Goal: Transaction & Acquisition: Purchase product/service

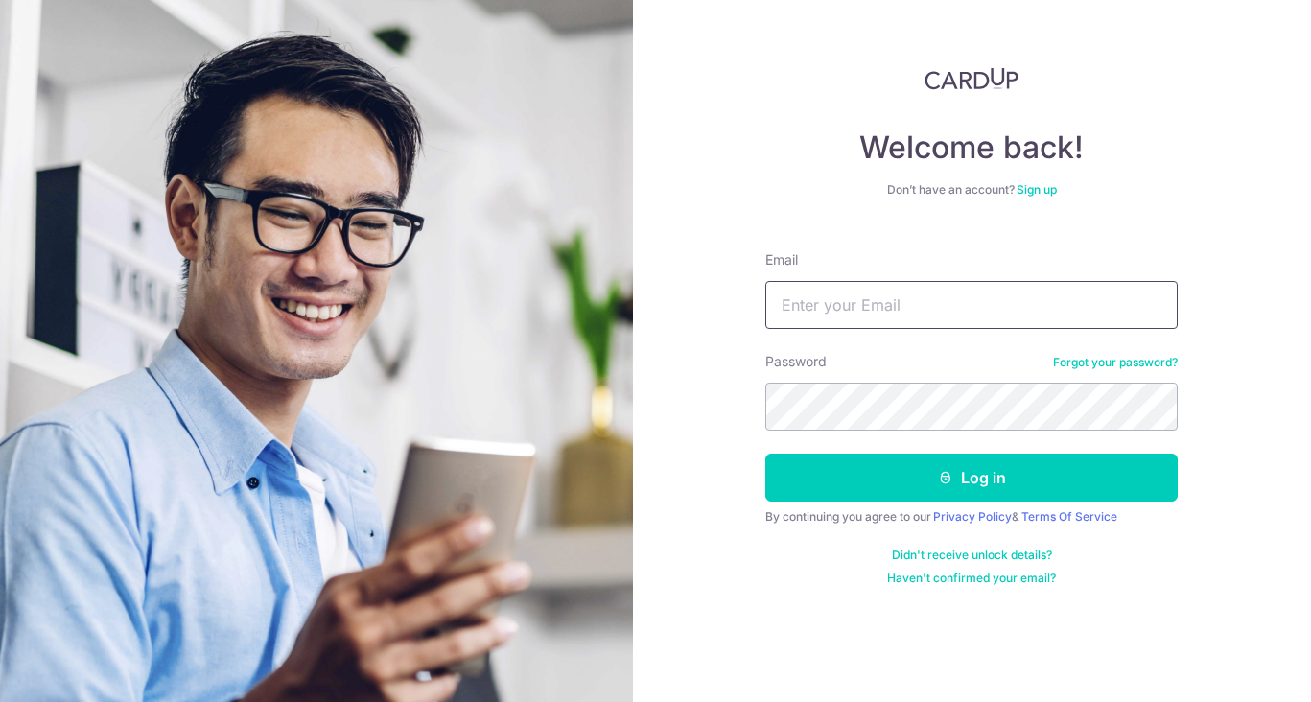
type input "[EMAIL_ADDRESS][DOMAIN_NAME]"
click at [971, 477] on button "Log in" at bounding box center [971, 477] width 412 height 48
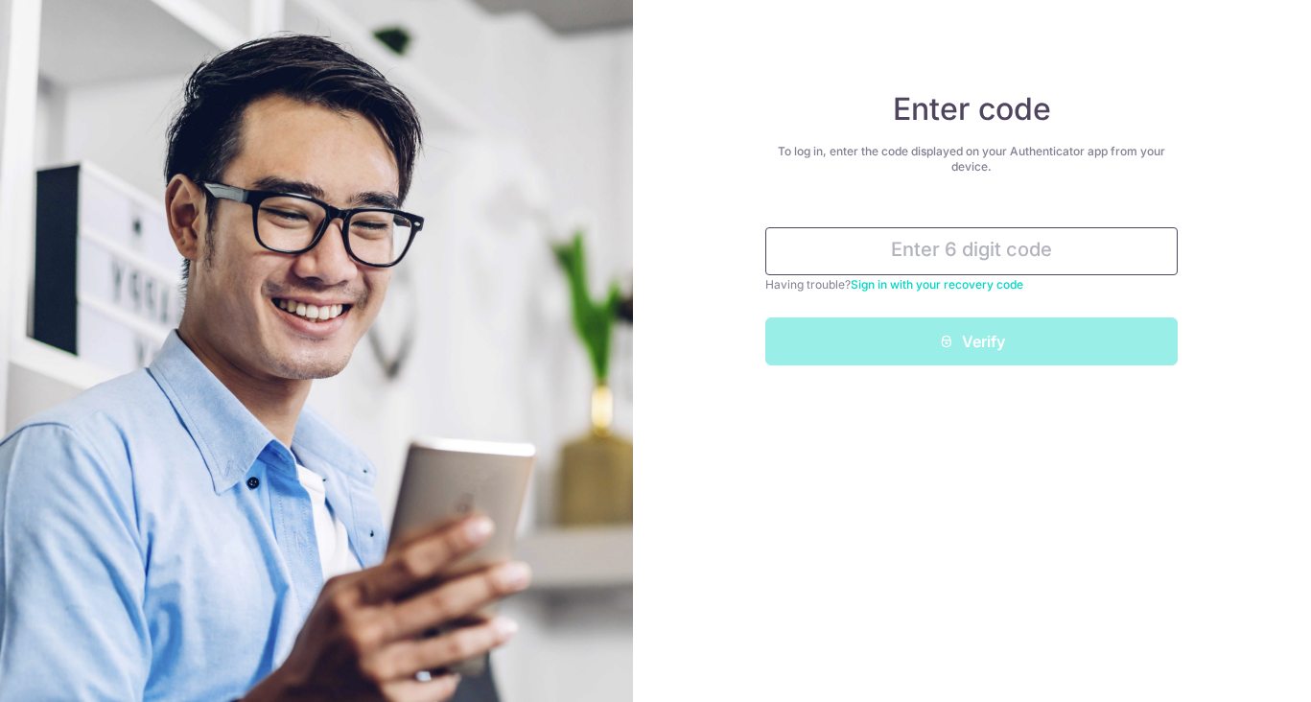
click at [954, 254] on input "text" at bounding box center [971, 251] width 412 height 48
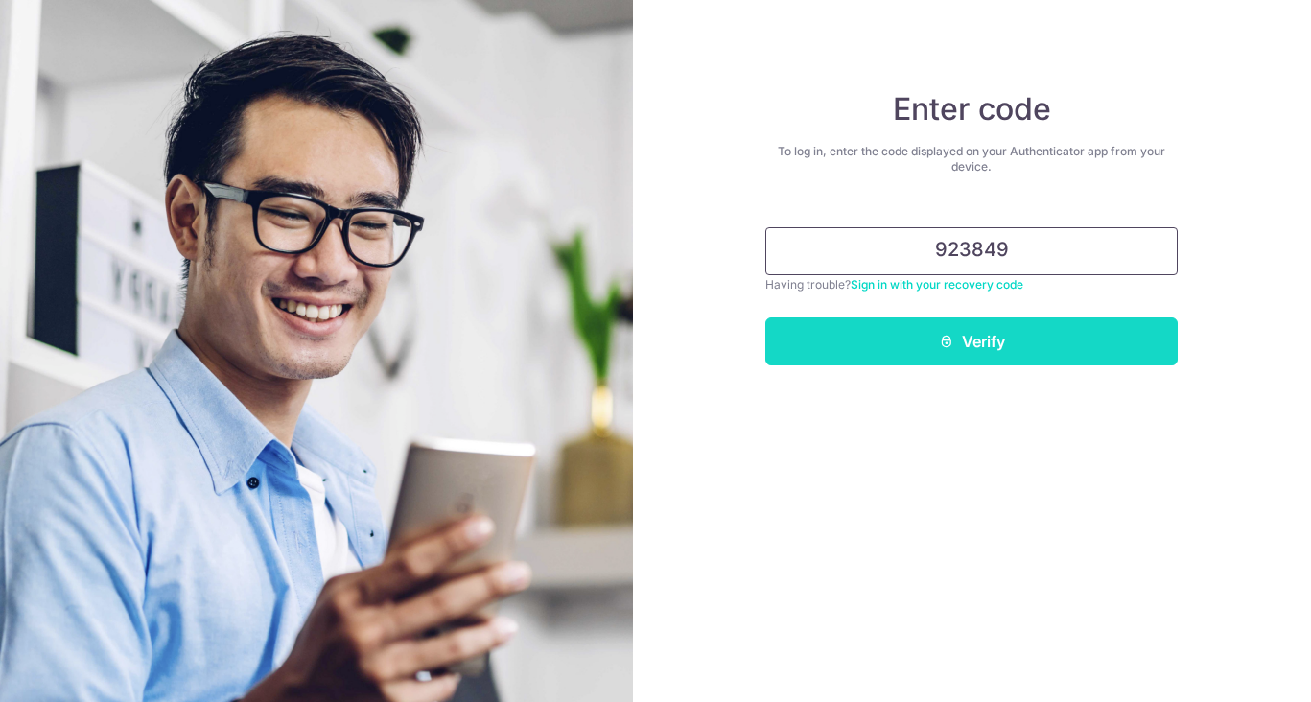
type input "923849"
click at [975, 357] on button "Verify" at bounding box center [971, 341] width 412 height 48
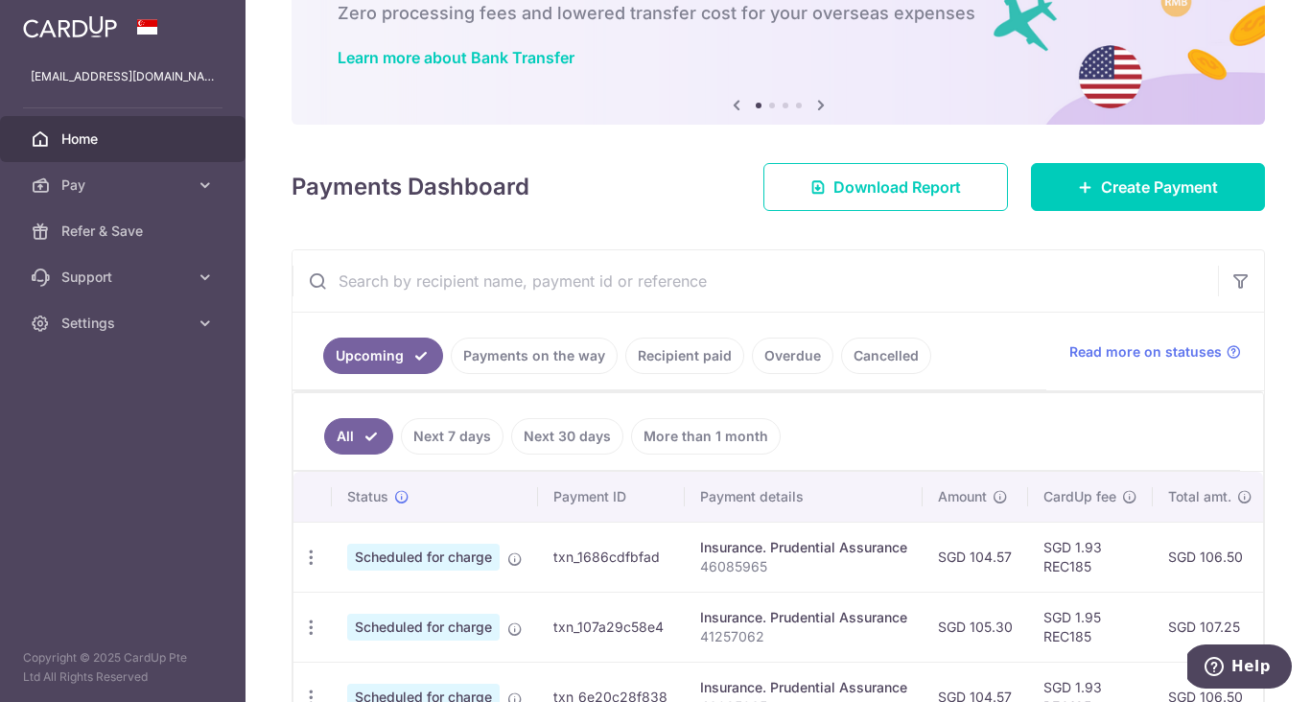
scroll to position [122, 0]
click at [306, 561] on icon "button" at bounding box center [311, 556] width 20 height 20
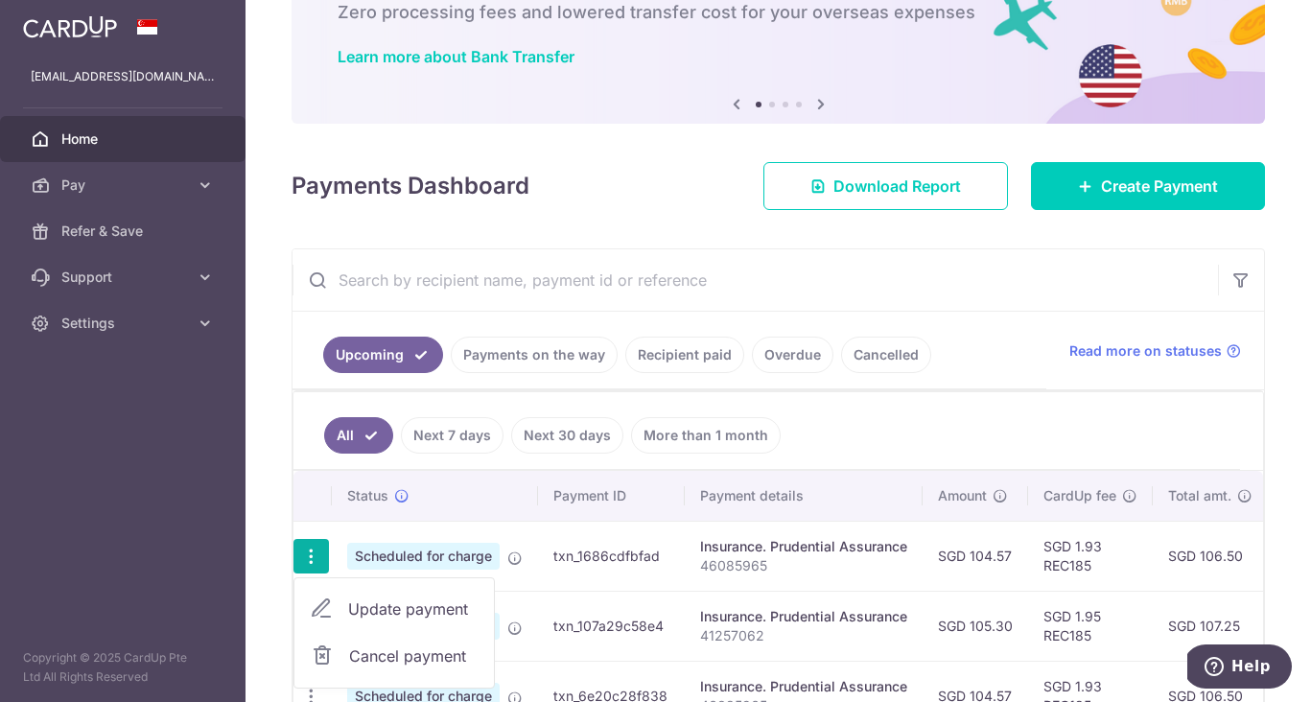
click at [385, 598] on div at bounding box center [662, 354] width 1324 height 709
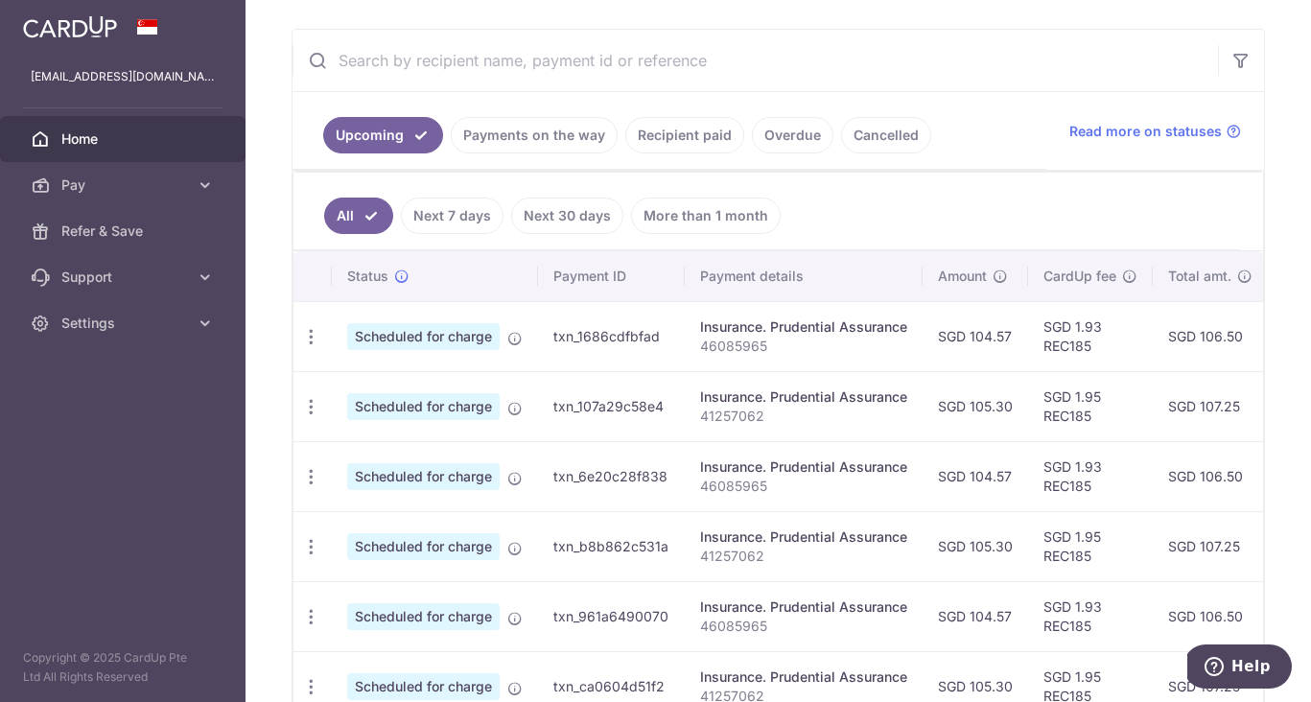
scroll to position [348, 0]
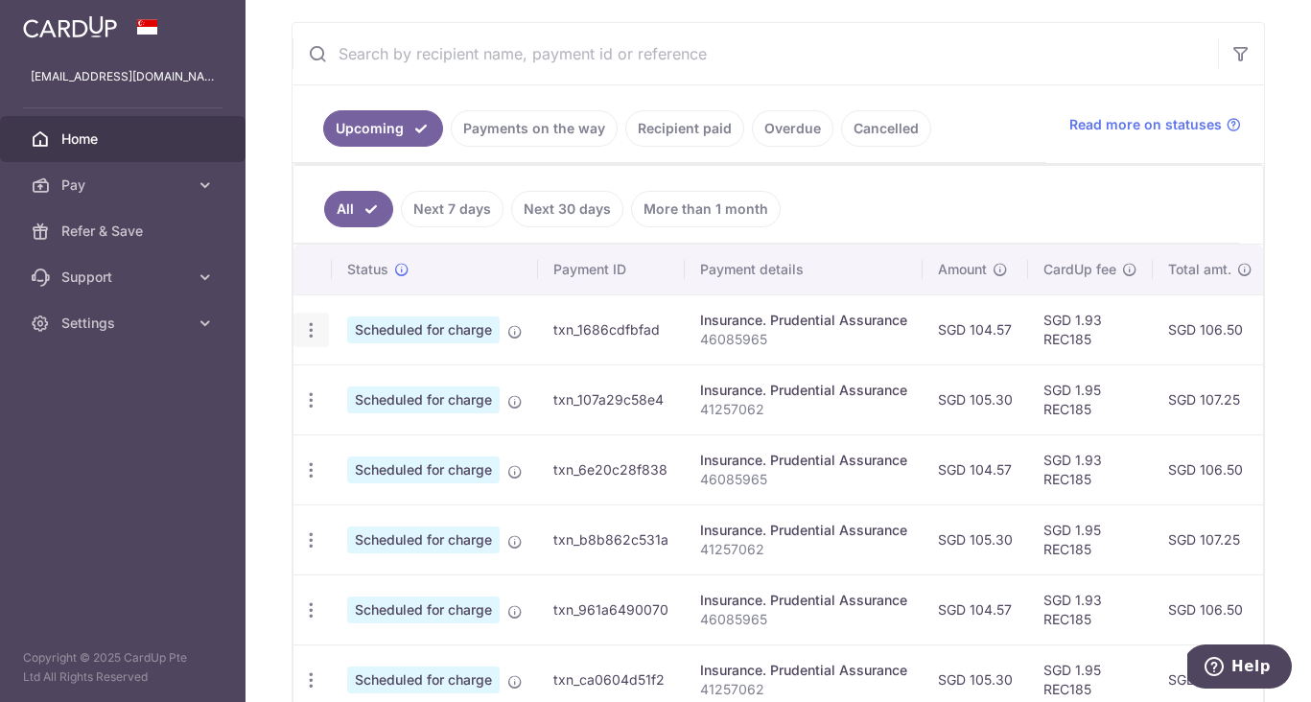
click at [314, 332] on icon "button" at bounding box center [311, 330] width 20 height 20
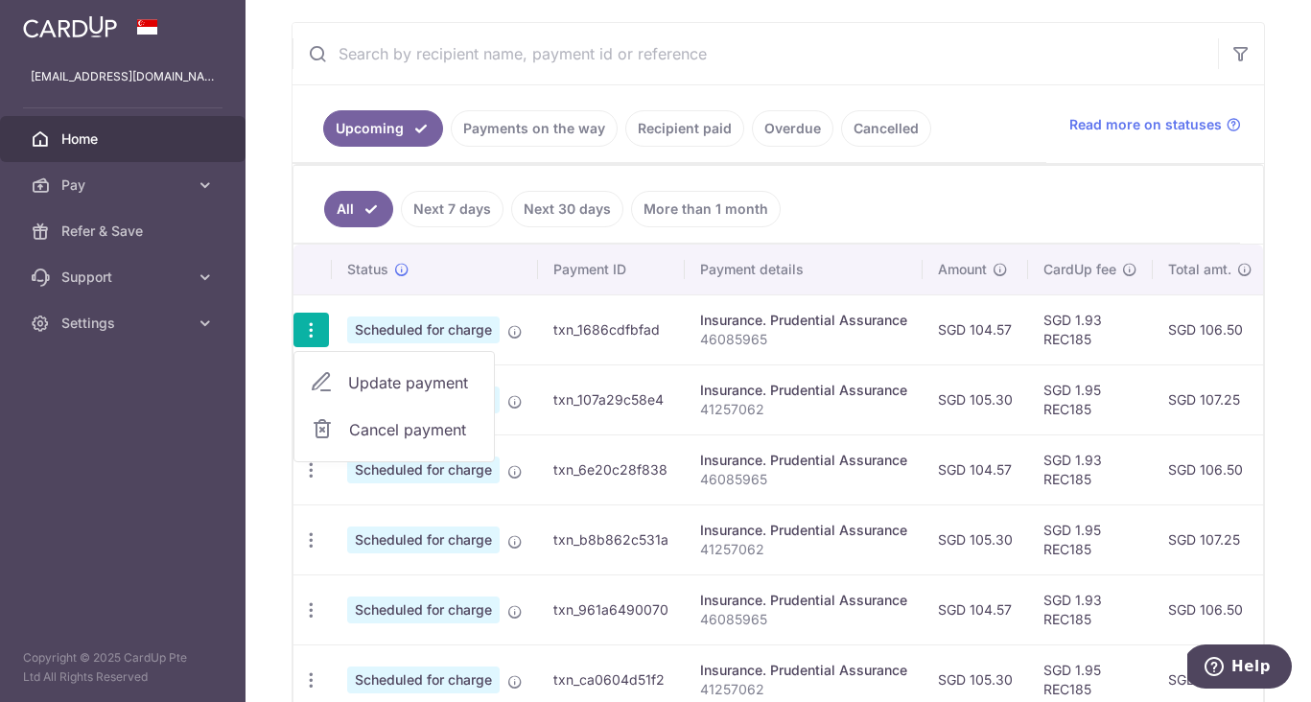
click at [425, 375] on span "Update payment" at bounding box center [413, 382] width 130 height 23
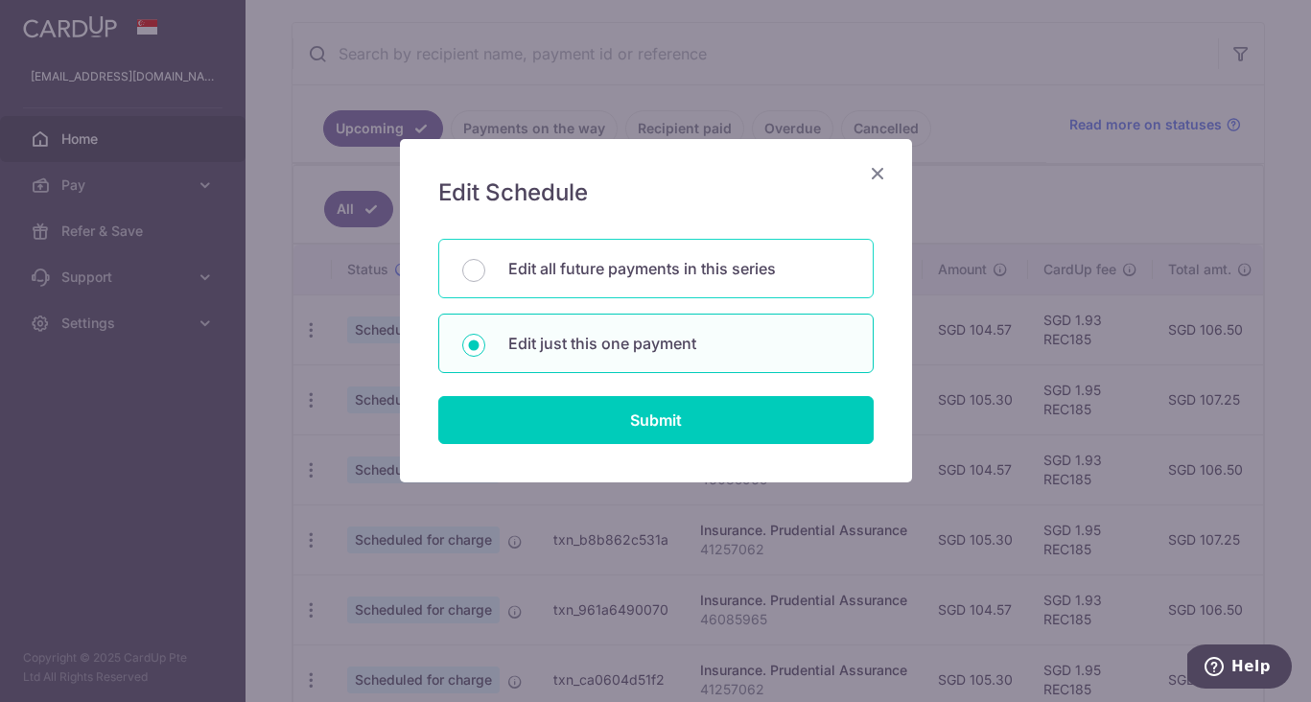
click at [568, 272] on p "Edit all future payments in this series" at bounding box center [678, 268] width 341 height 23
click at [485, 272] on input "Edit all future payments in this series" at bounding box center [473, 270] width 23 height 23
radio input "true"
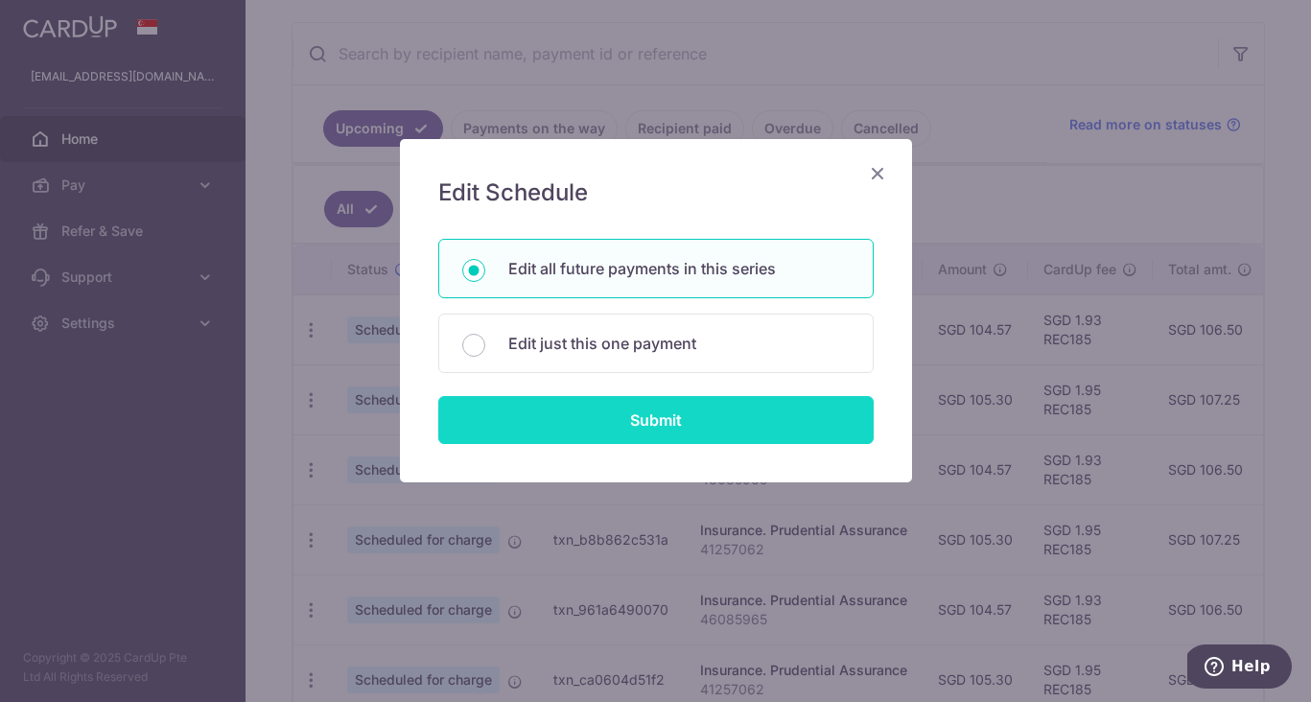
click at [703, 432] on input "Submit" at bounding box center [655, 420] width 435 height 48
radio input "true"
type input "104.57"
type input "46085965"
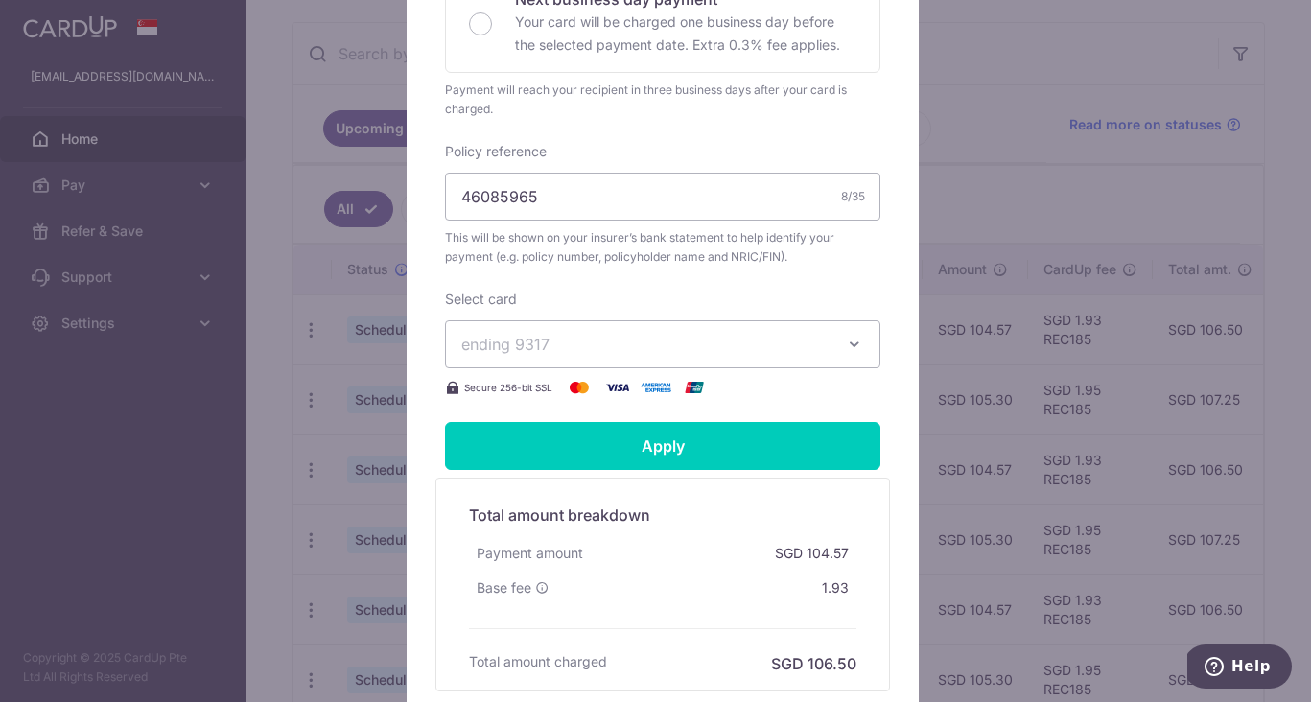
scroll to position [689, 0]
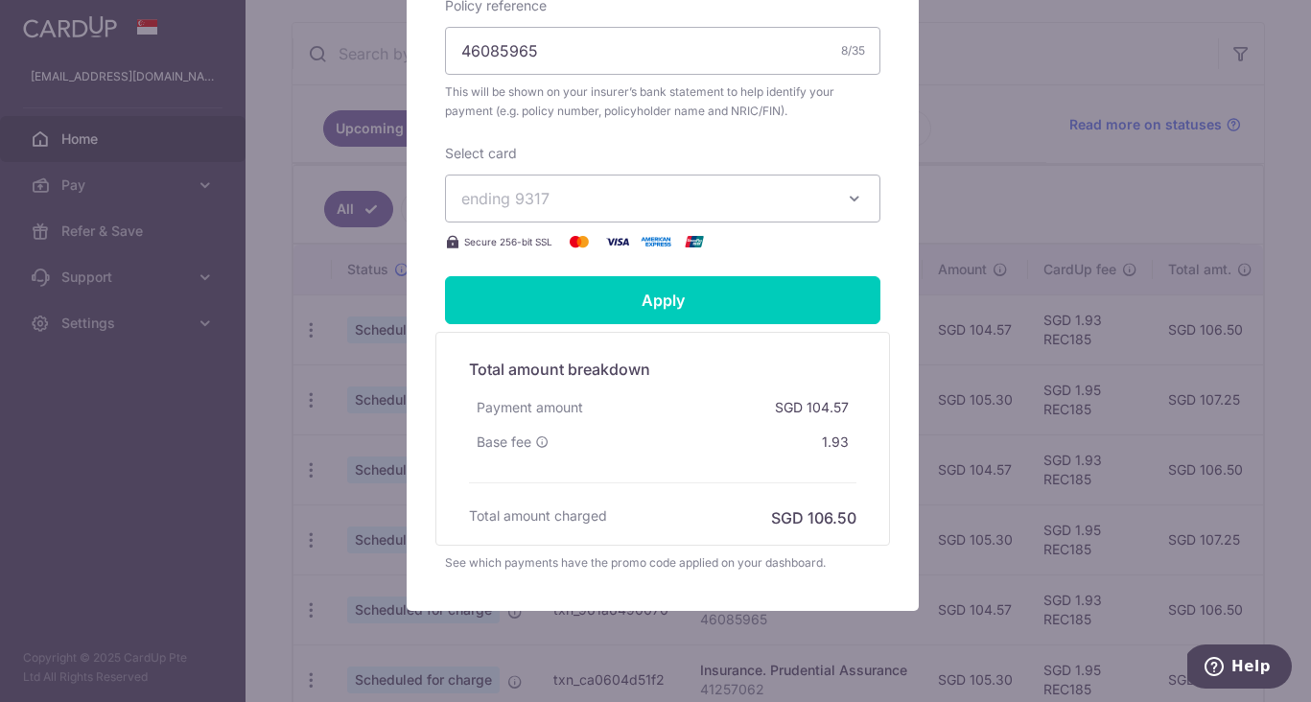
click at [679, 195] on span "ending 9317" at bounding box center [645, 198] width 368 height 23
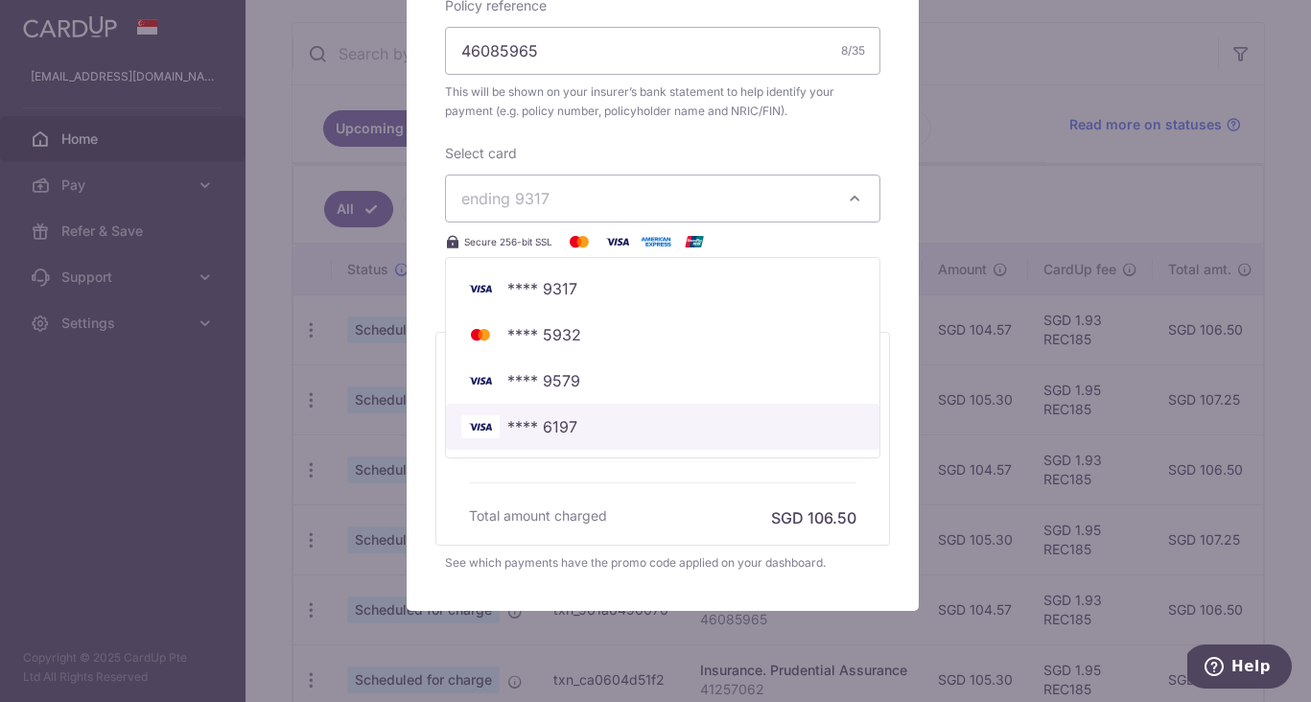
click at [576, 428] on span "**** 6197" at bounding box center [662, 426] width 403 height 23
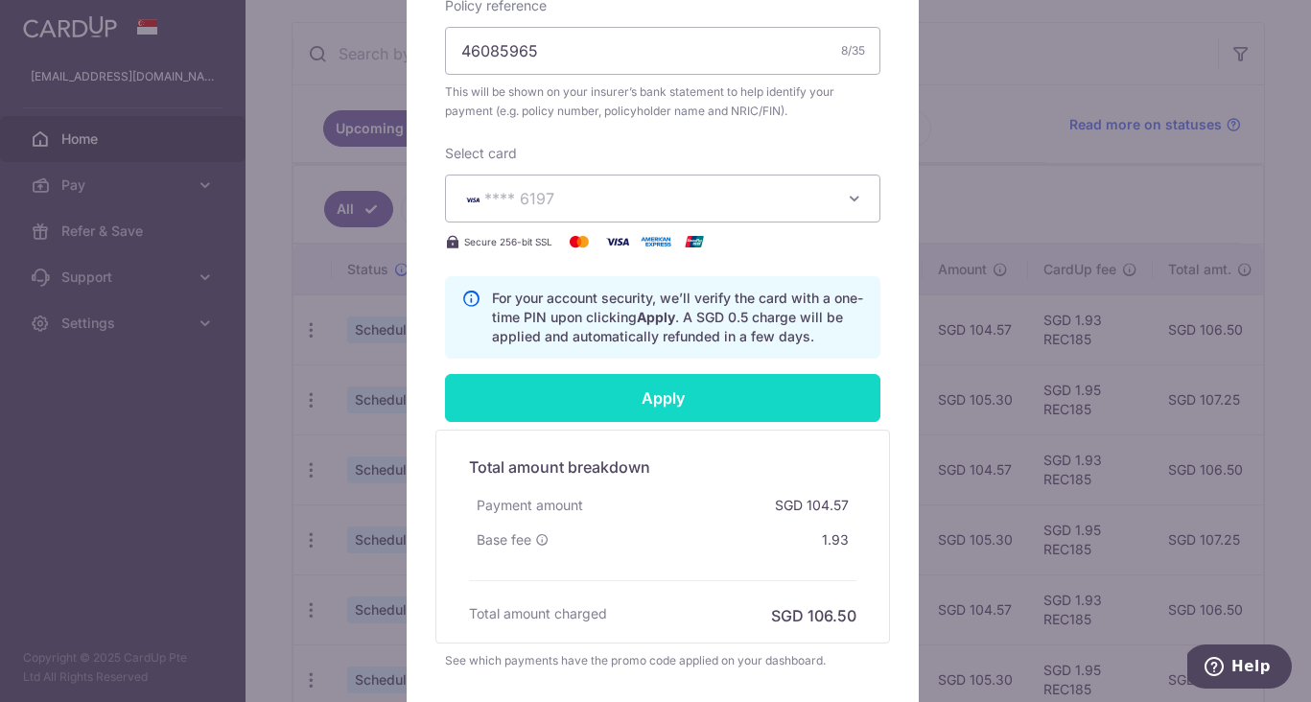
click at [700, 389] on input "Apply" at bounding box center [662, 398] width 435 height 48
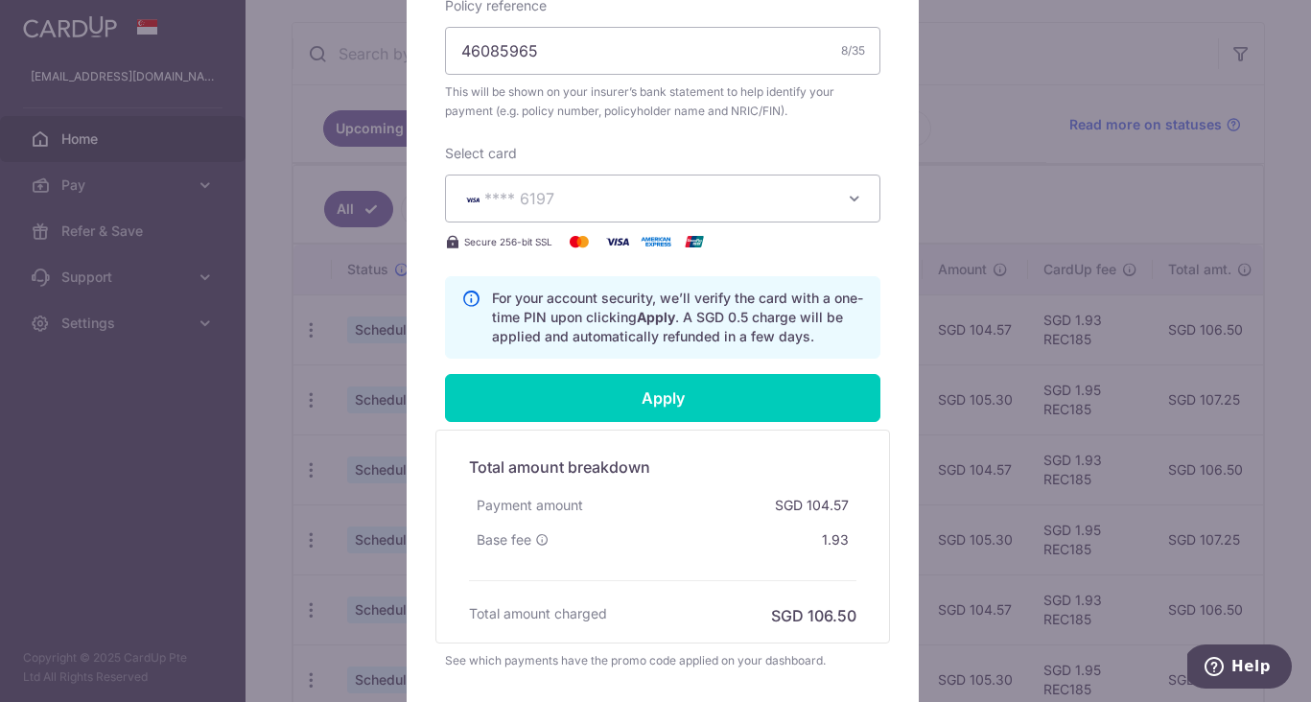
type input "Successfully Applied"
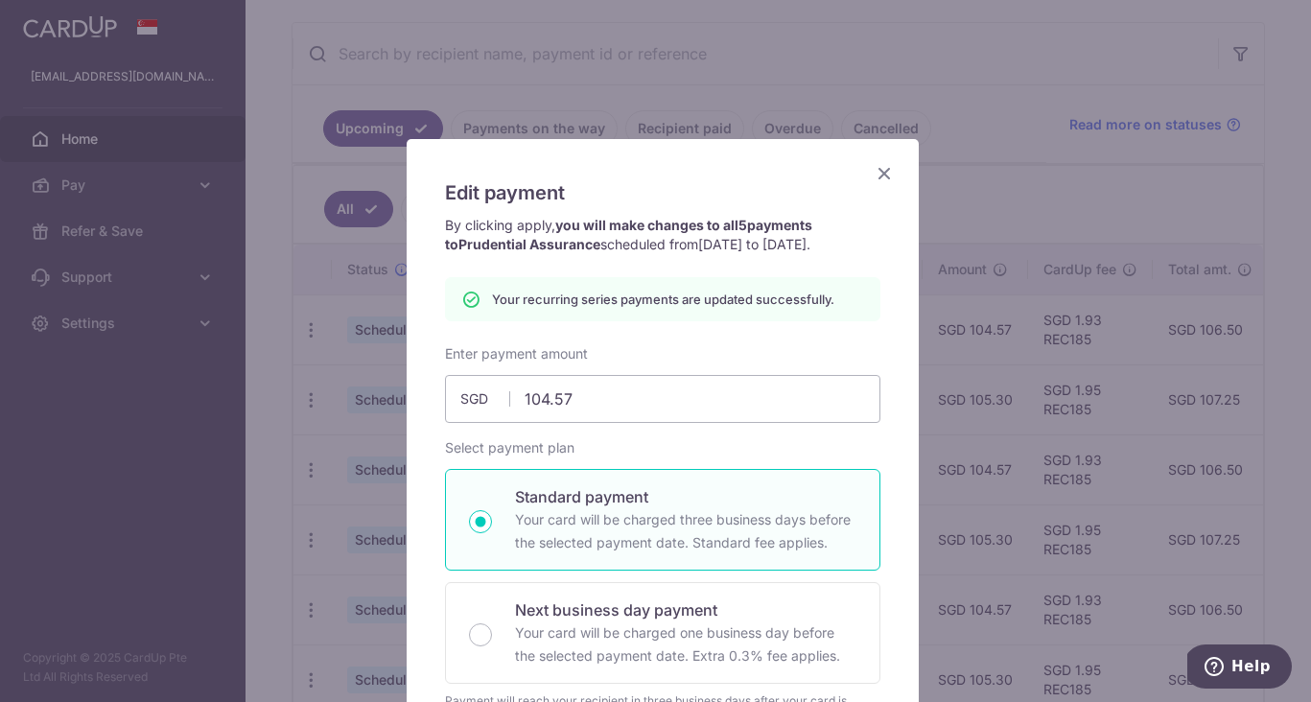
scroll to position [0, 0]
click at [881, 168] on icon "Close" at bounding box center [883, 173] width 23 height 24
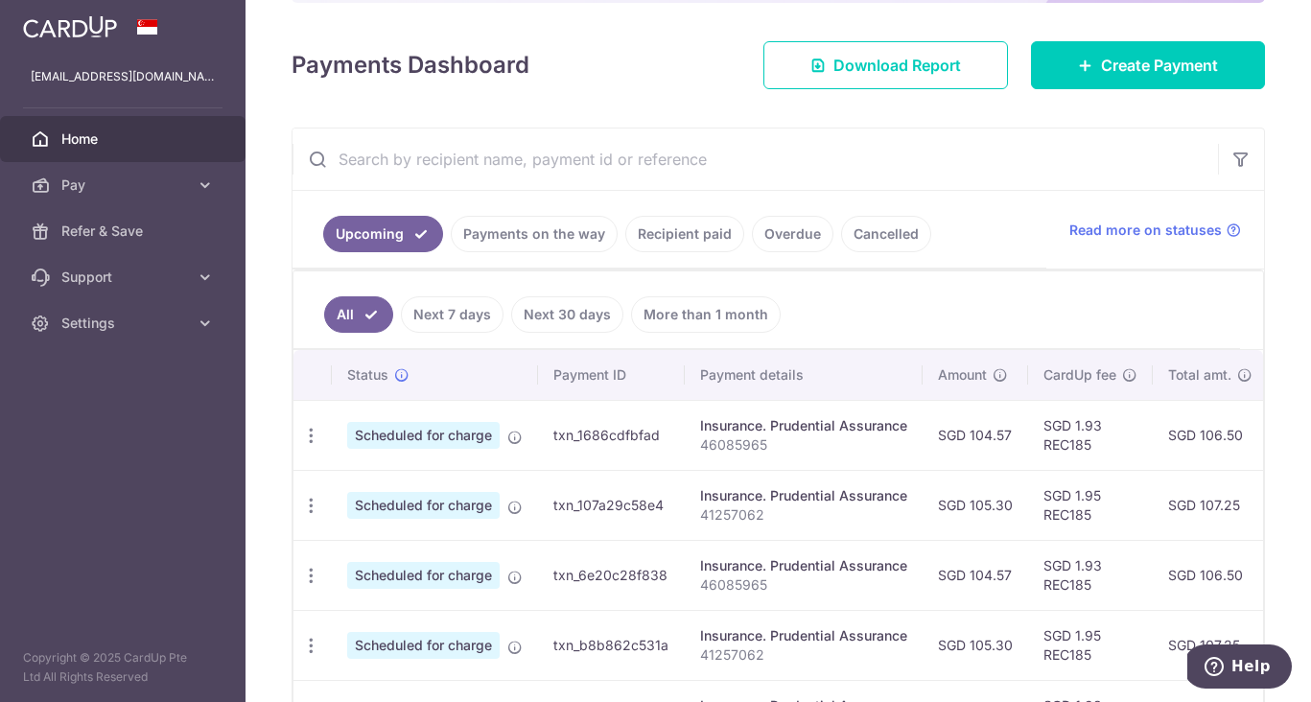
scroll to position [242, 0]
click at [315, 439] on icon "button" at bounding box center [311, 437] width 20 height 20
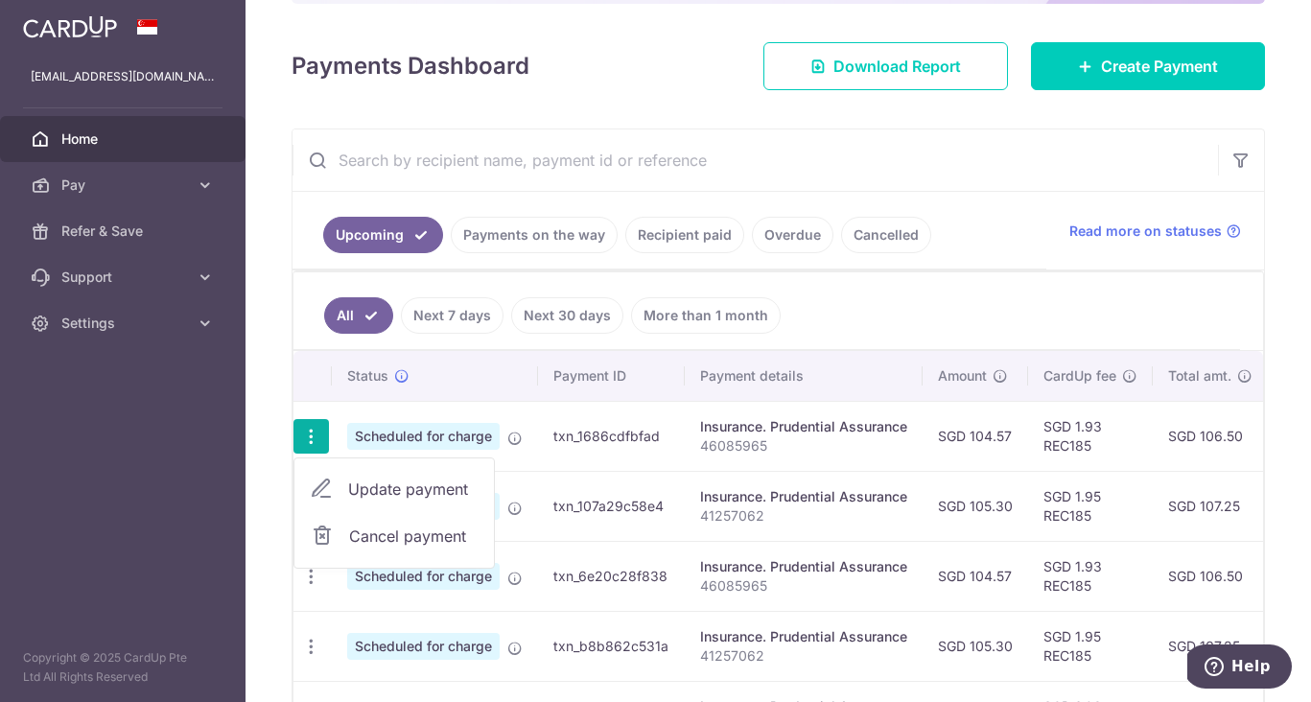
click at [405, 483] on span "Update payment" at bounding box center [413, 488] width 130 height 23
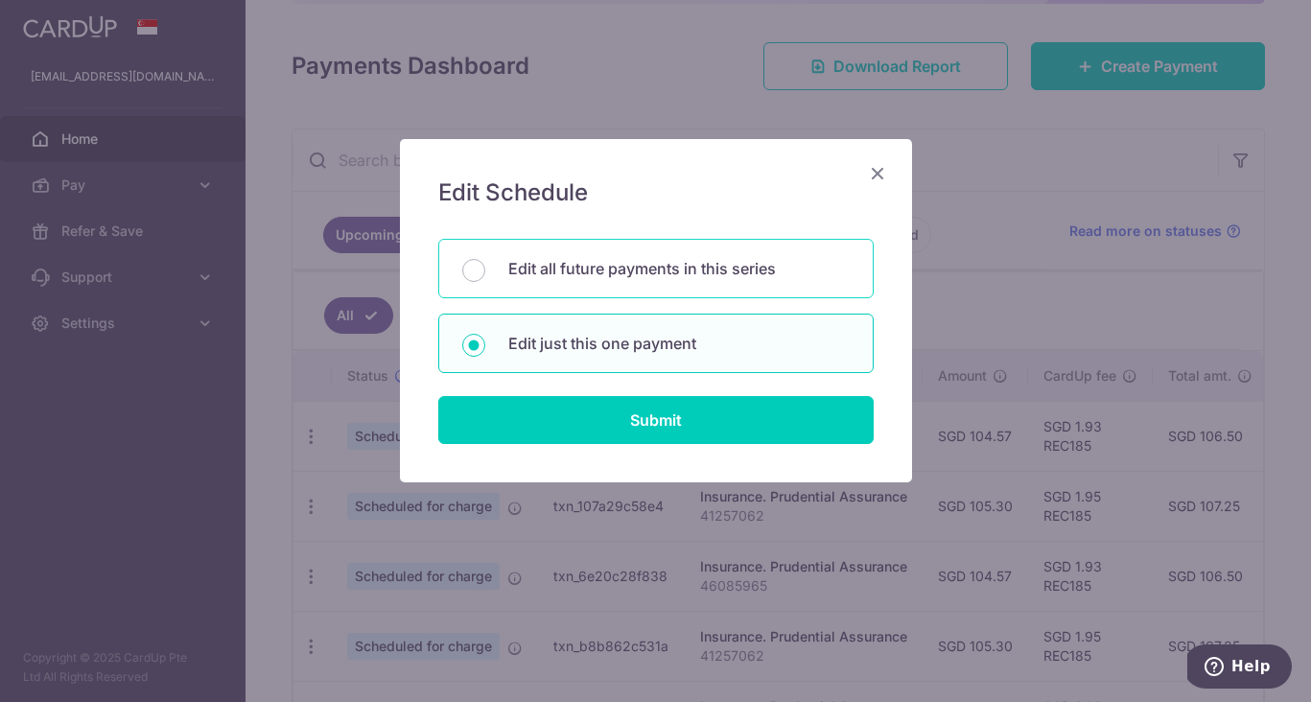
click at [556, 267] on p "Edit all future payments in this series" at bounding box center [678, 268] width 341 height 23
click at [485, 267] on input "Edit all future payments in this series" at bounding box center [473, 270] width 23 height 23
radio input "true"
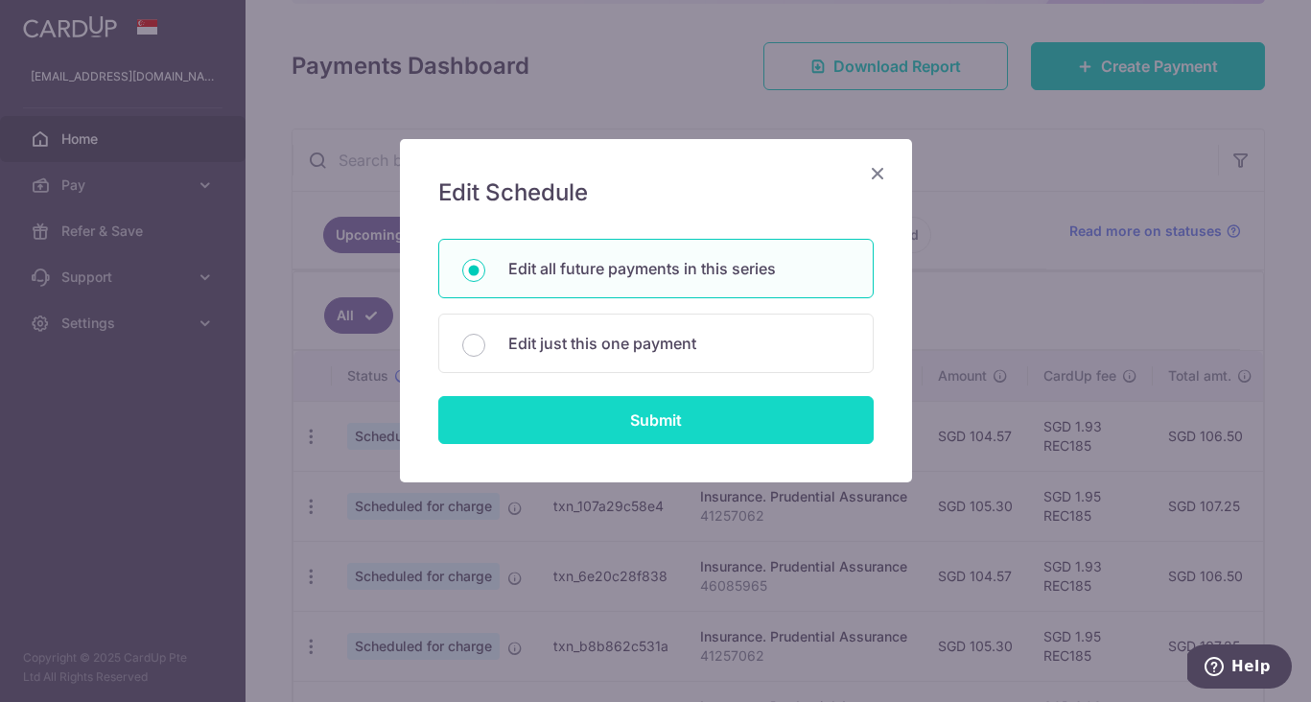
click at [593, 408] on input "Submit" at bounding box center [655, 420] width 435 height 48
radio input "true"
type input "104.57"
type input "46085965"
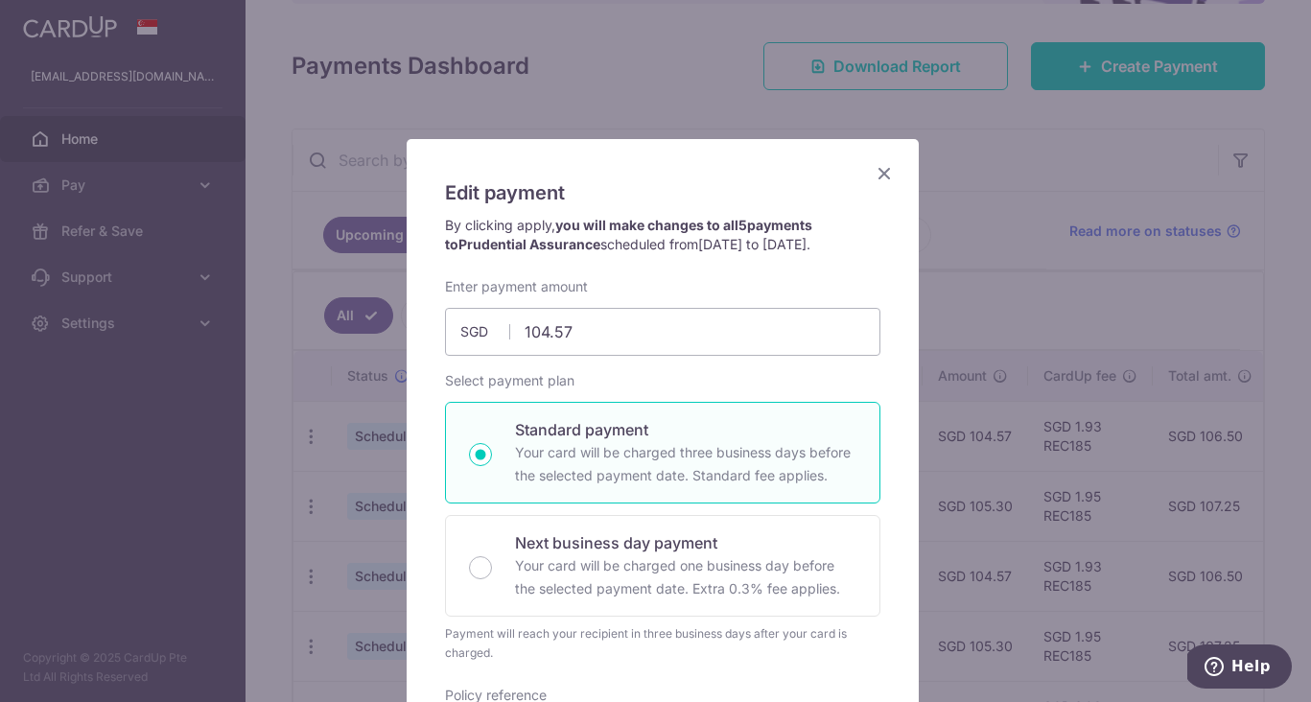
scroll to position [0, 0]
click at [877, 169] on icon "Close" at bounding box center [883, 173] width 23 height 24
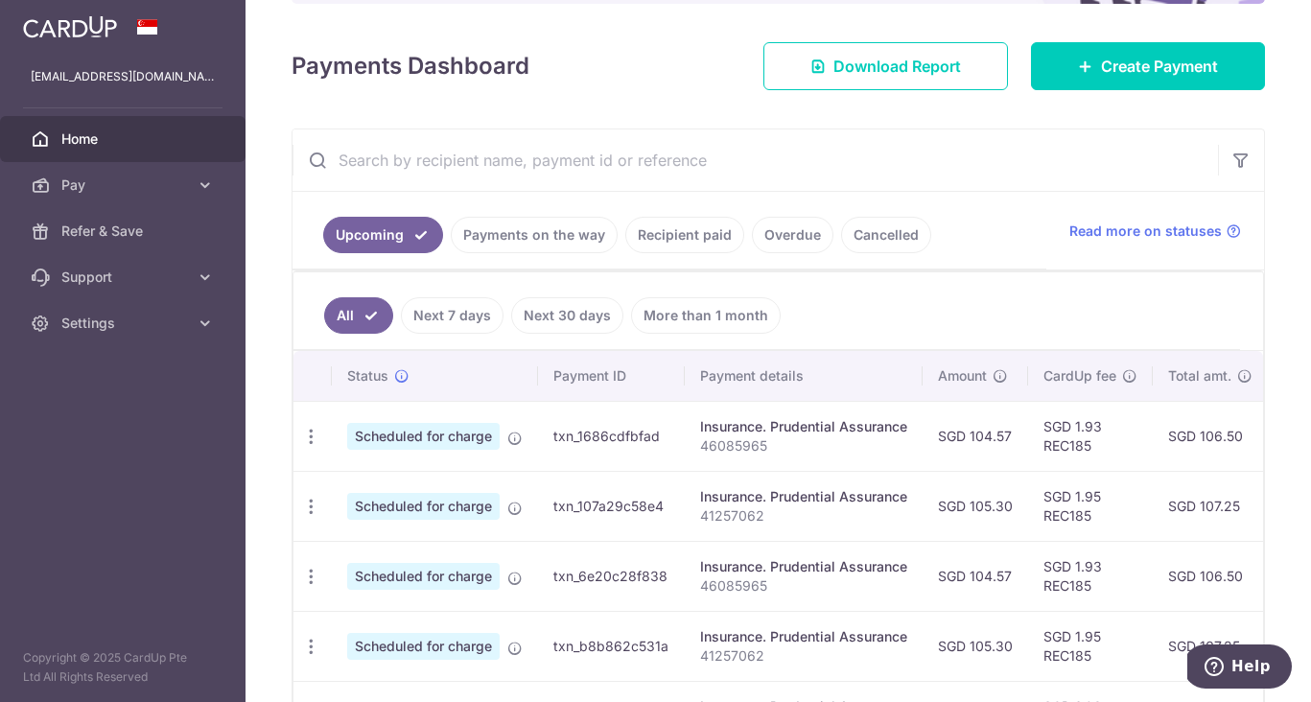
click at [155, 428] on aside "chewyquah@u.nus.edu Home Pay Payments Recipients Cards Refer & Save Support FAQ…" at bounding box center [122, 351] width 245 height 702
click at [306, 508] on icon "button" at bounding box center [311, 507] width 20 height 20
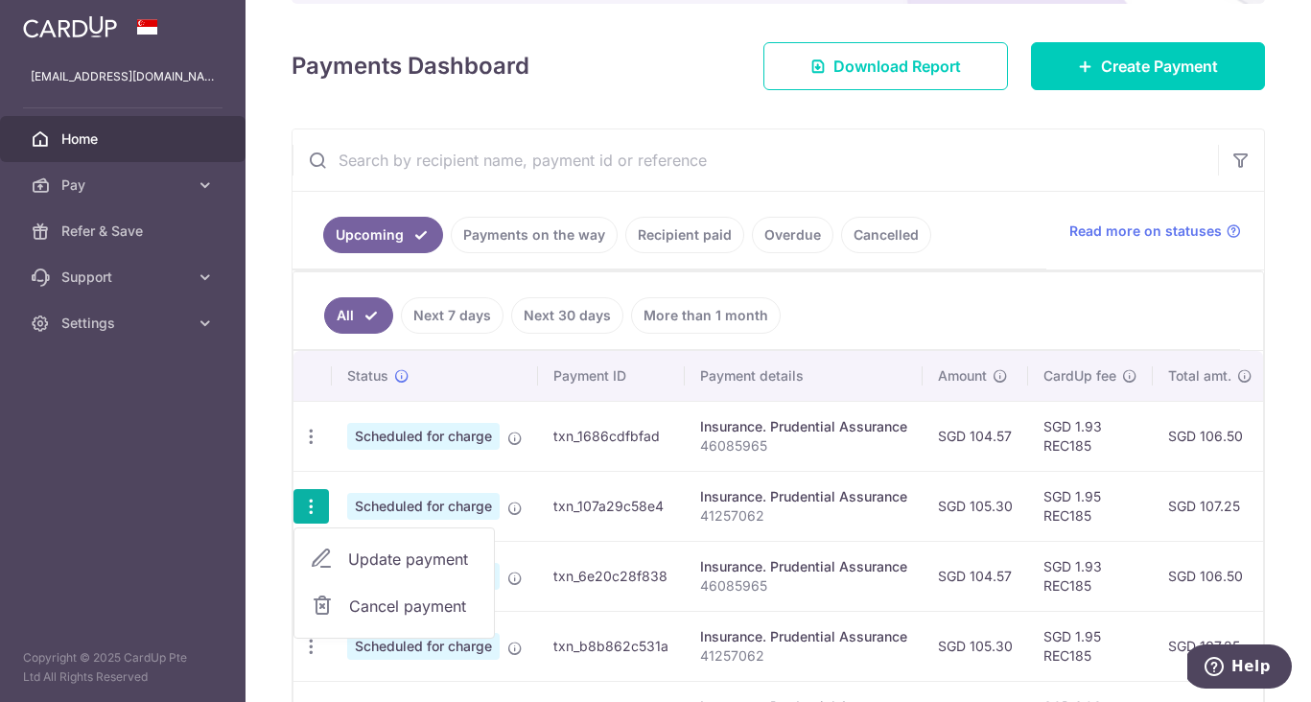
click at [376, 556] on span "Update payment" at bounding box center [413, 558] width 130 height 23
radio input "true"
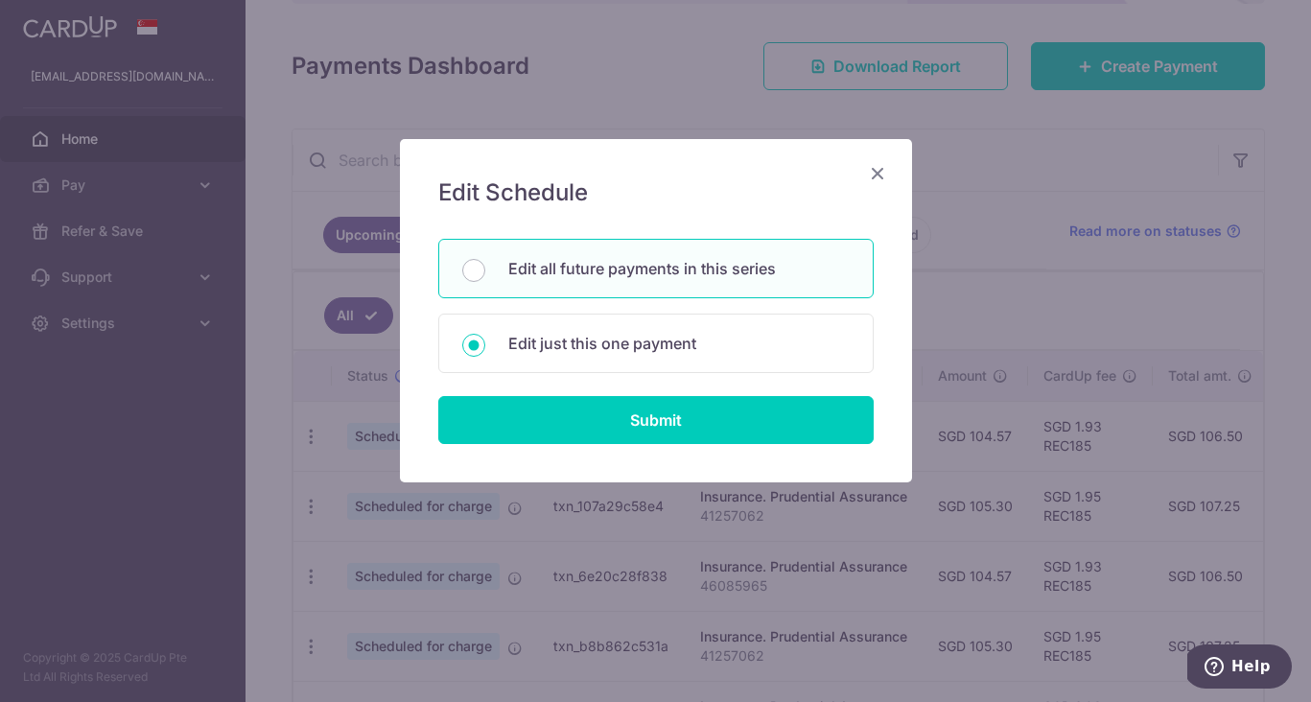
click at [605, 279] on div "Edit all future payments in this series" at bounding box center [655, 268] width 435 height 59
radio input "true"
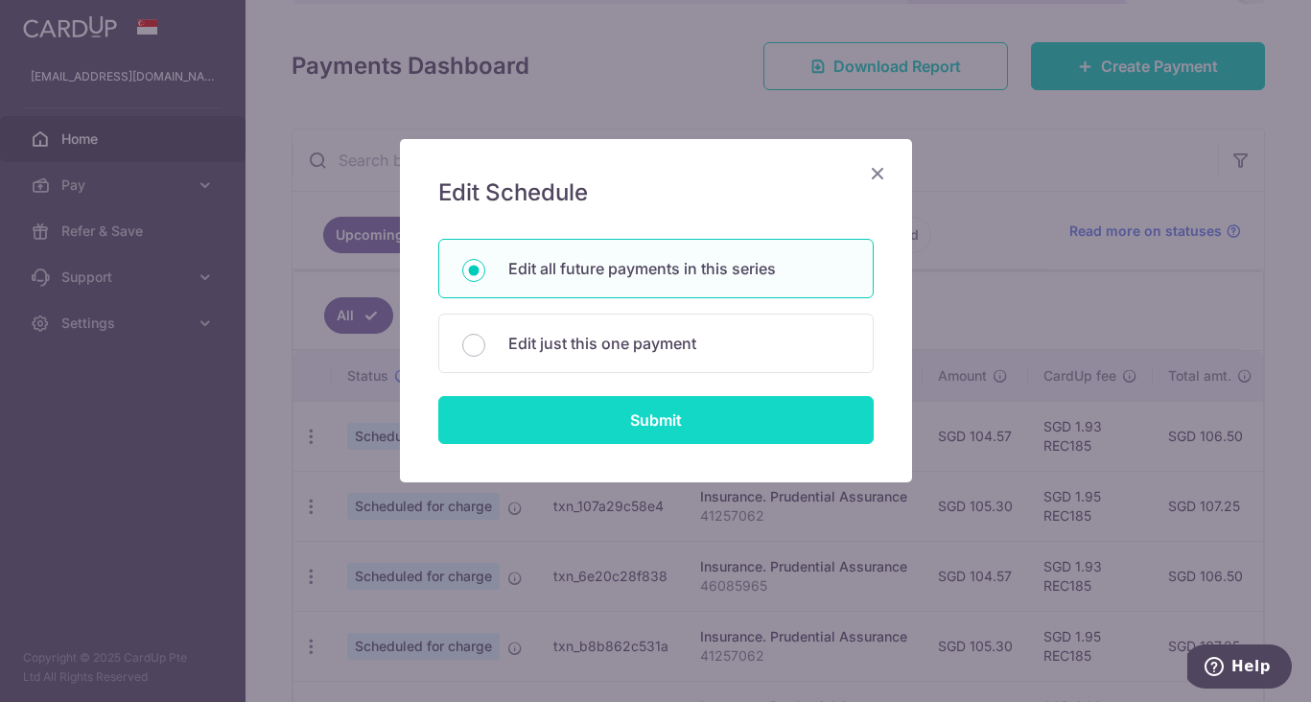
click at [625, 419] on input "Submit" at bounding box center [655, 420] width 435 height 48
type input "105.30"
radio input "true"
type input "41257062"
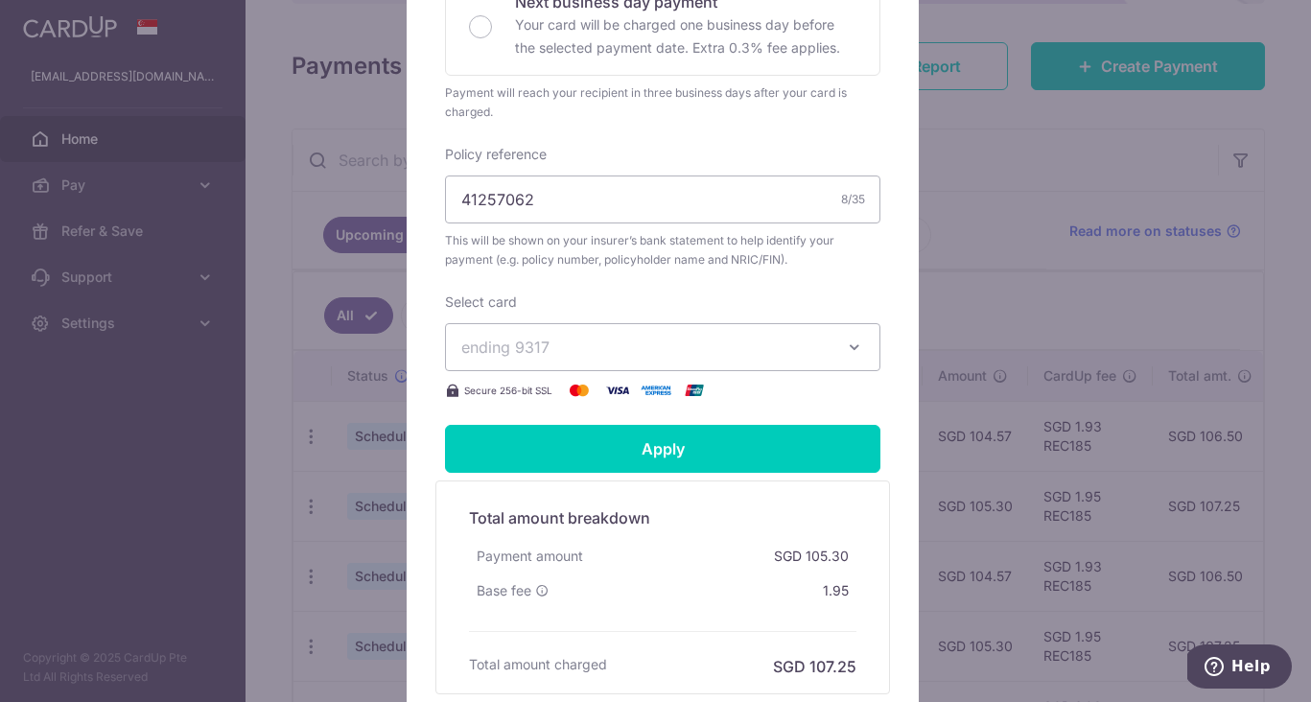
scroll to position [549, 0]
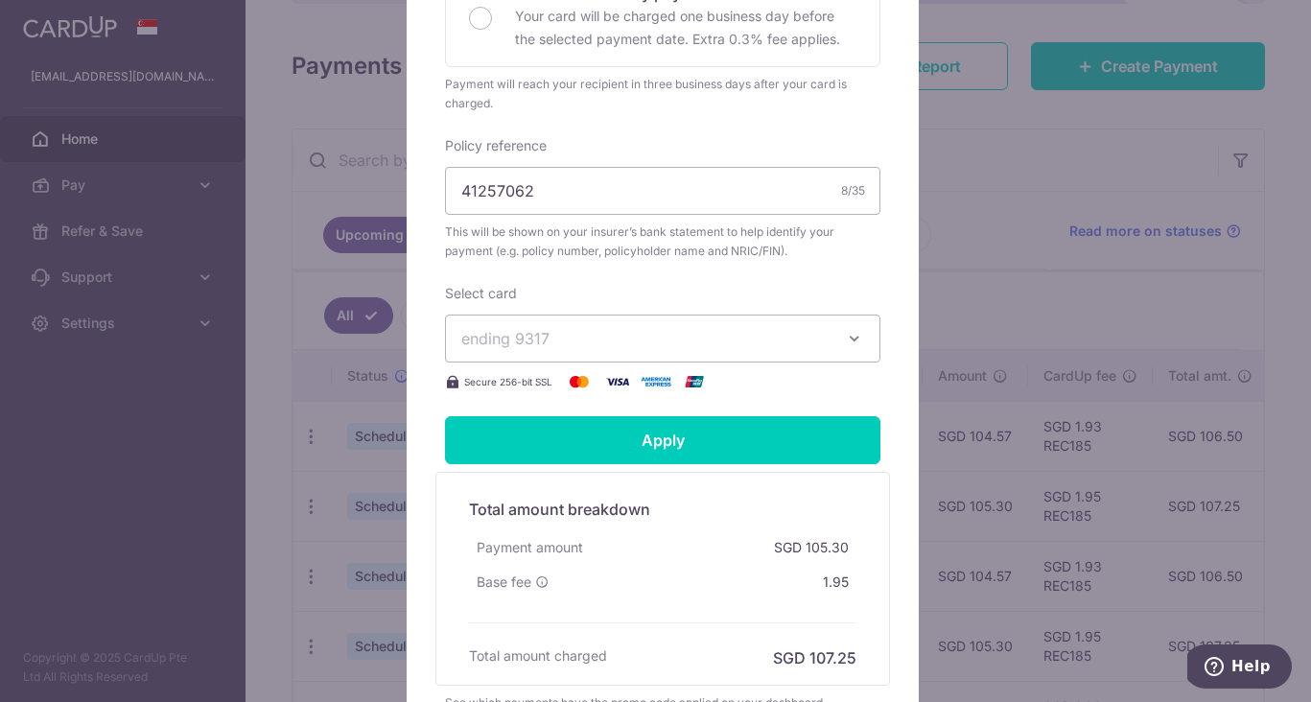
click at [692, 340] on span "ending 9317" at bounding box center [645, 338] width 368 height 23
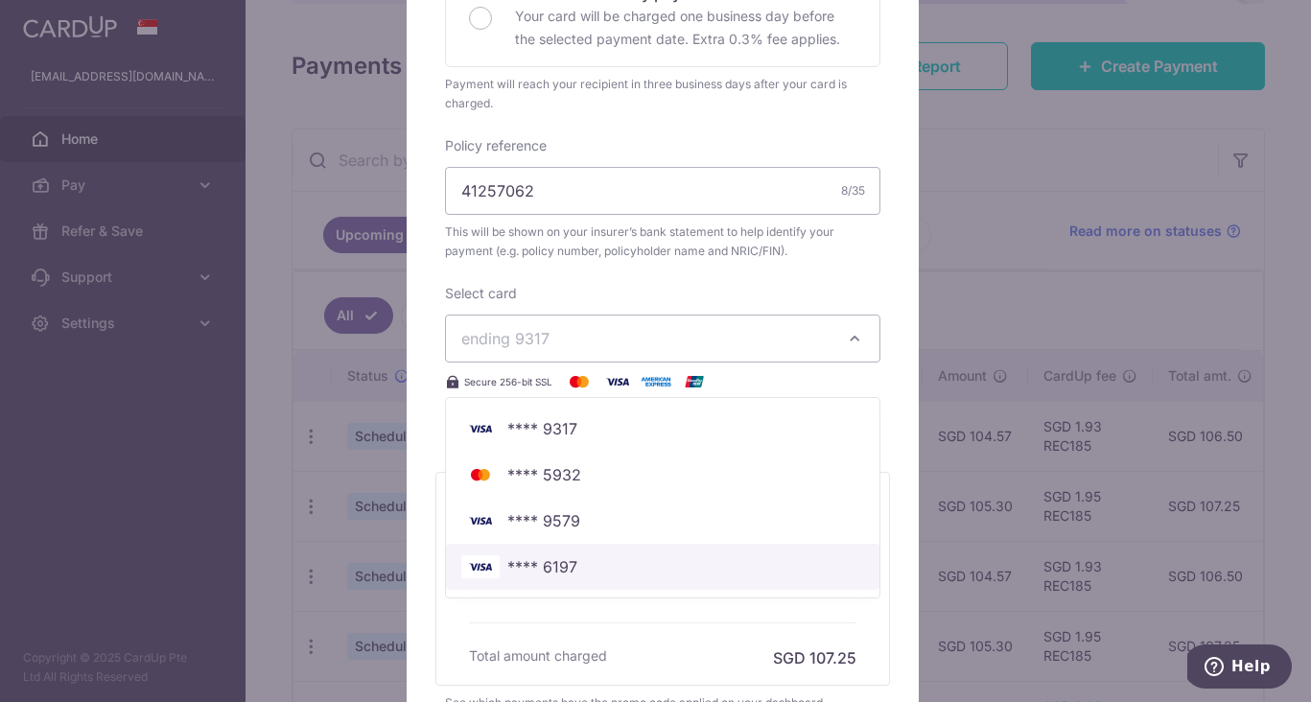
click at [609, 569] on span "**** 6197" at bounding box center [662, 566] width 403 height 23
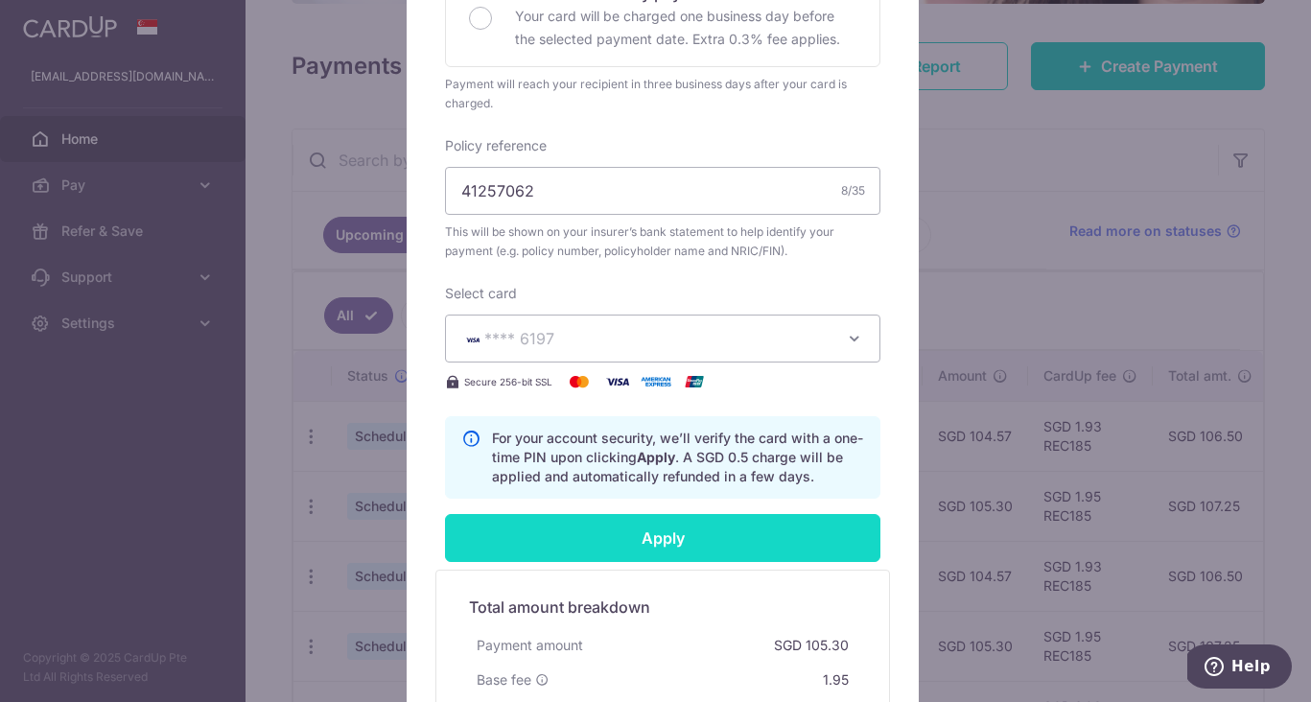
click at [674, 549] on input "Apply" at bounding box center [662, 538] width 435 height 48
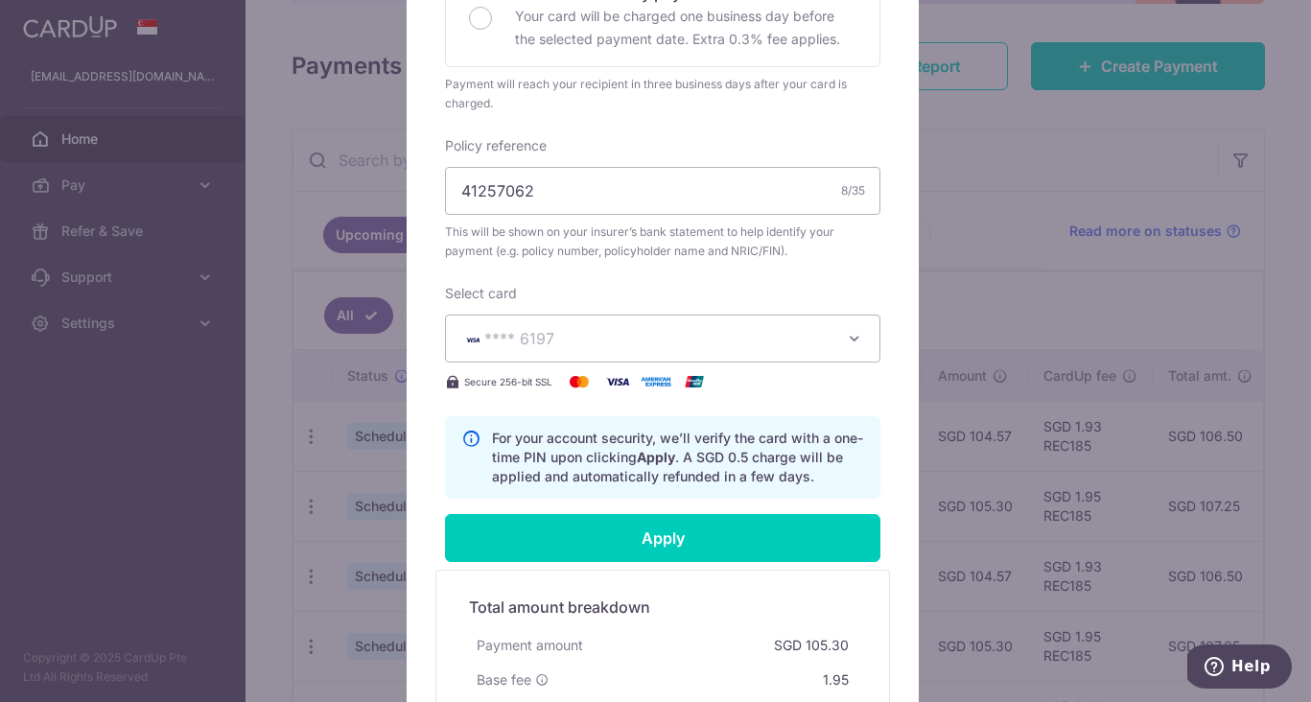
type input "Successfully Applied"
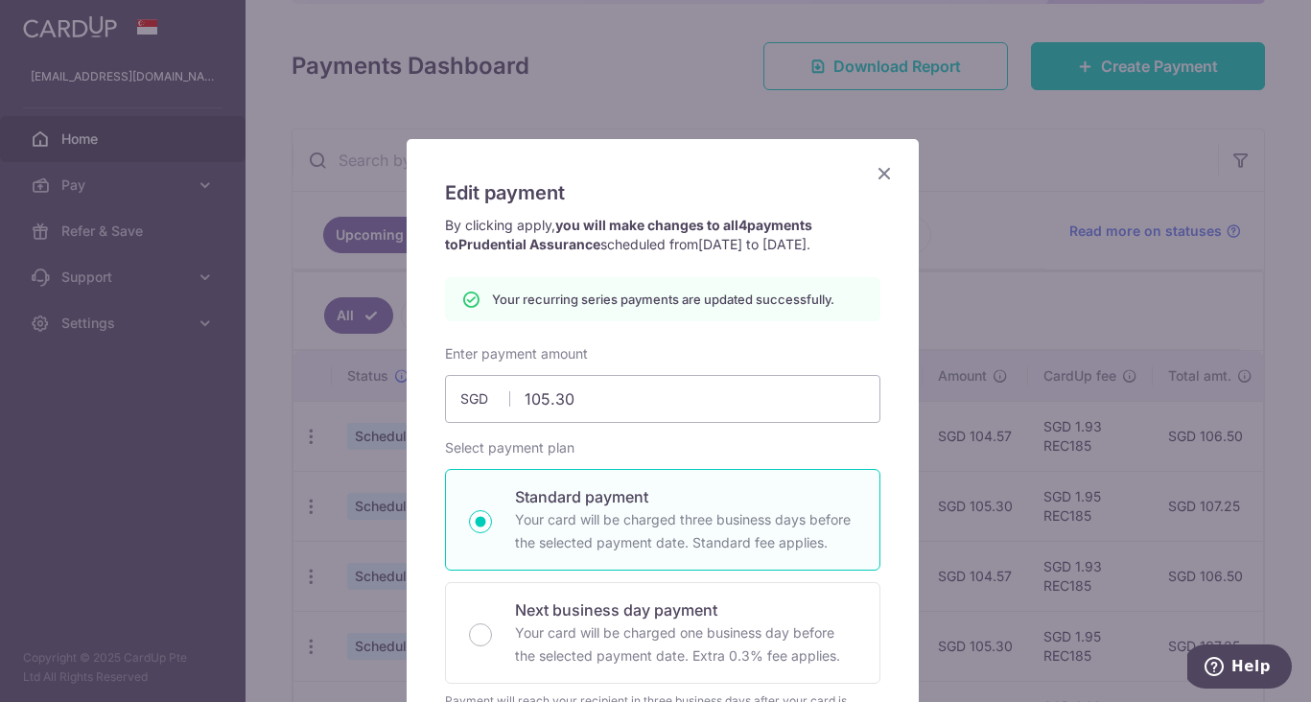
scroll to position [0, 0]
click at [880, 172] on icon "Close" at bounding box center [883, 173] width 23 height 24
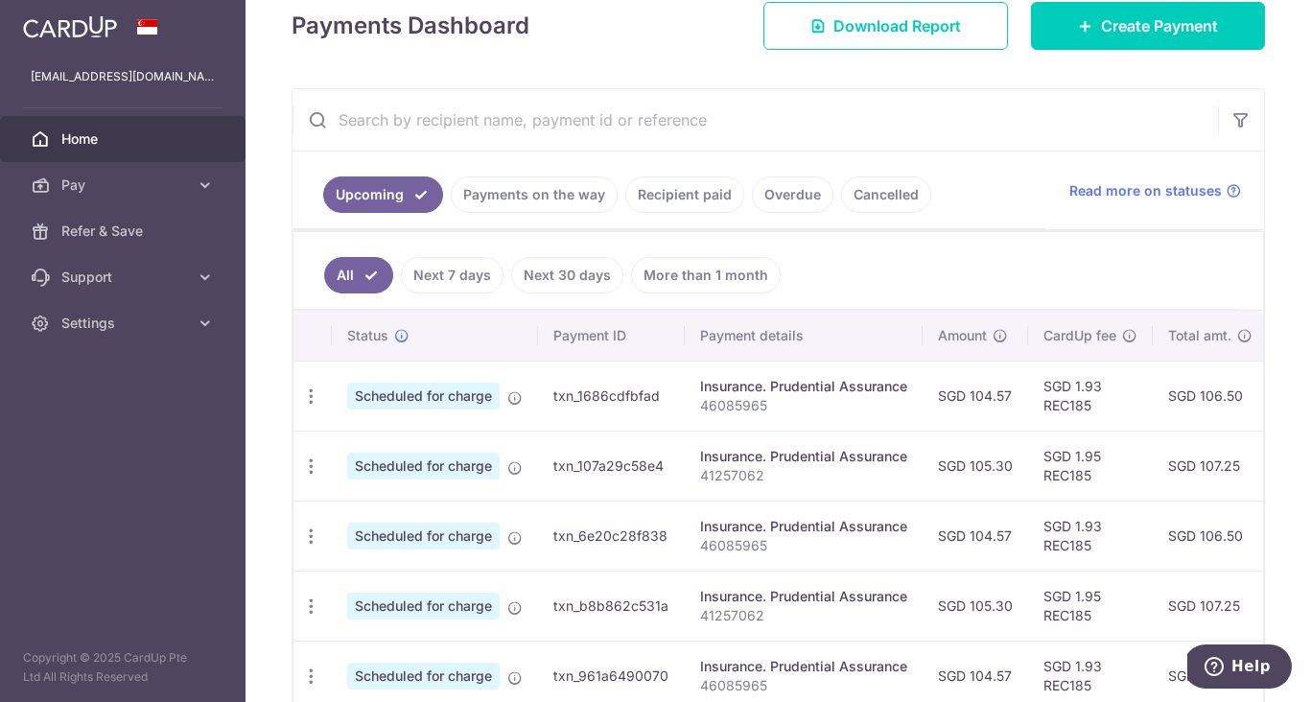
click at [231, 482] on aside "chewyquah@u.nus.edu Home Pay Payments Recipients Cards Refer & Save Support FAQ…" at bounding box center [122, 351] width 245 height 702
click at [1080, 33] on icon at bounding box center [1085, 25] width 15 height 15
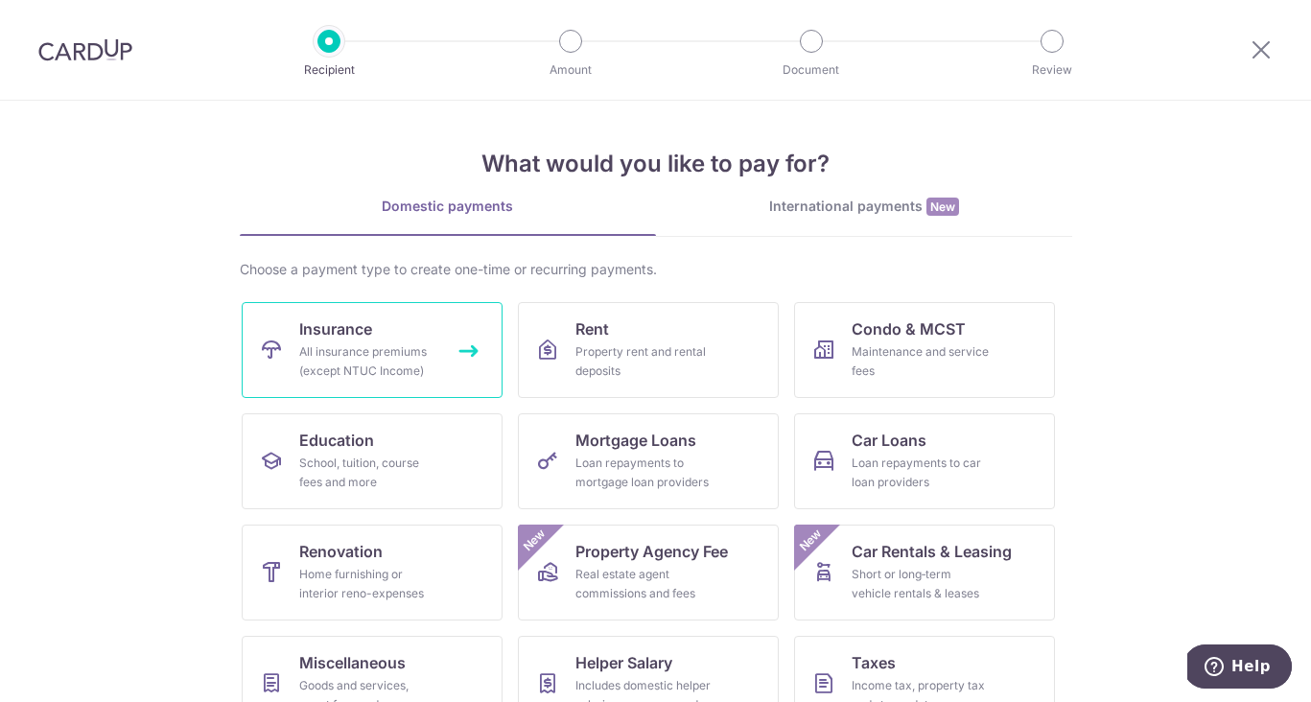
click at [399, 315] on link "Insurance All insurance premiums (except NTUC Income)" at bounding box center [372, 350] width 261 height 96
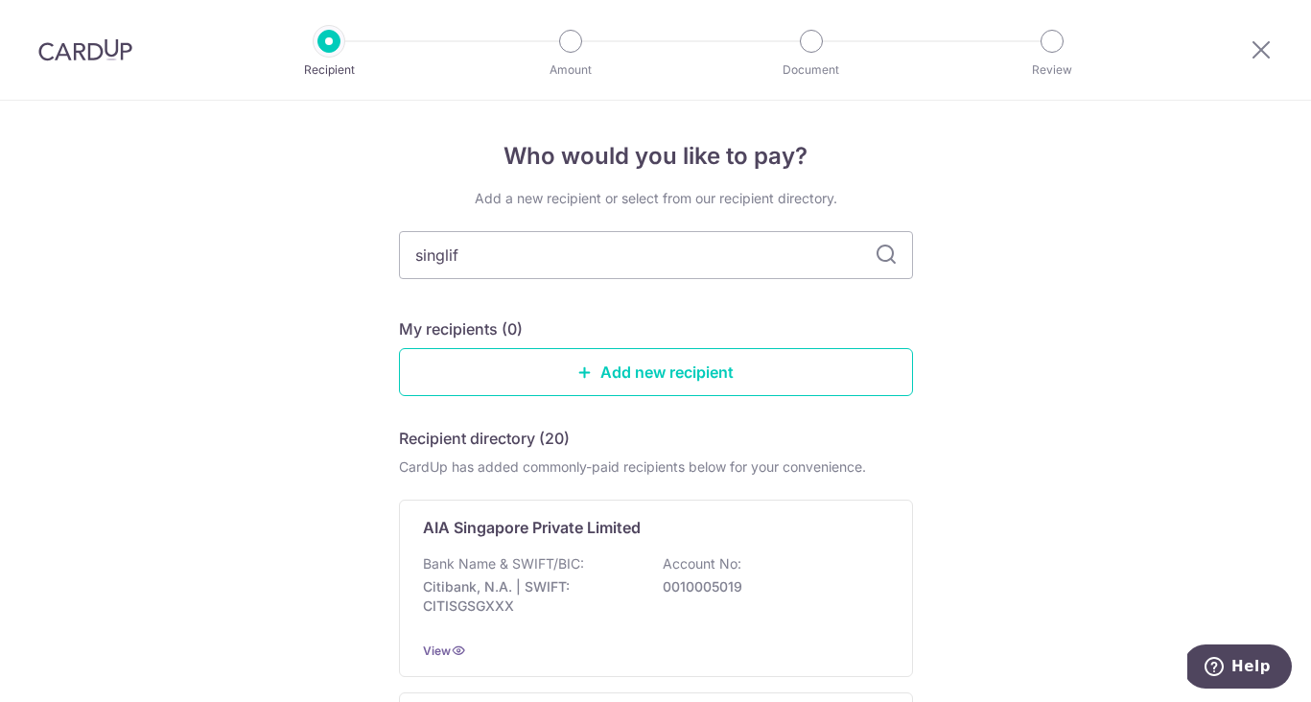
type input "singlife"
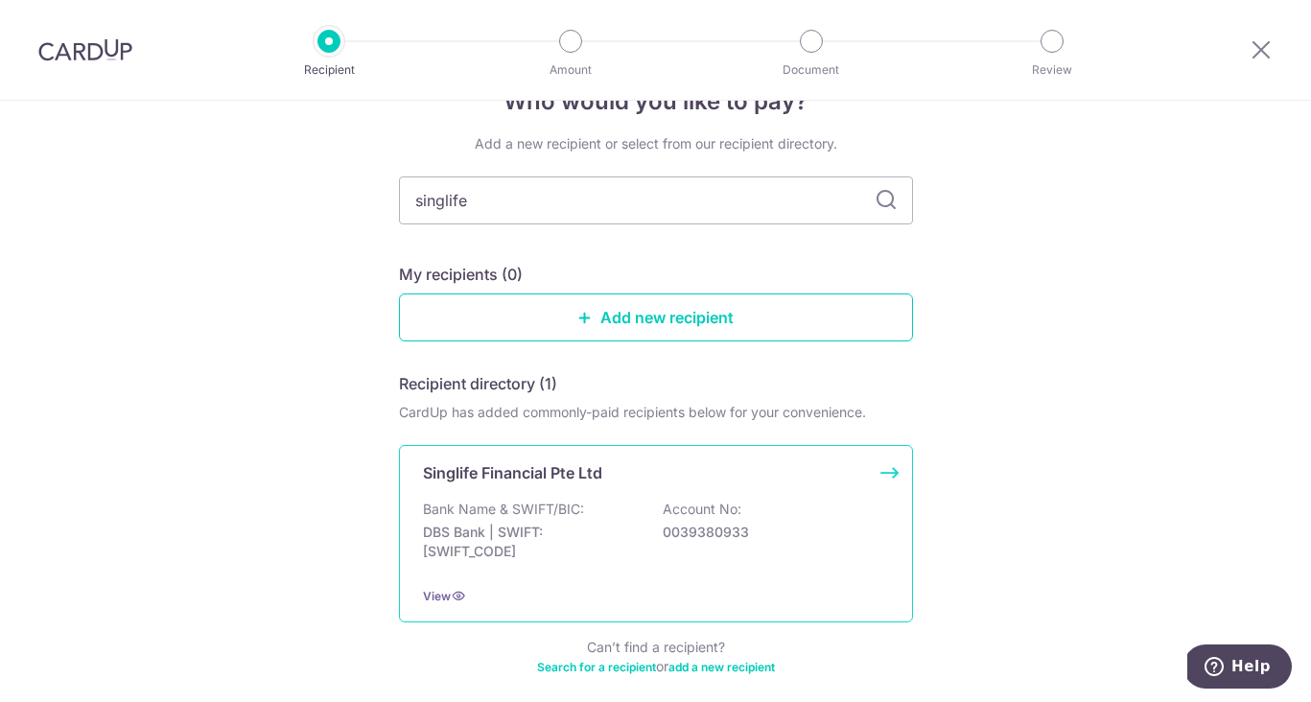
scroll to position [68, 0]
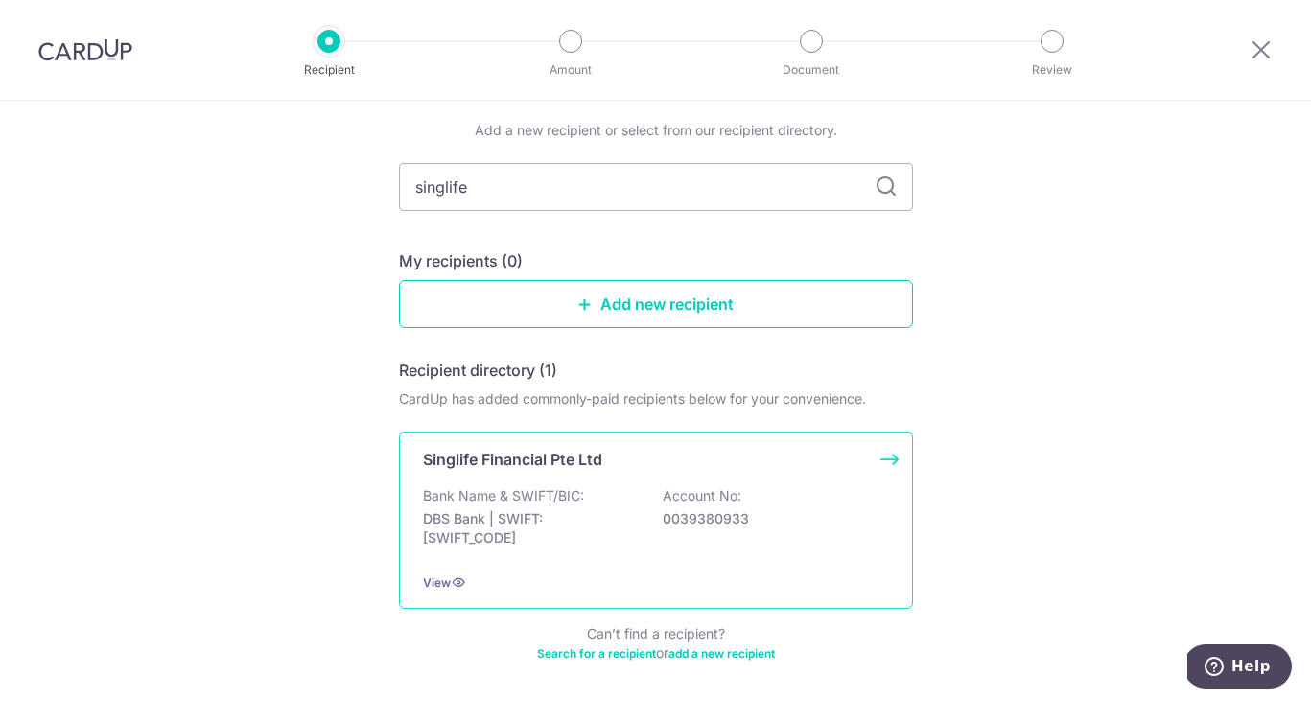
click at [571, 493] on p "Bank Name & SWIFT/BIC:" at bounding box center [503, 495] width 161 height 19
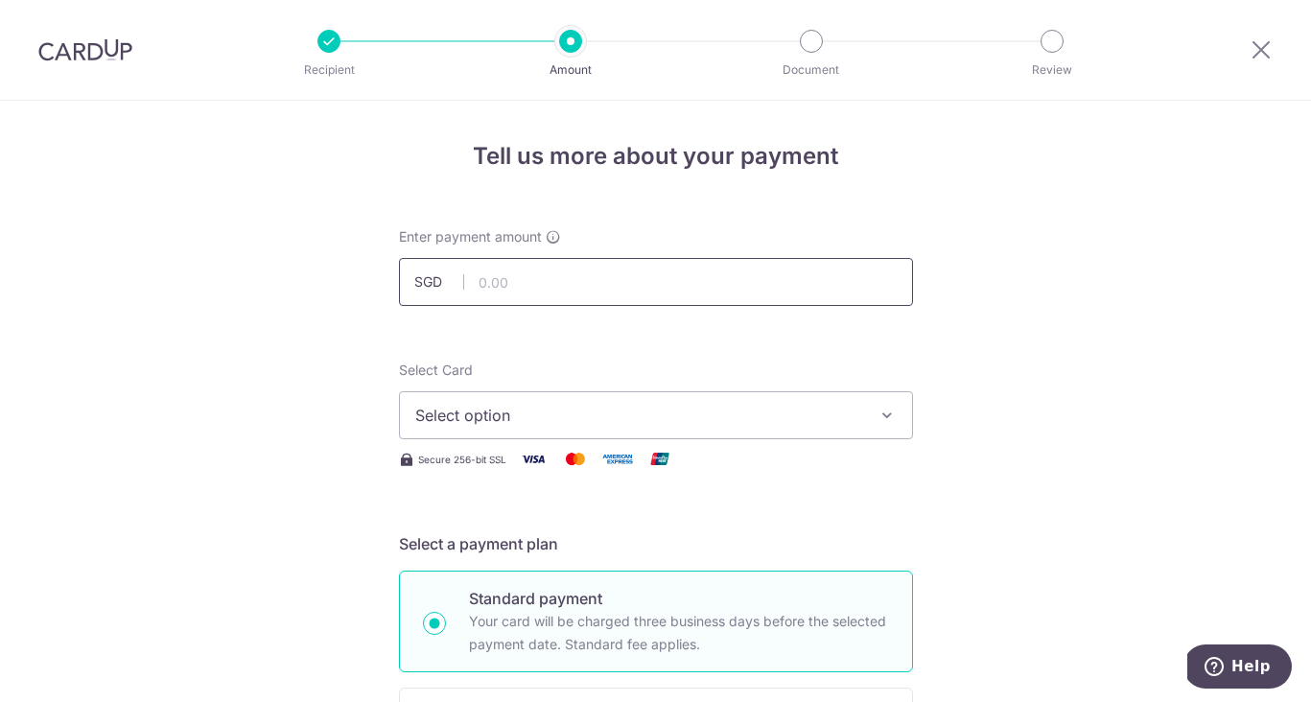
click at [563, 275] on input "text" at bounding box center [656, 282] width 514 height 48
type input "191.59"
click at [450, 414] on span "Select option" at bounding box center [638, 415] width 447 height 23
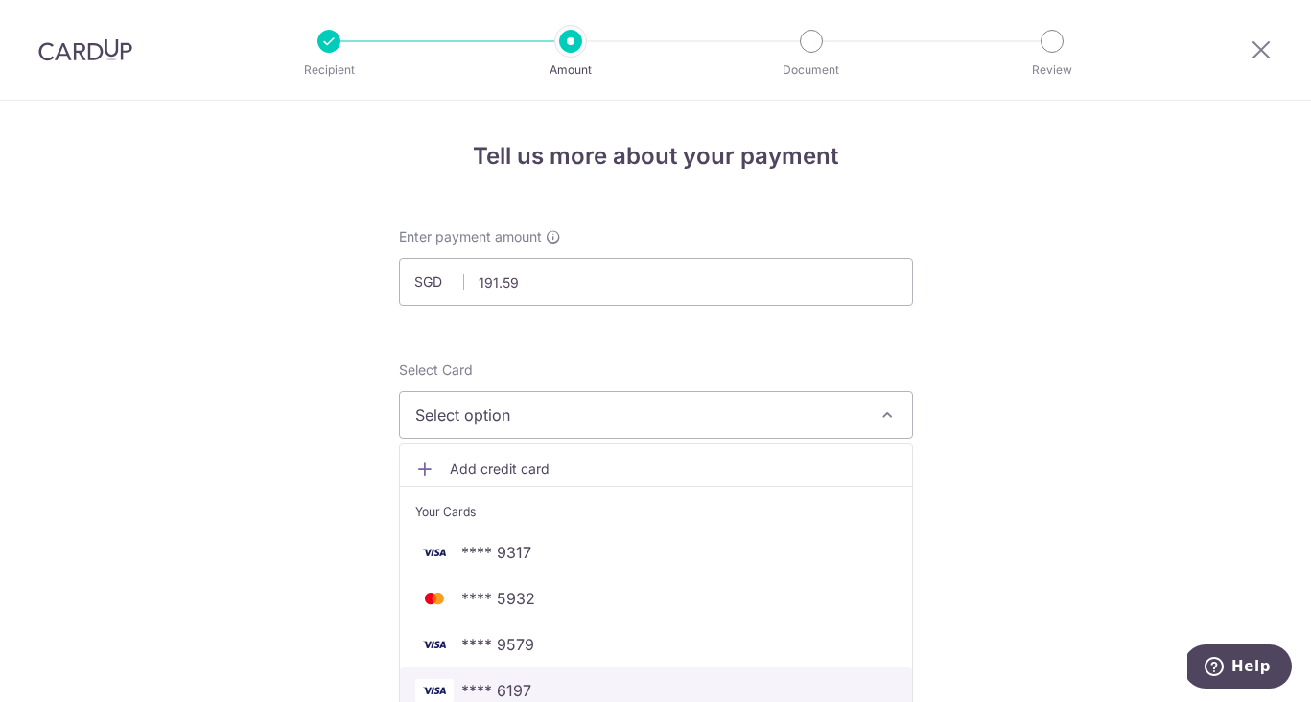
click at [539, 683] on span "**** 6197" at bounding box center [655, 690] width 481 height 23
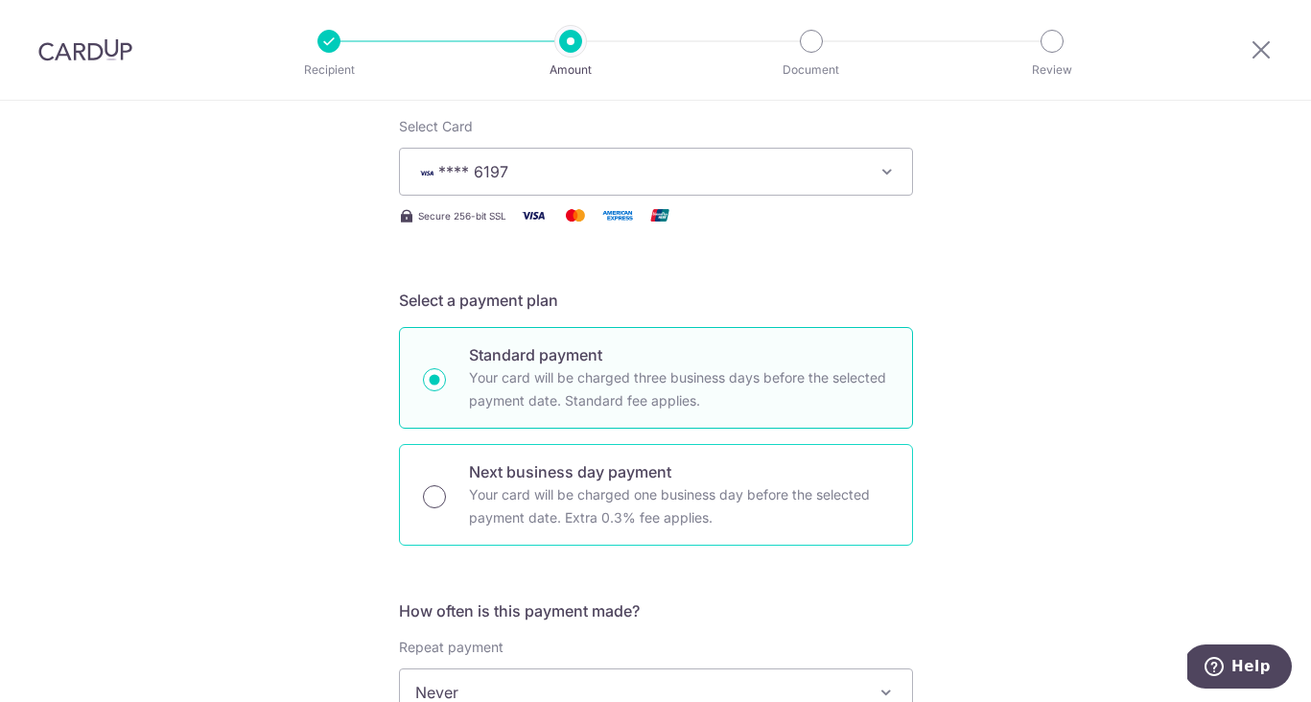
click at [437, 493] on input "Next business day payment Your card will be charged one business day before the…" at bounding box center [434, 496] width 23 height 23
radio input "true"
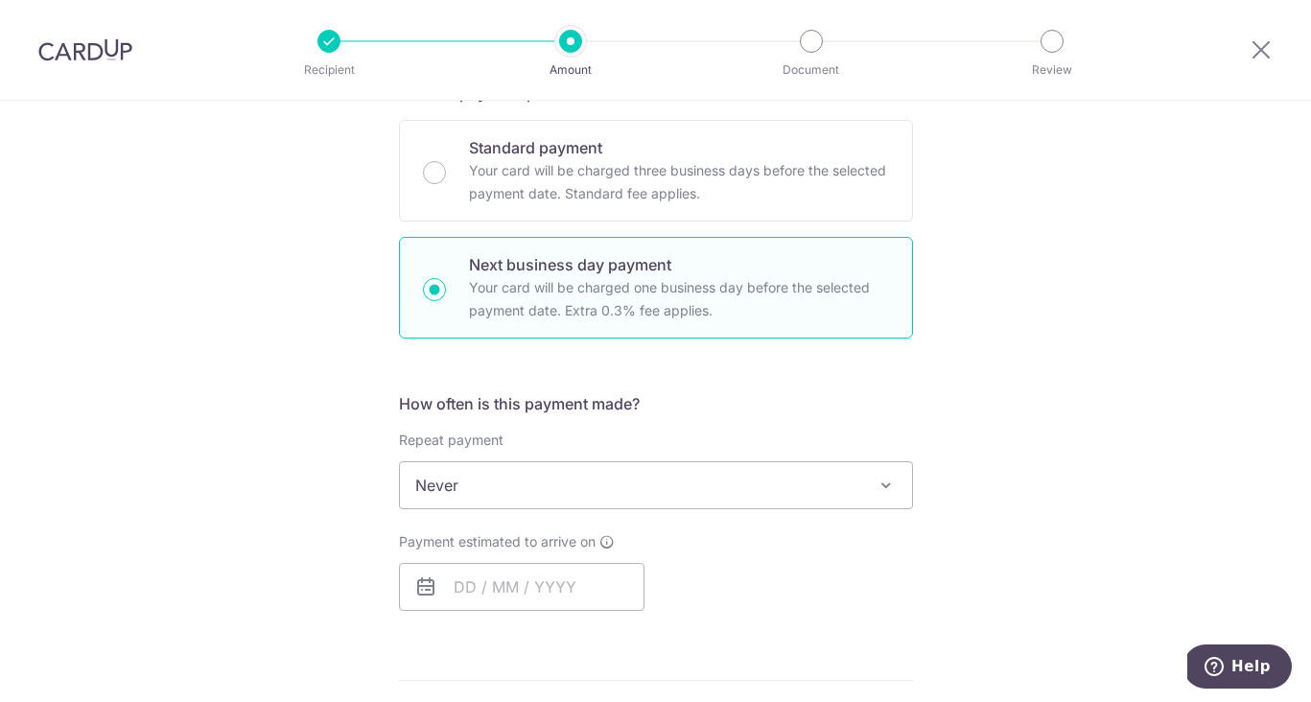
scroll to position [463, 0]
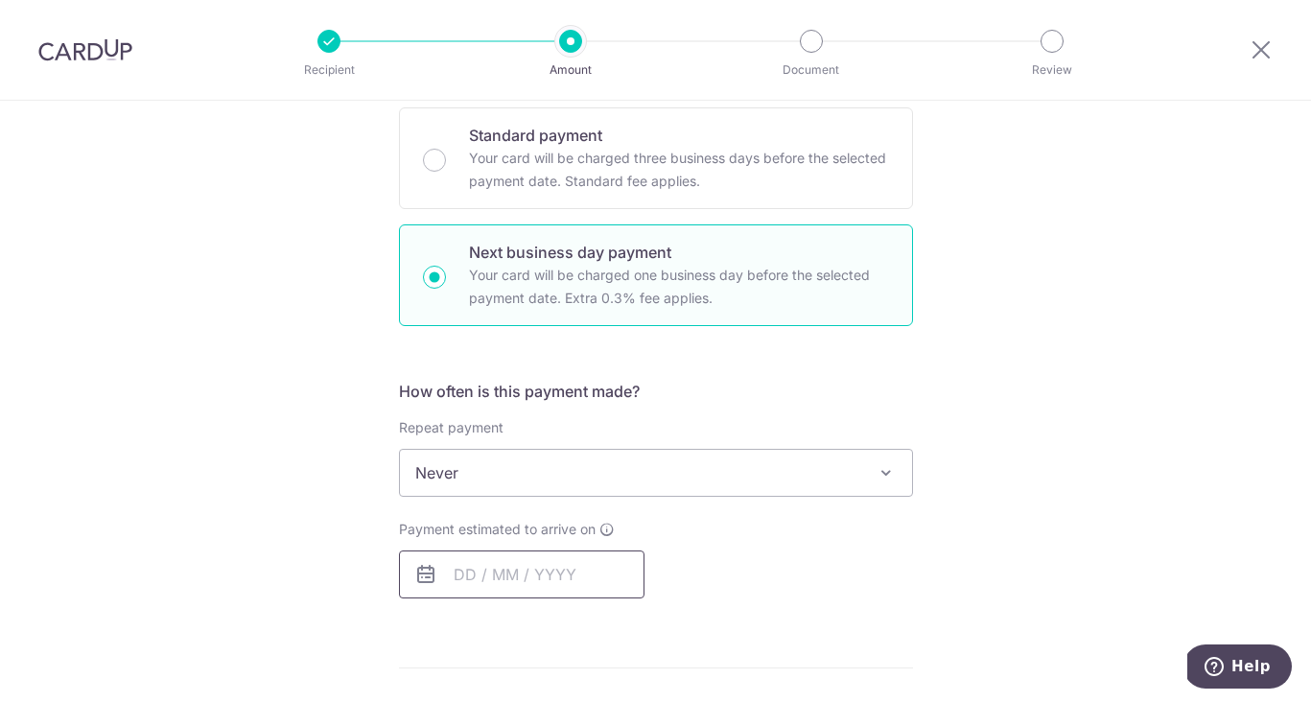
click at [464, 574] on input "text" at bounding box center [521, 574] width 245 height 48
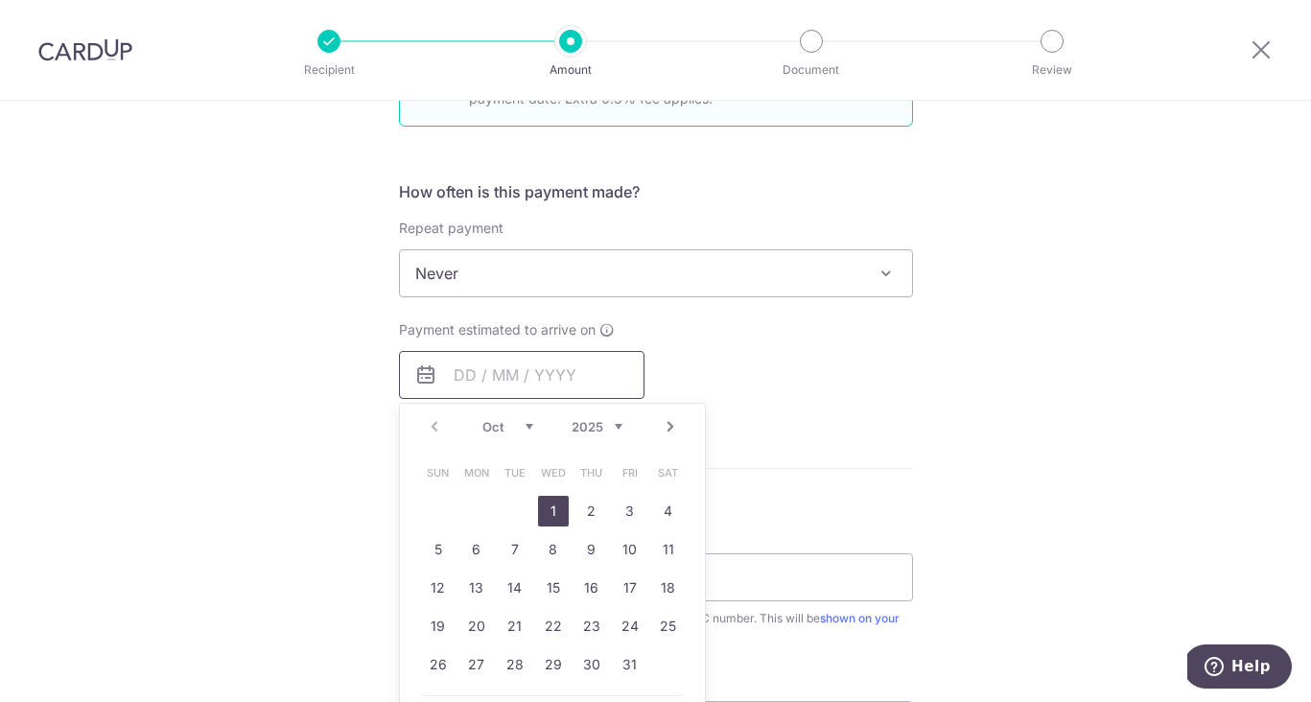
scroll to position [674, 0]
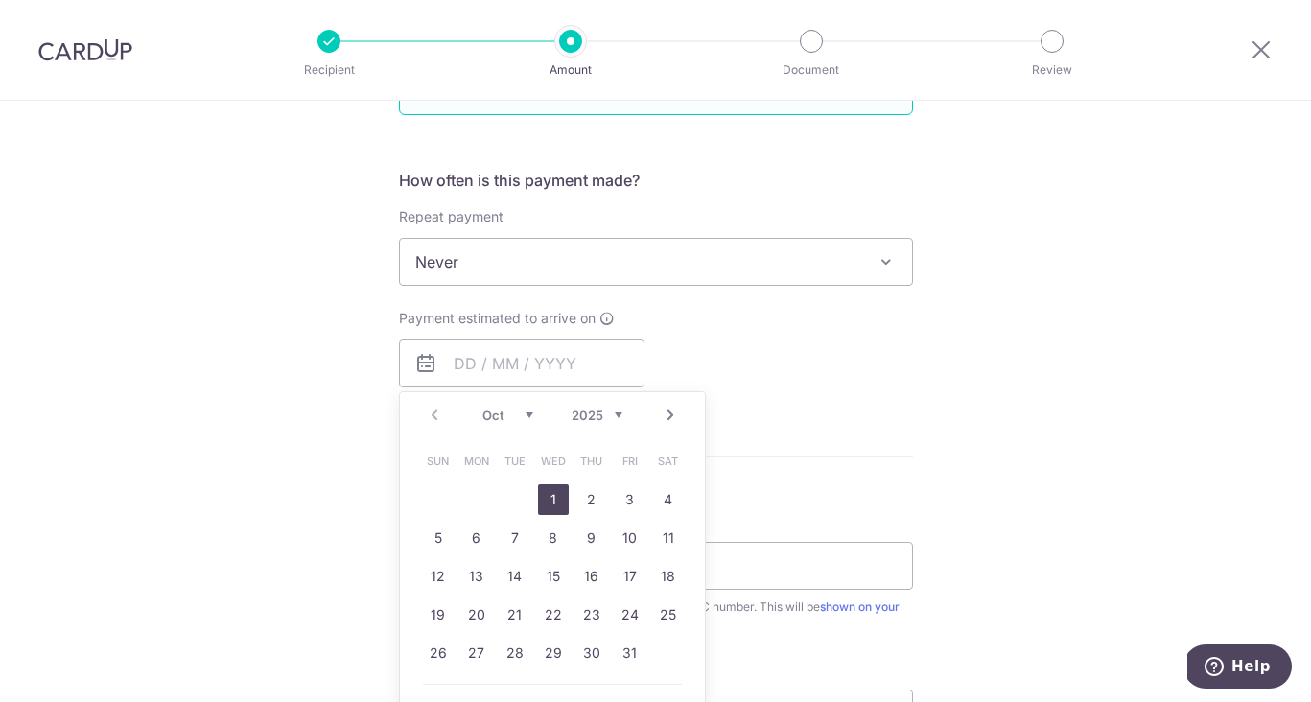
click at [549, 500] on link "1" at bounding box center [553, 499] width 31 height 31
type input "[DATE]"
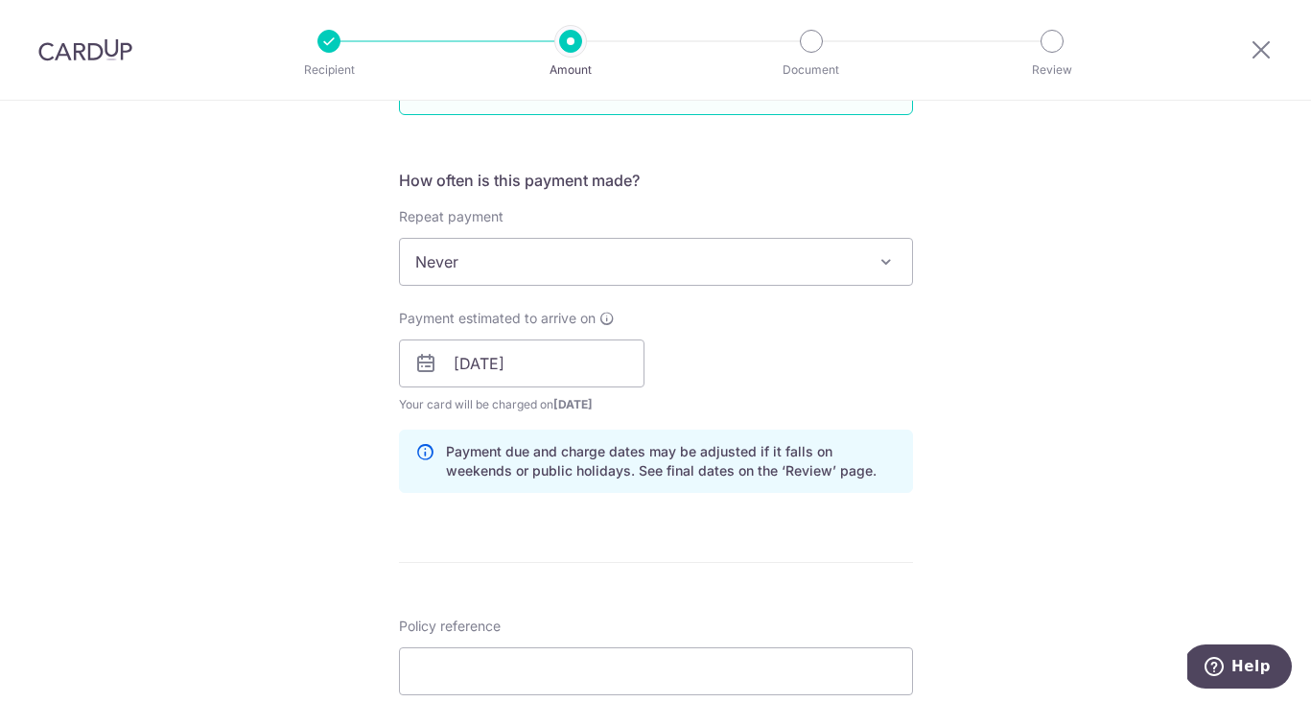
click at [1022, 477] on div "Tell us more about your payment Enter payment amount SGD 191.59 191.59 Select C…" at bounding box center [655, 380] width 1311 height 1906
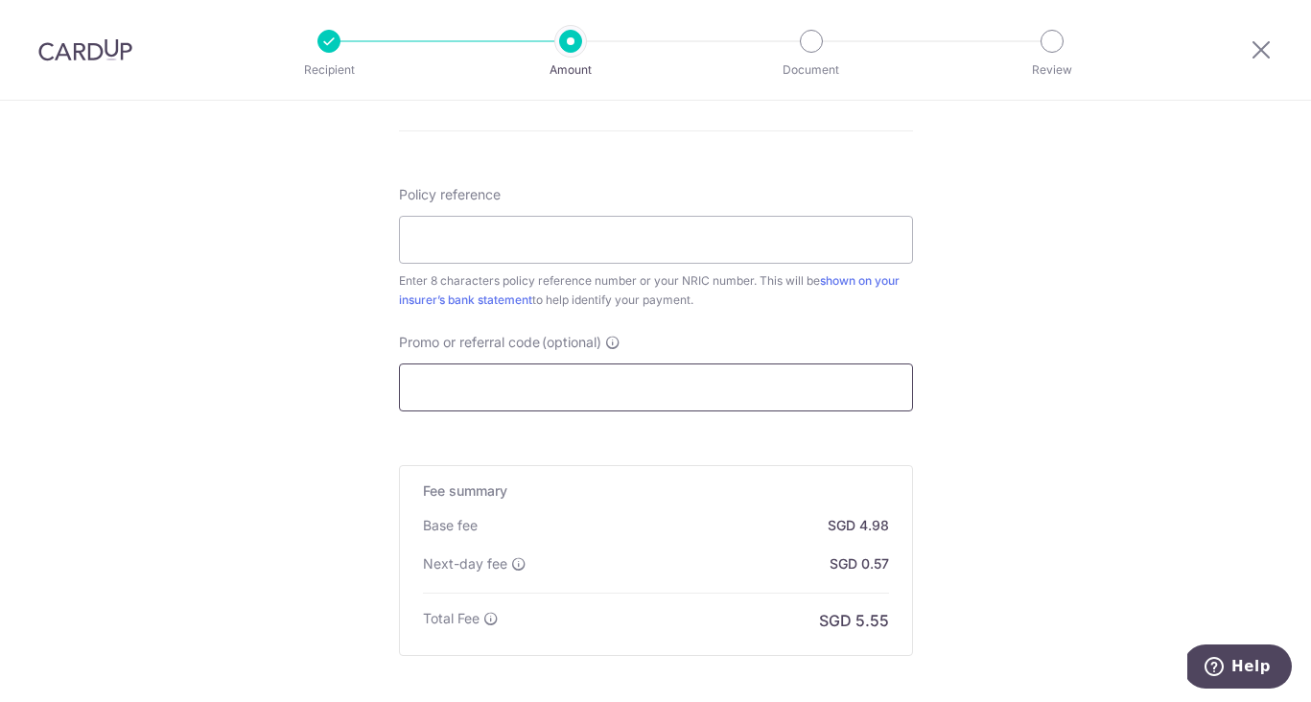
scroll to position [1114, 0]
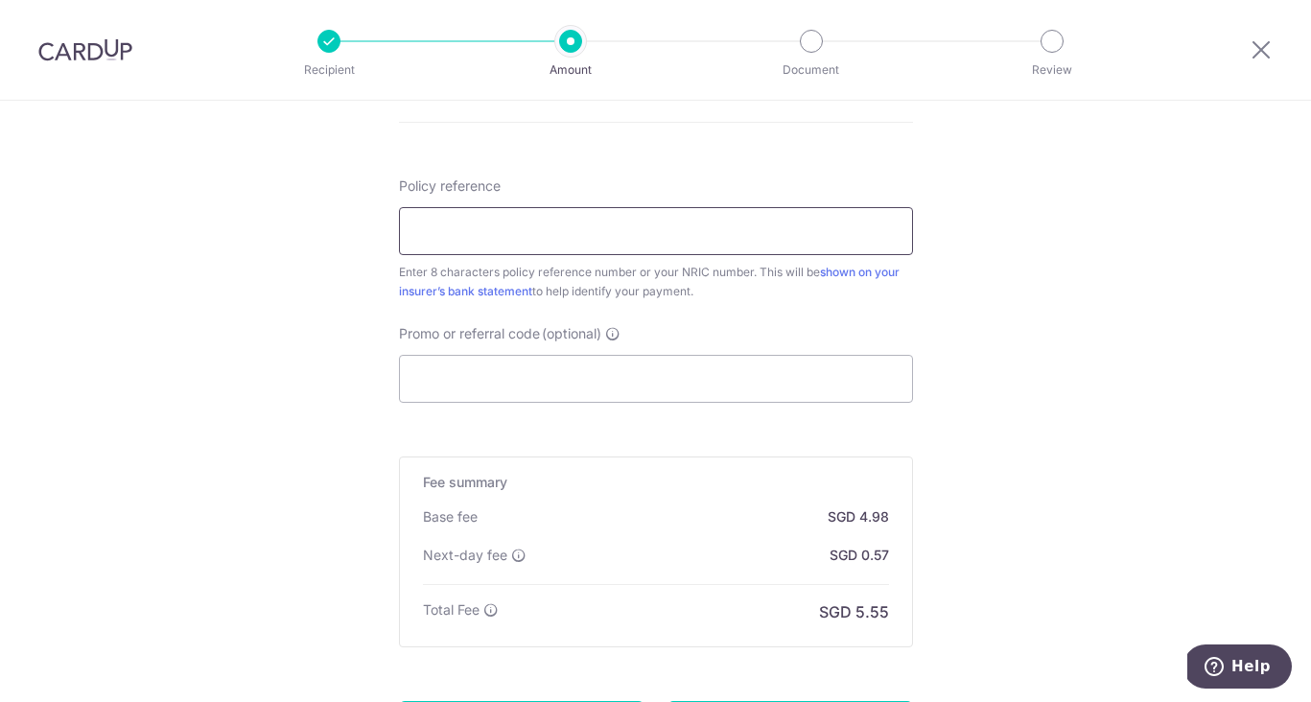
click at [481, 226] on input "Policy reference" at bounding box center [656, 231] width 514 height 48
paste input "25198694"
type input "25198694"
click at [467, 384] on input "Promo or referral code (optional)" at bounding box center [656, 379] width 514 height 48
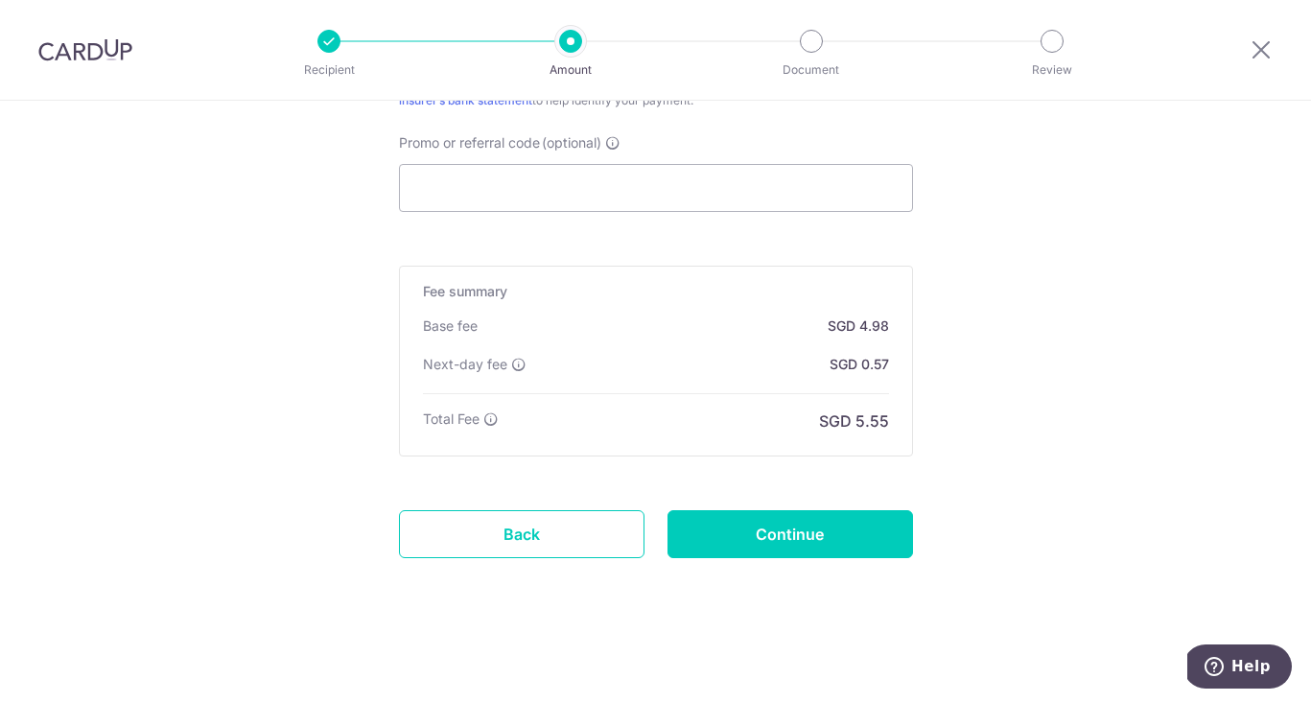
click at [596, 175] on input "Promo or referral code (optional)" at bounding box center [656, 188] width 514 height 48
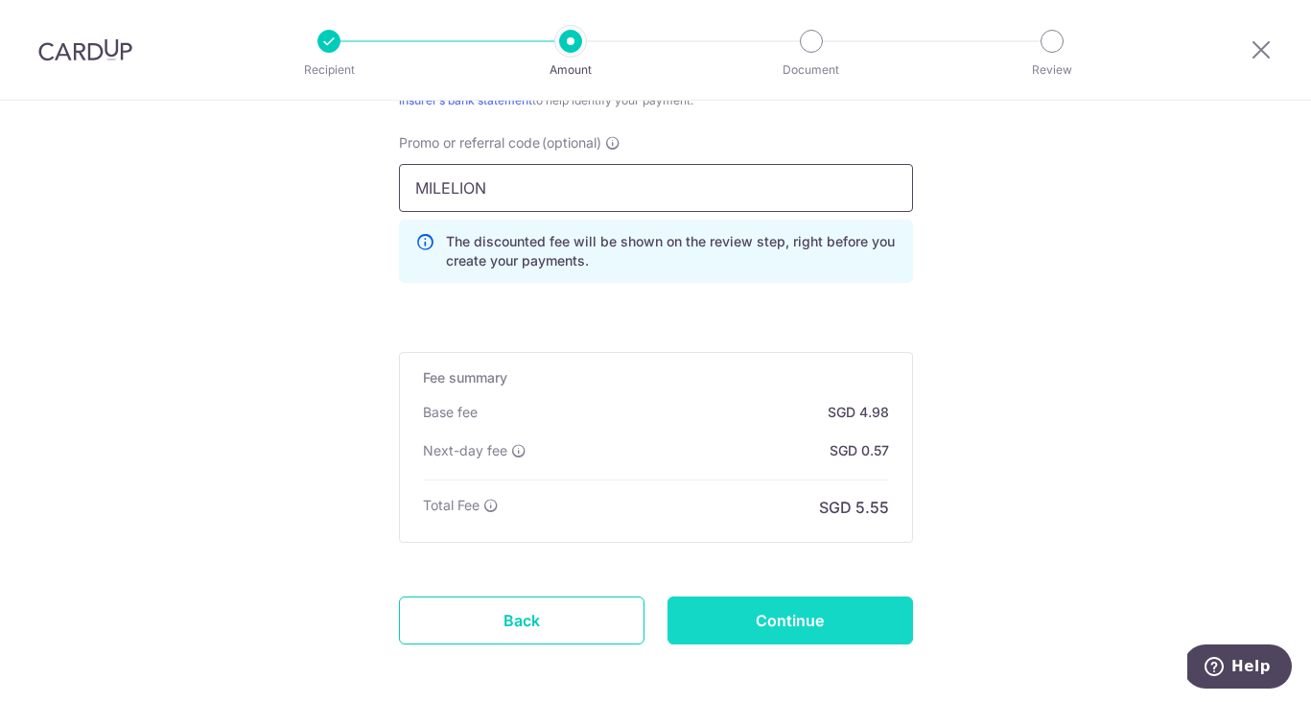
type input "MILELION"
click button "Add Card" at bounding box center [0, 0] width 0 height 0
click at [776, 618] on input "Continue" at bounding box center [789, 620] width 245 height 48
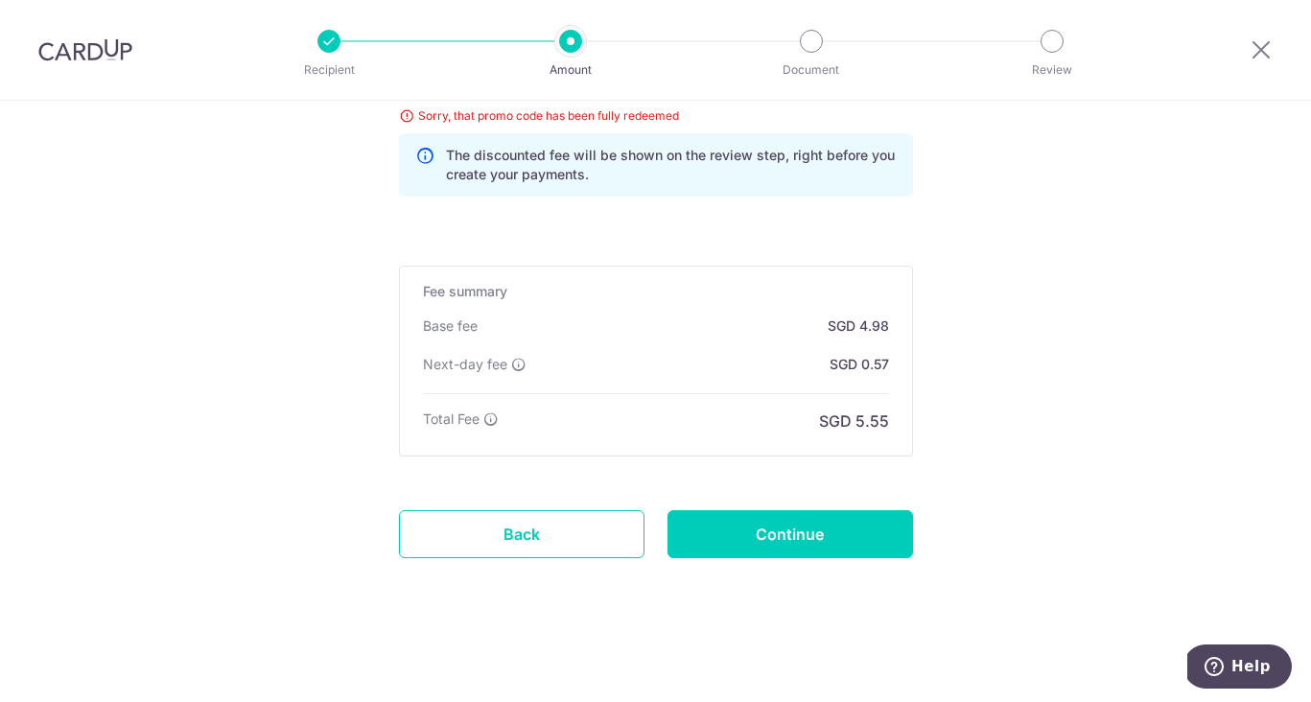
scroll to position [1372, 0]
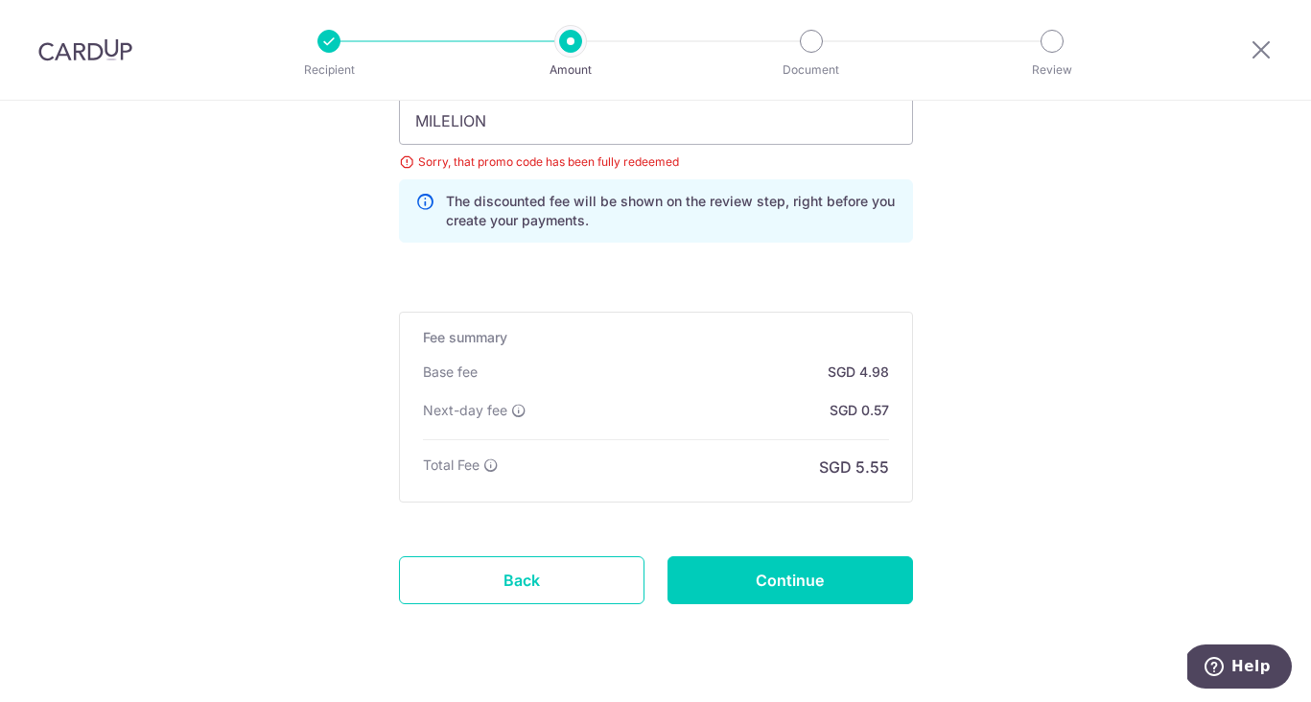
click at [646, 145] on div "MILELION Sorry, that promo code has been fully redeemed The discounted fee will…" at bounding box center [656, 170] width 514 height 146
click at [646, 137] on input "MILELION" at bounding box center [656, 121] width 514 height 48
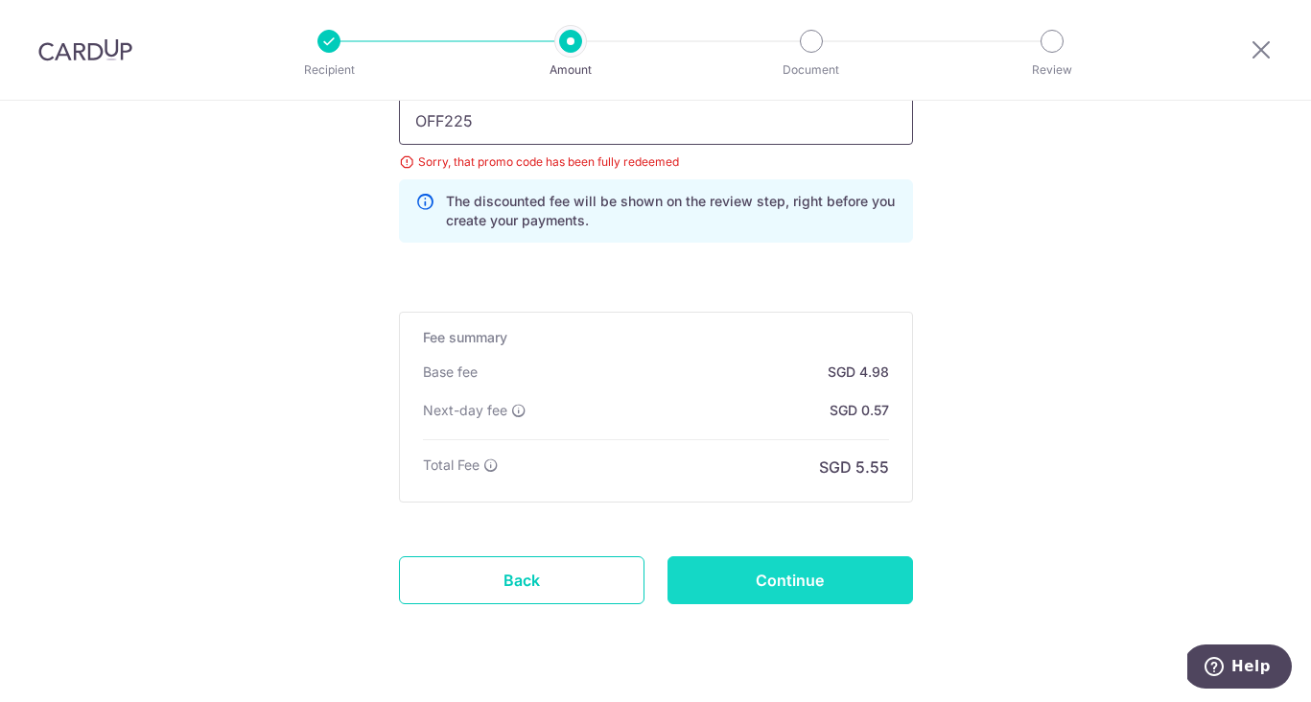
type input "OFF225"
click at [723, 565] on input "Continue" at bounding box center [789, 580] width 245 height 48
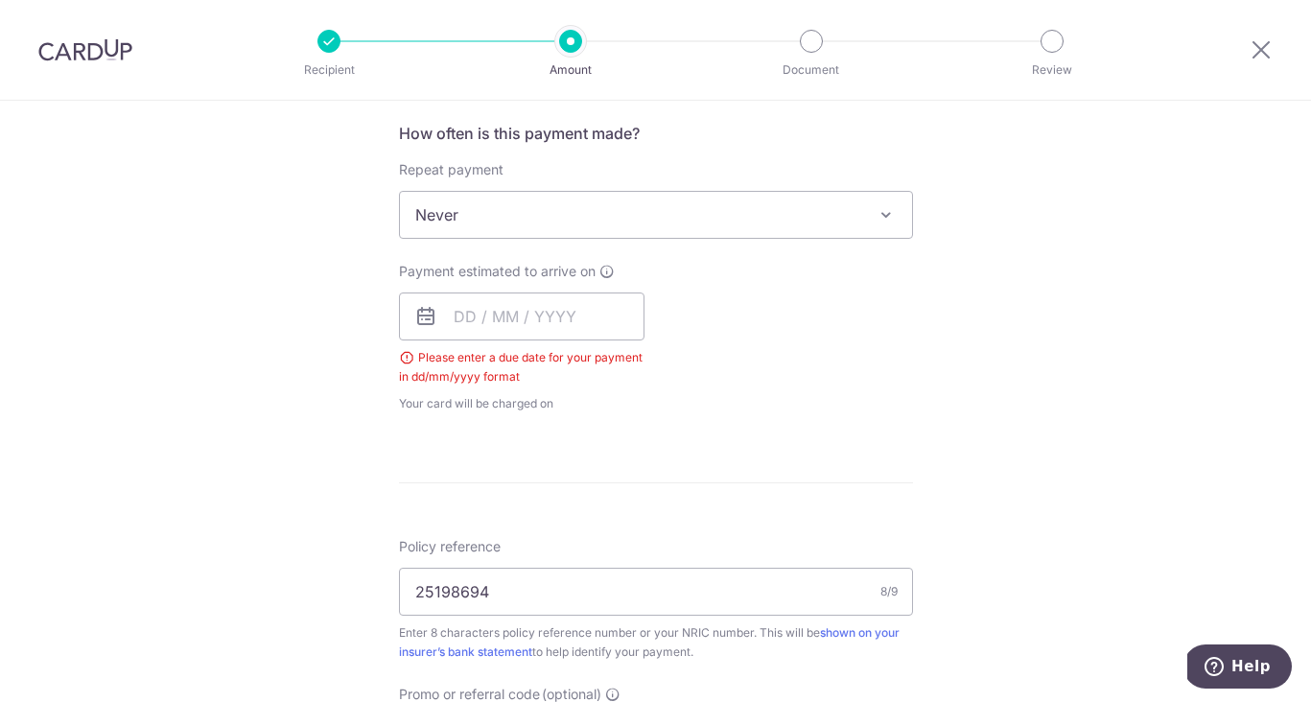
scroll to position [666, 0]
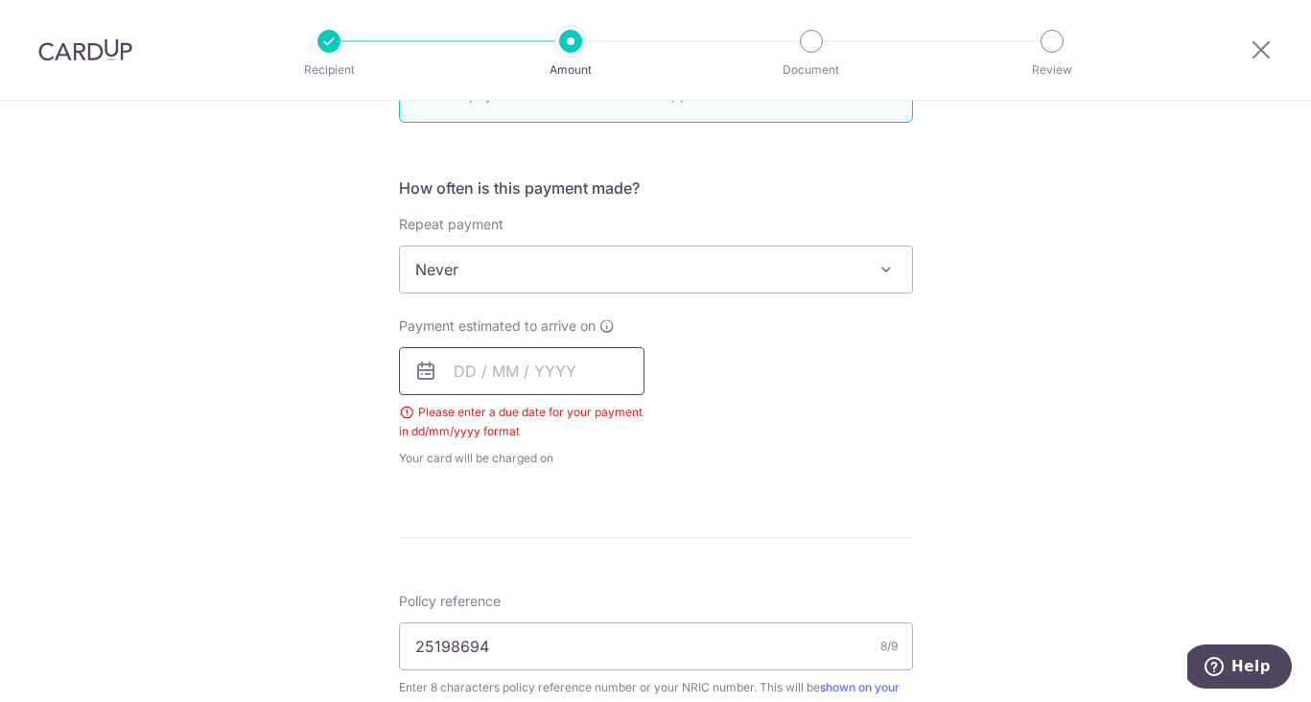
click at [466, 379] on input "text" at bounding box center [521, 371] width 245 height 48
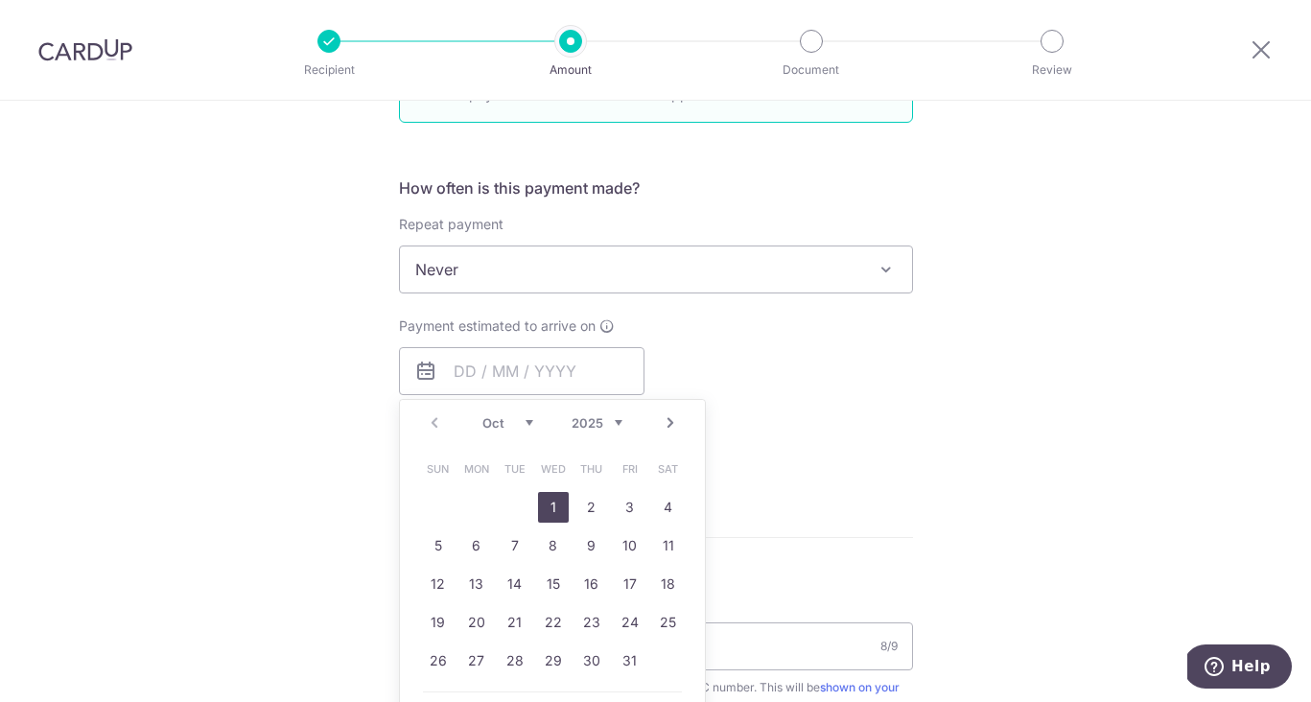
click at [542, 495] on link "1" at bounding box center [553, 507] width 31 height 31
type input "[DATE]"
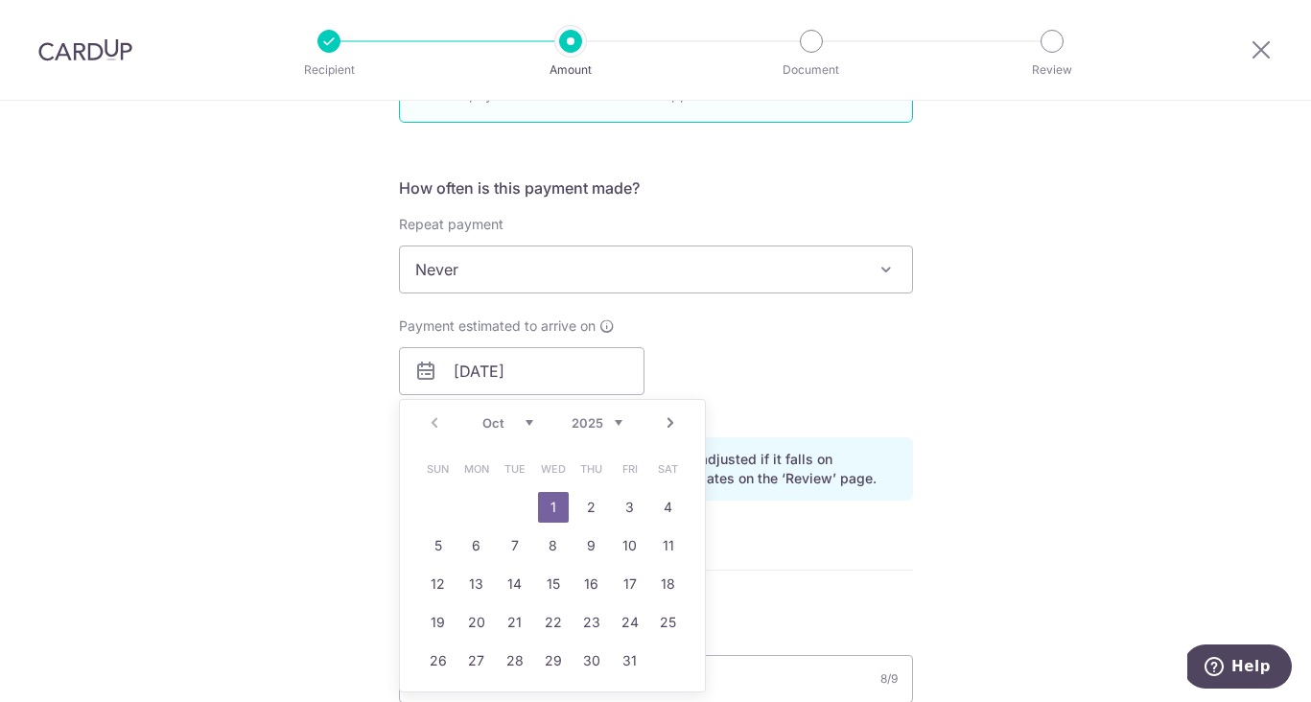
click at [555, 501] on div "How often is this payment made? Repeat payment Never Every week Every month Eve…" at bounding box center [656, 345] width 514 height 339
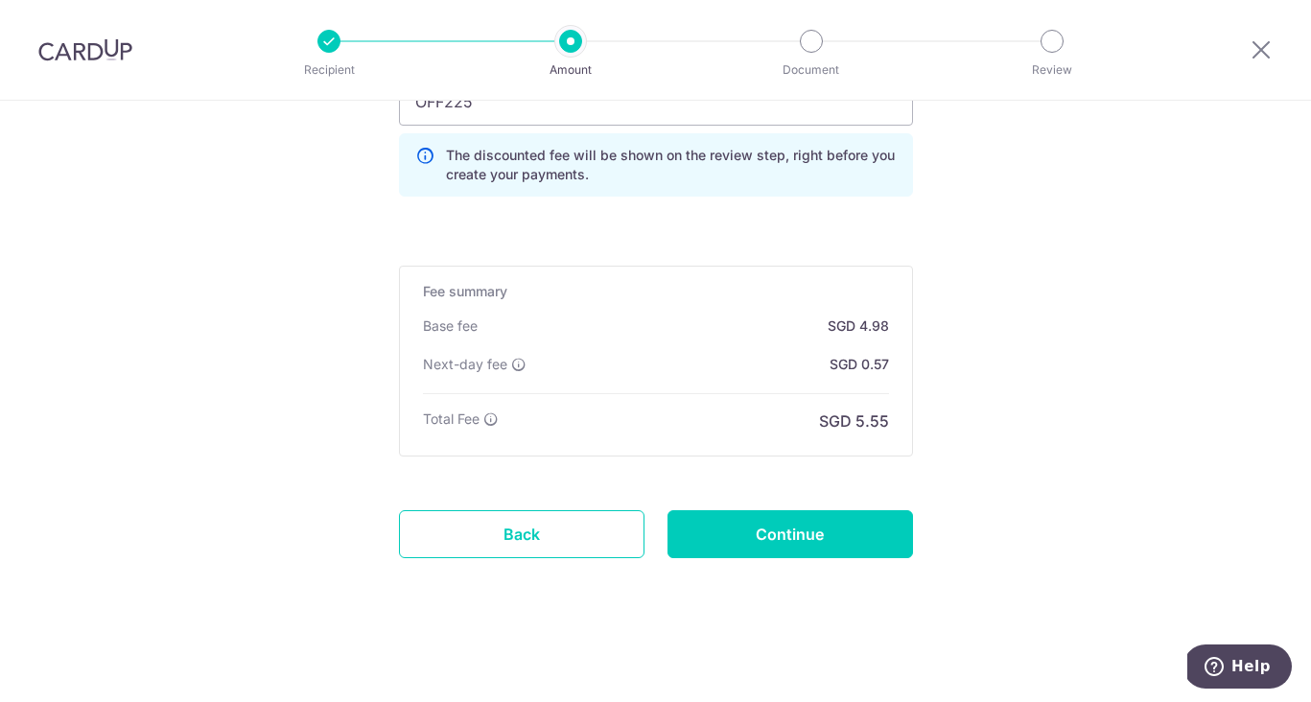
scroll to position [1391, 0]
click at [784, 534] on input "Continue" at bounding box center [789, 534] width 245 height 48
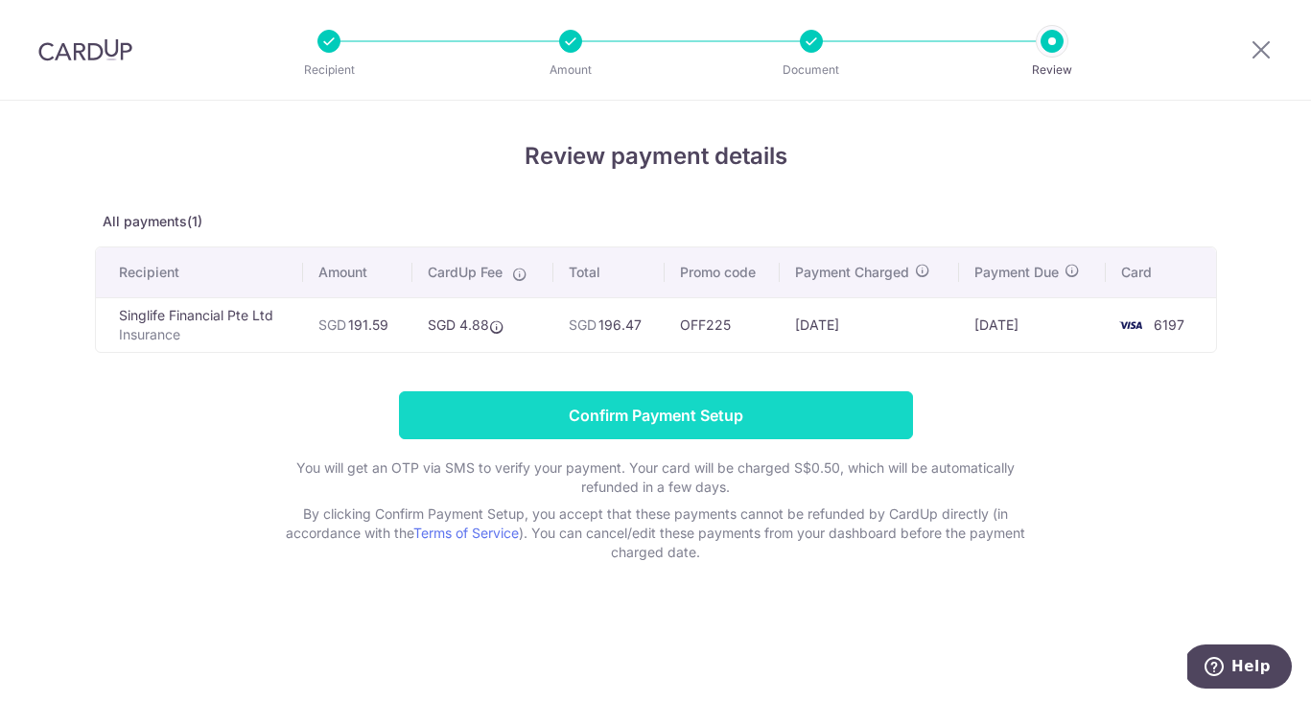
click at [831, 431] on input "Confirm Payment Setup" at bounding box center [656, 415] width 514 height 48
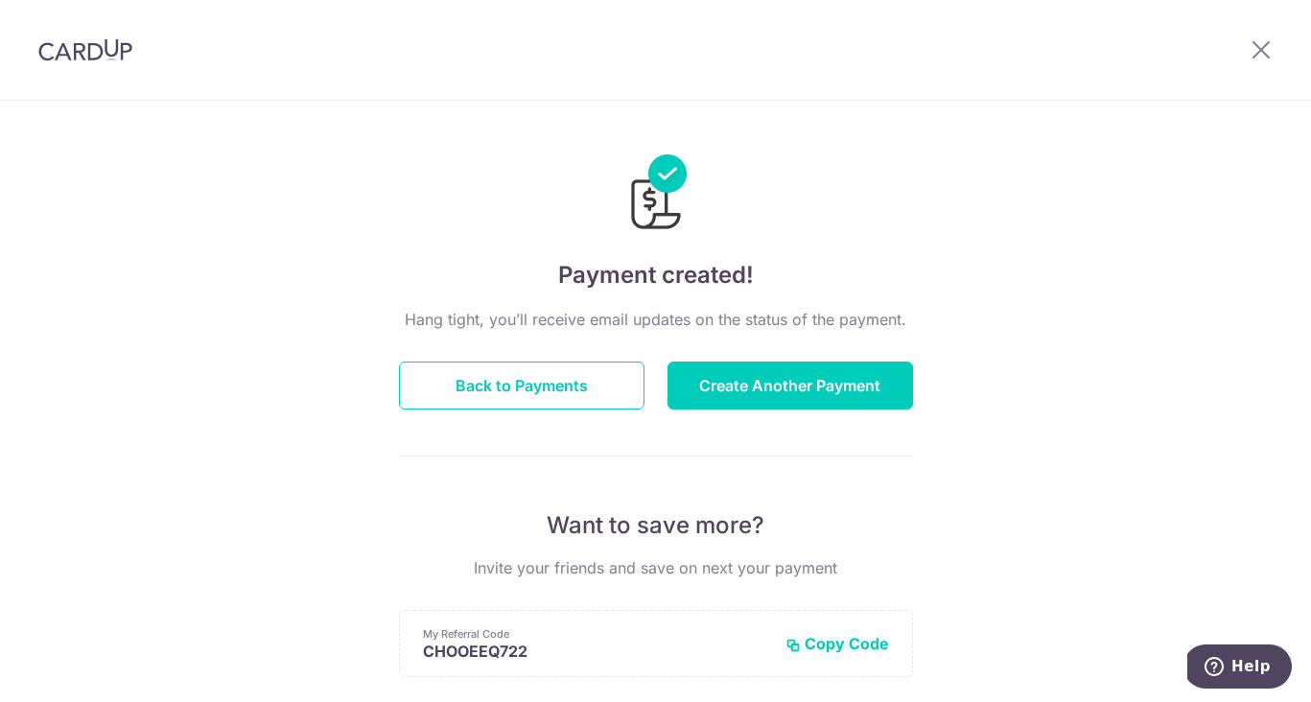
click at [585, 454] on div "Hang tight, you’ll receive email updates on the status of the payment. Back to …" at bounding box center [656, 671] width 514 height 727
click at [578, 400] on button "Back to Payments" at bounding box center [521, 385] width 245 height 48
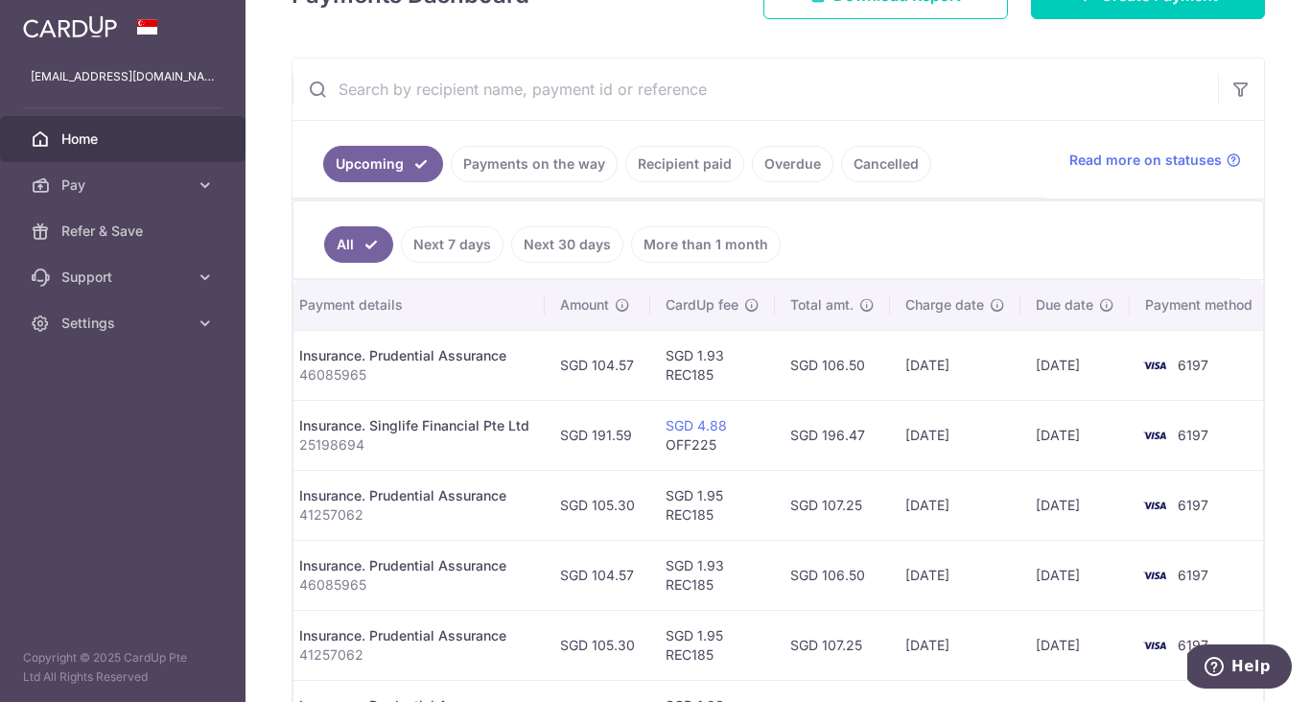
scroll to position [251, 0]
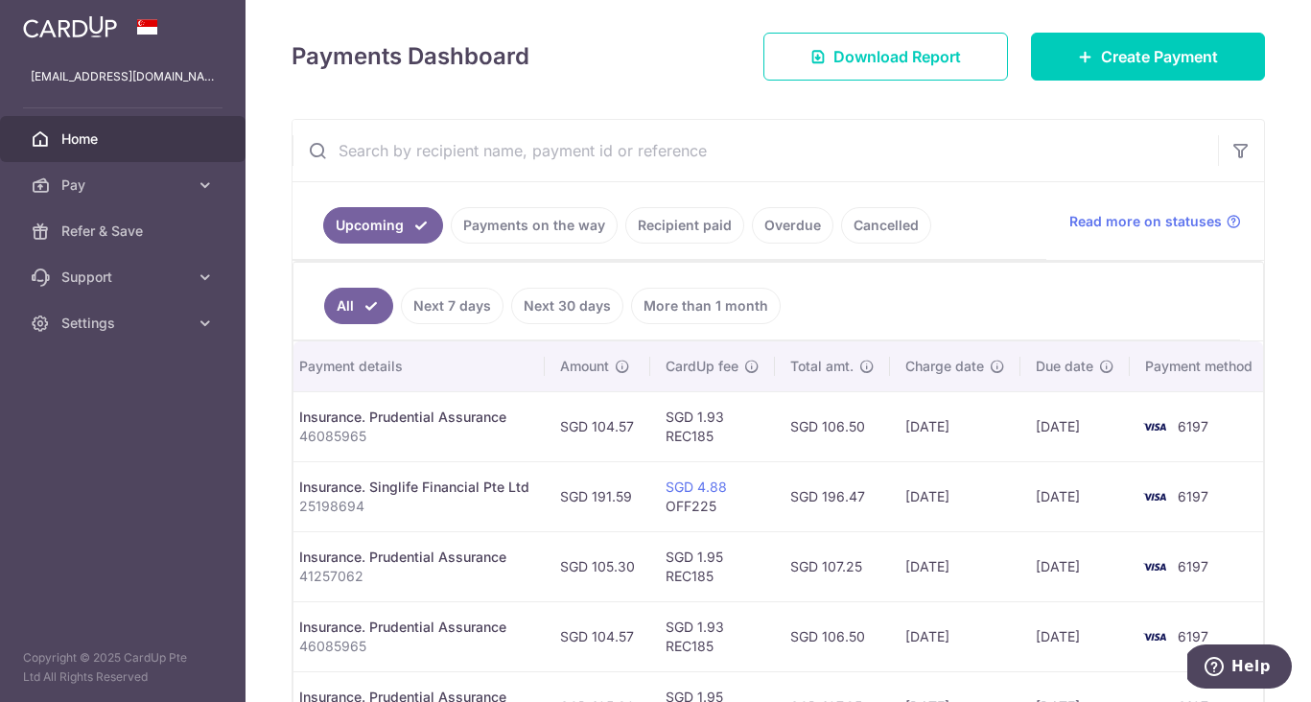
click at [978, 293] on ul "All Next 7 days Next 30 days More than 1 month" at bounding box center [766, 302] width 946 height 78
click at [978, 294] on ul "All Next 7 days Next 30 days More than 1 month" at bounding box center [766, 302] width 946 height 78
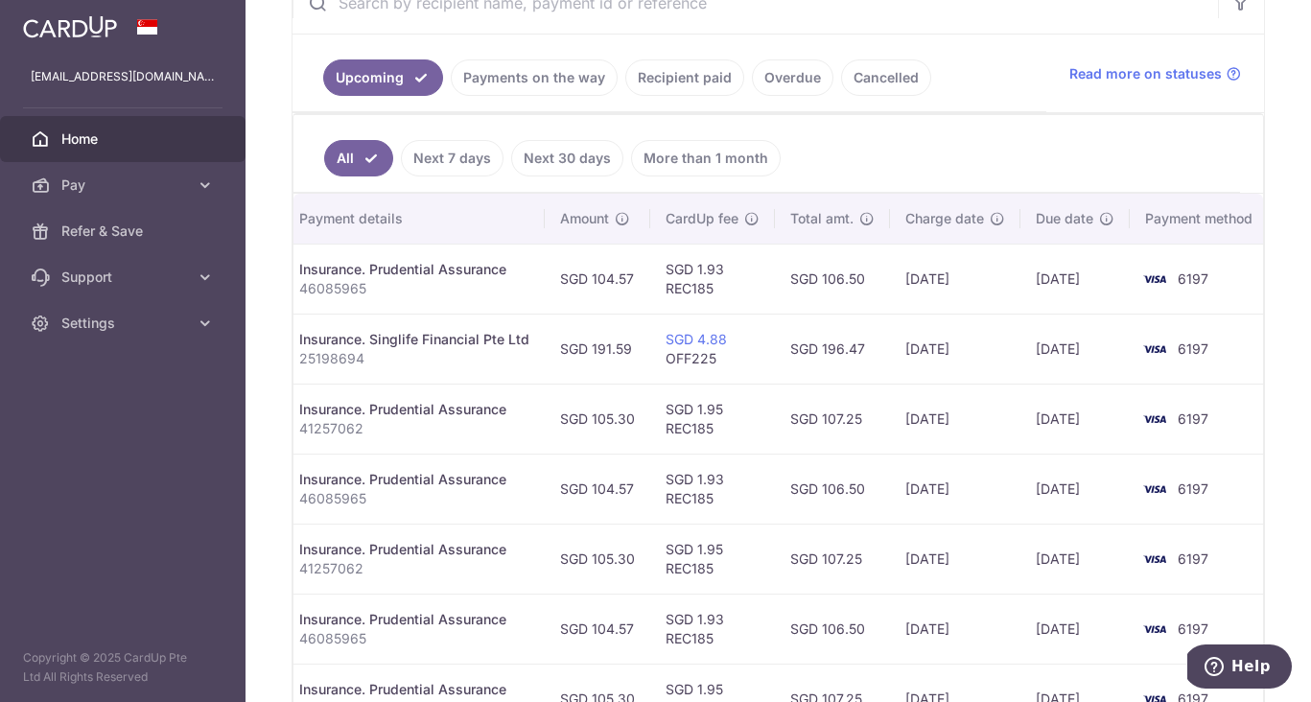
scroll to position [290, 0]
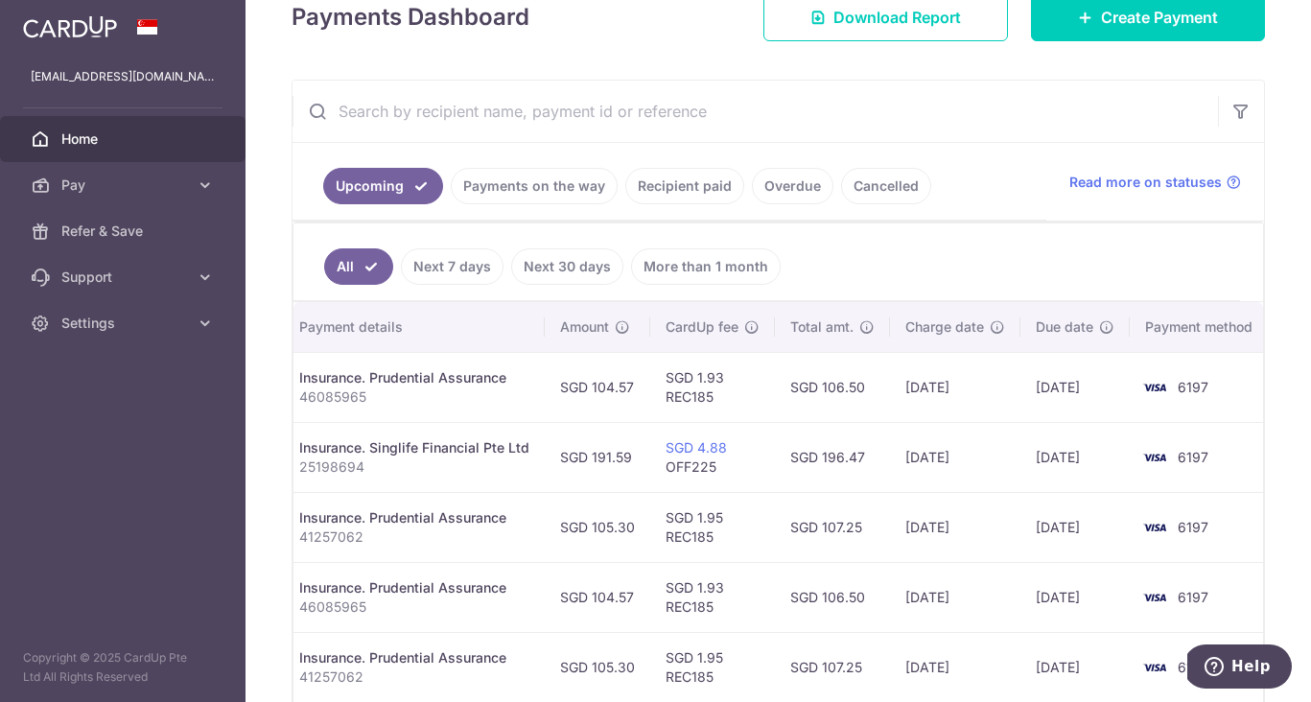
click at [1016, 250] on ul "All Next 7 days Next 30 days More than 1 month" at bounding box center [766, 262] width 946 height 78
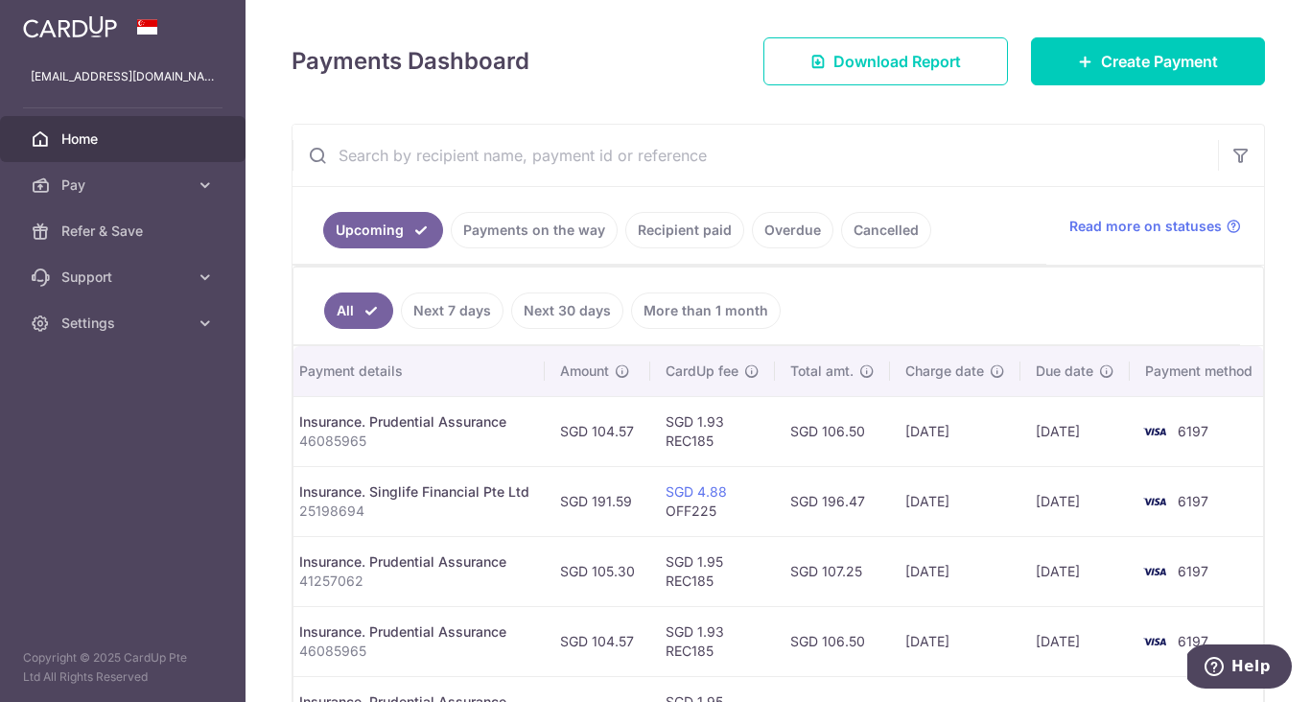
scroll to position [242, 0]
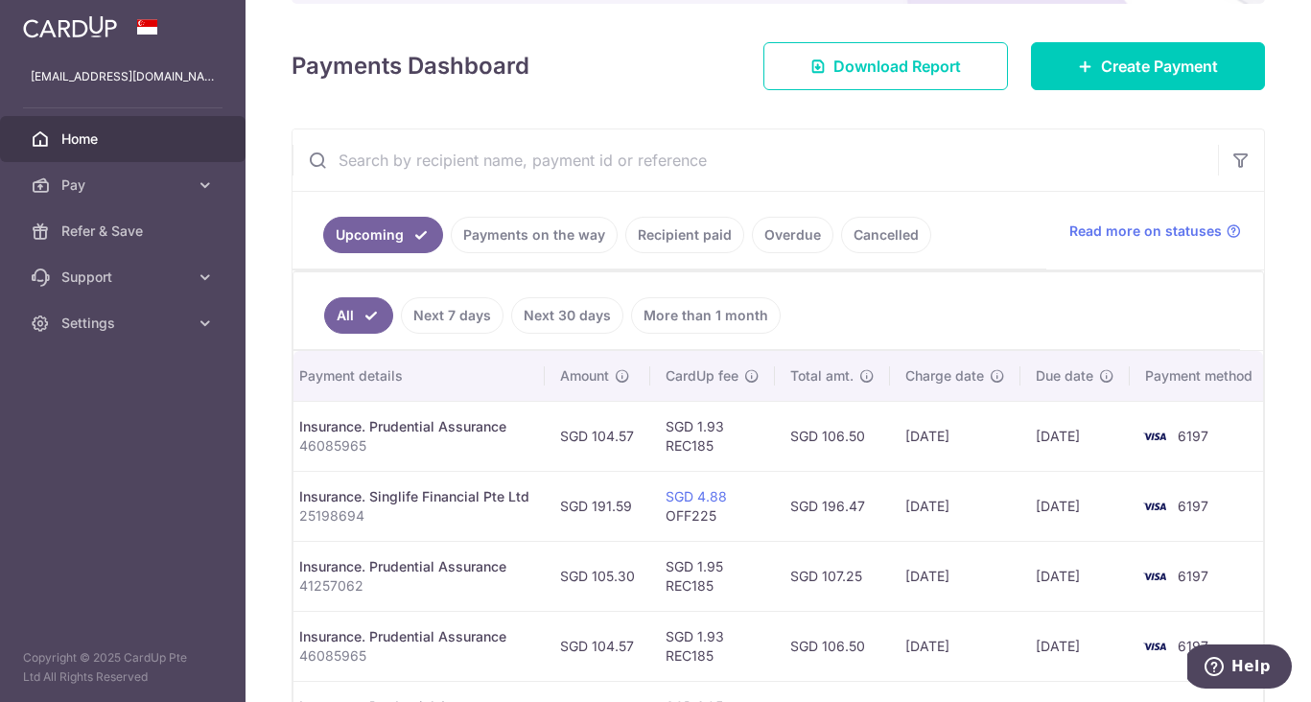
click at [1077, 312] on ul "All Next 7 days Next 30 days More than 1 month" at bounding box center [766, 311] width 946 height 78
click at [1127, 58] on span "Create Payment" at bounding box center [1159, 66] width 117 height 23
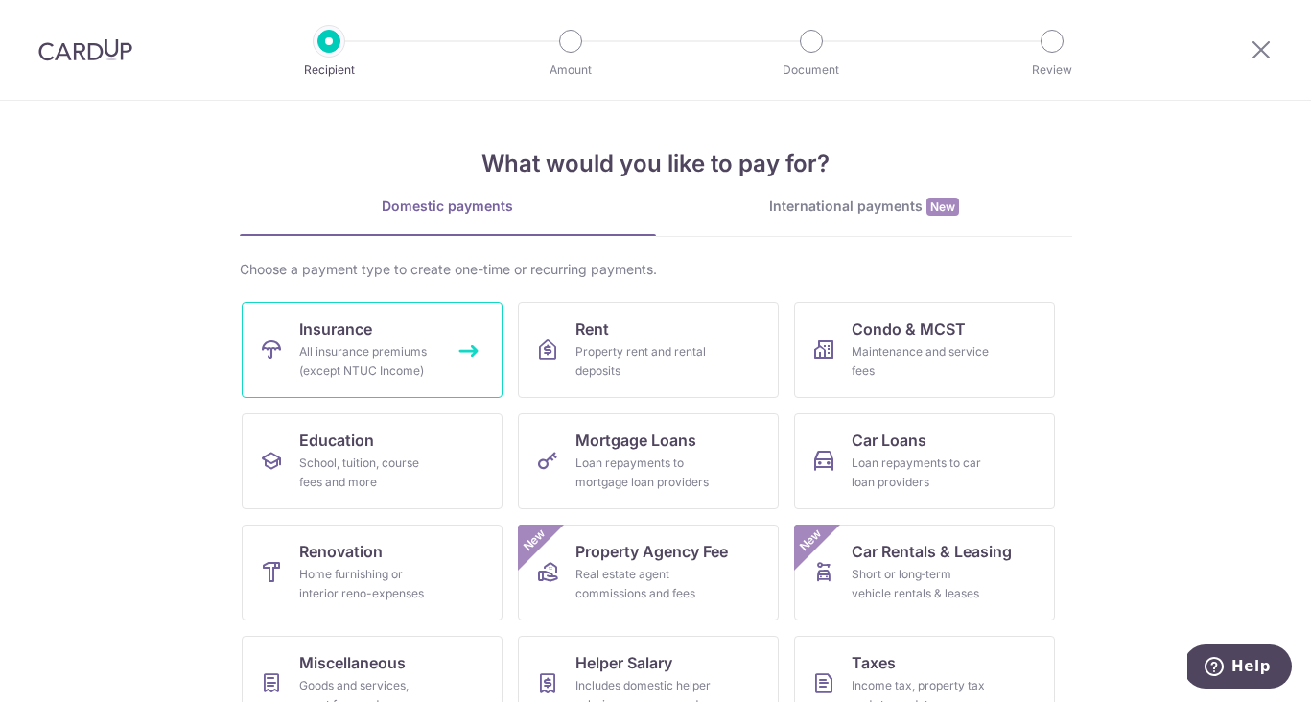
click at [426, 345] on div "All insurance premiums (except NTUC Income)" at bounding box center [368, 361] width 138 height 38
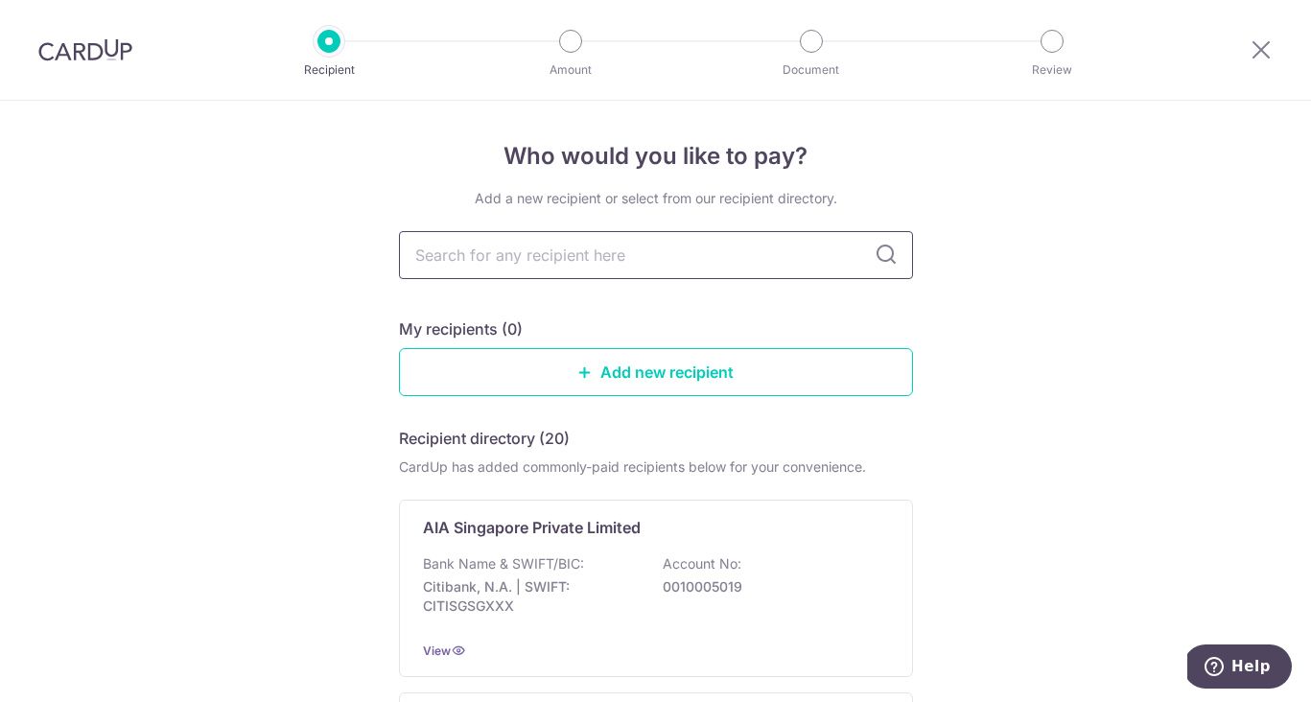
click at [602, 244] on input "text" at bounding box center [656, 255] width 514 height 48
type input "singli"
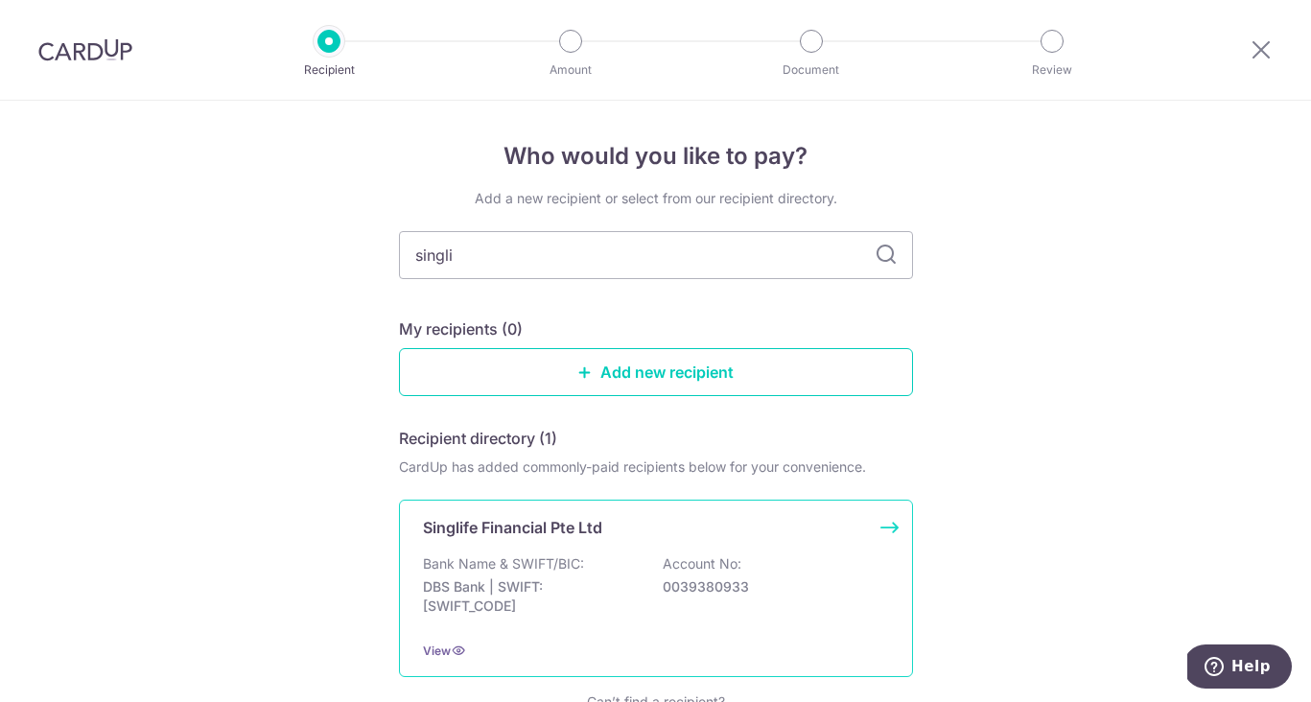
click at [639, 523] on div "Singlife Financial Pte Ltd" at bounding box center [644, 527] width 443 height 23
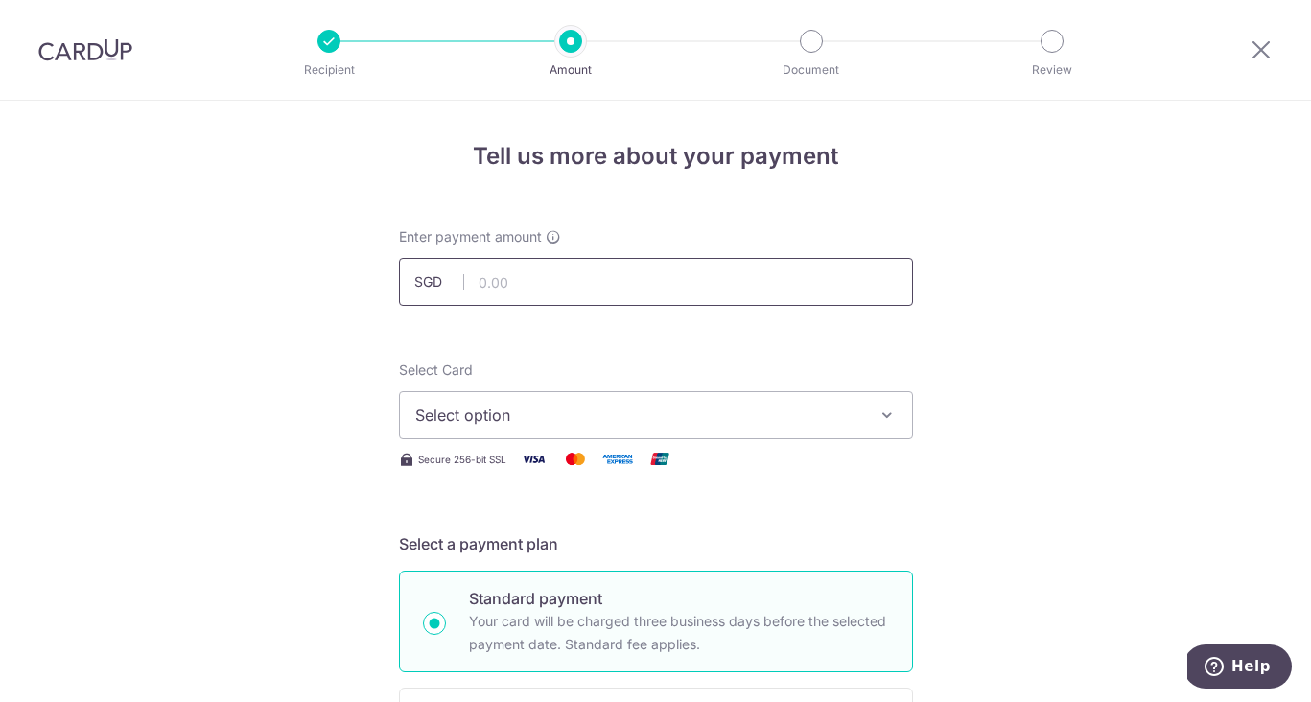
click at [538, 281] on input "text" at bounding box center [656, 282] width 514 height 48
type input "191.59"
click at [614, 412] on span "Select option" at bounding box center [638, 415] width 447 height 23
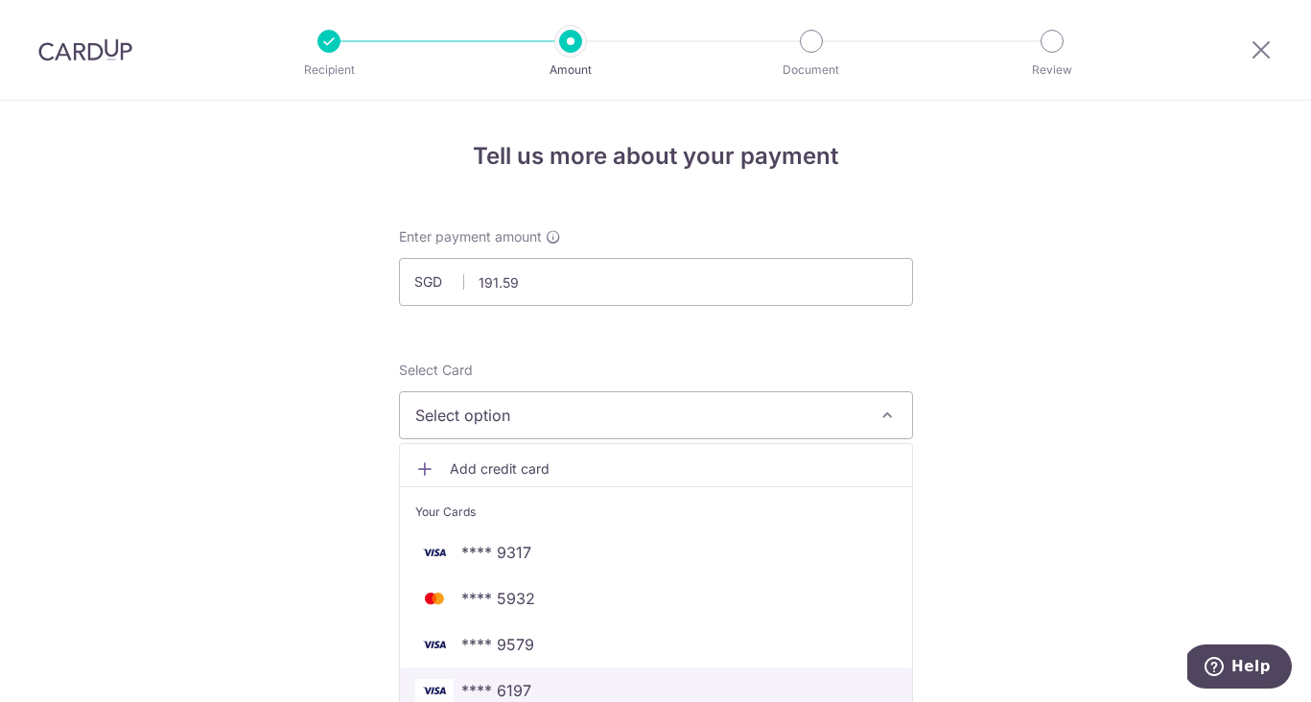
click at [565, 693] on span "**** 6197" at bounding box center [655, 690] width 481 height 23
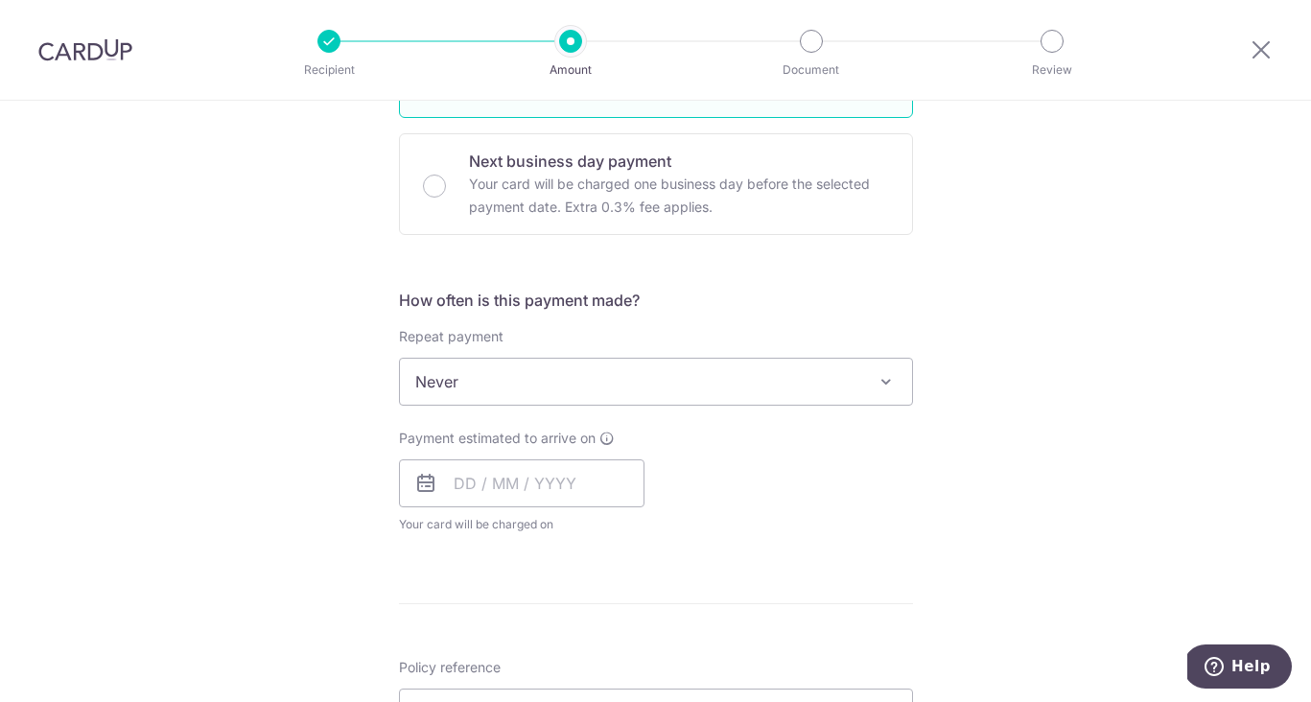
scroll to position [556, 0]
click at [580, 400] on span "Never" at bounding box center [656, 380] width 512 height 46
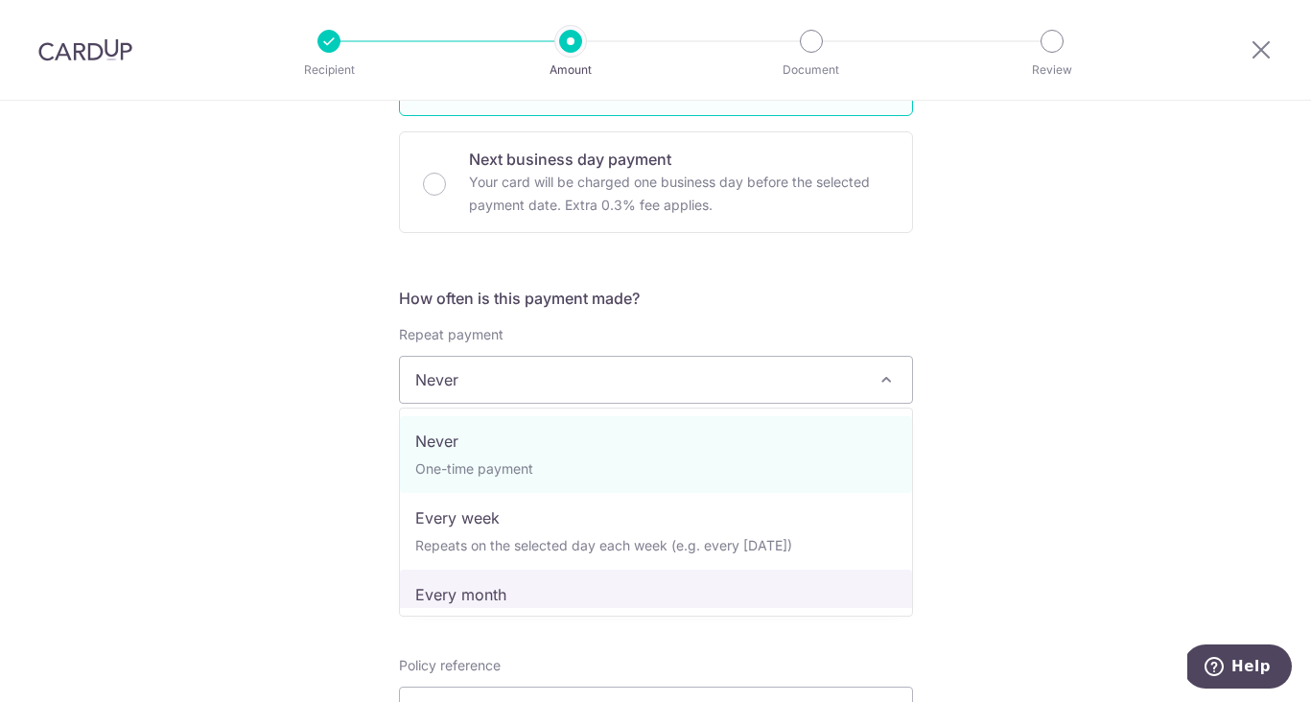
select select "3"
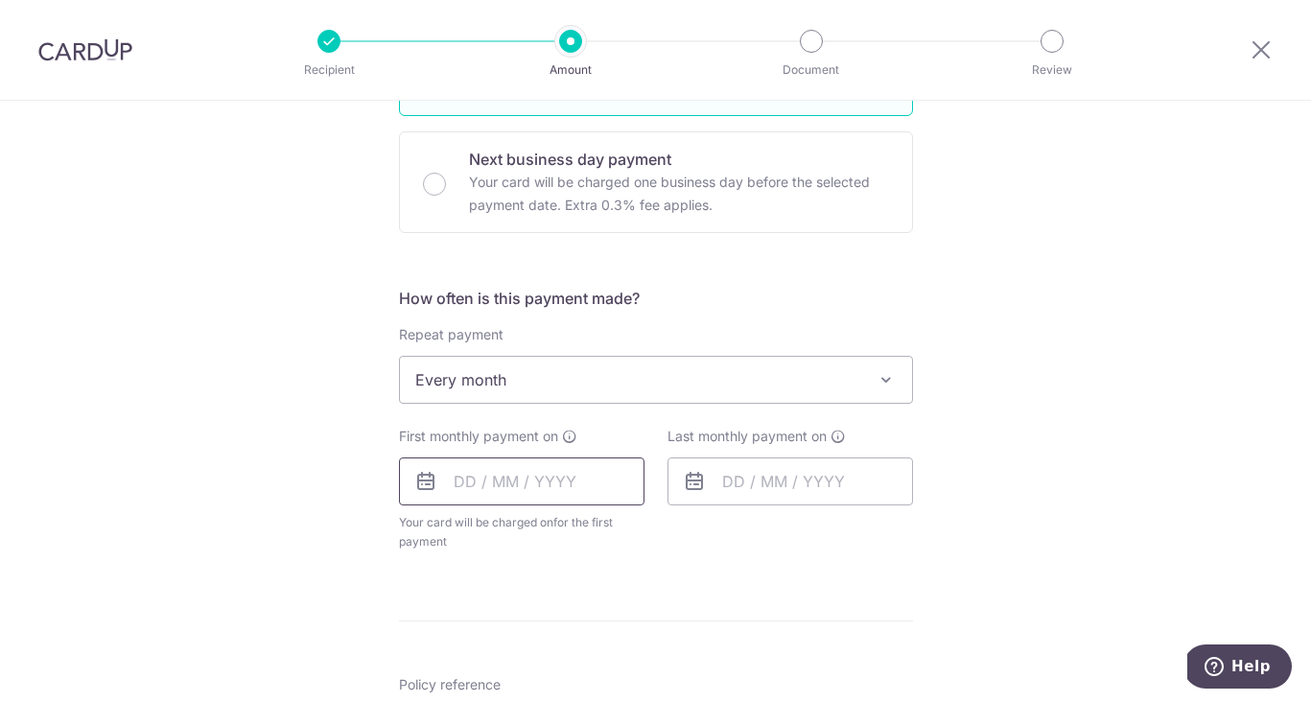
click at [476, 483] on input "text" at bounding box center [521, 481] width 245 height 48
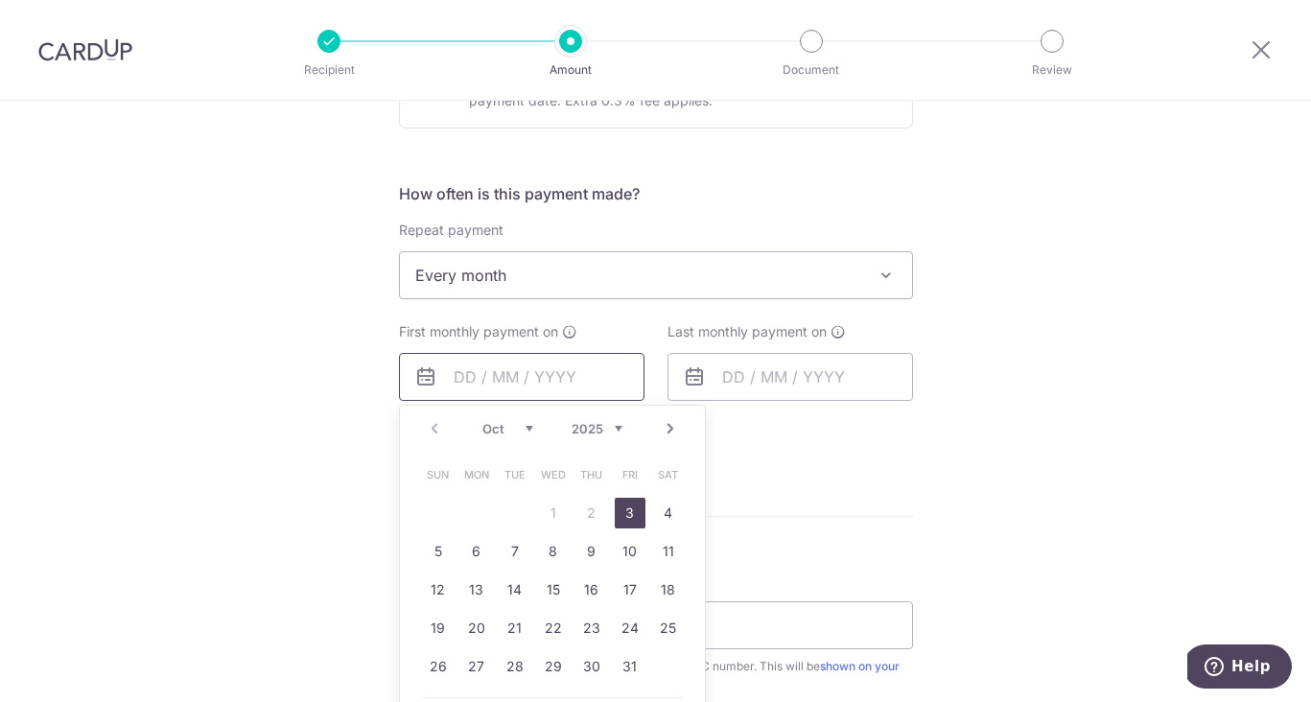
scroll to position [663, 0]
click at [555, 662] on link "29" at bounding box center [553, 663] width 31 height 31
type input "[DATE]"
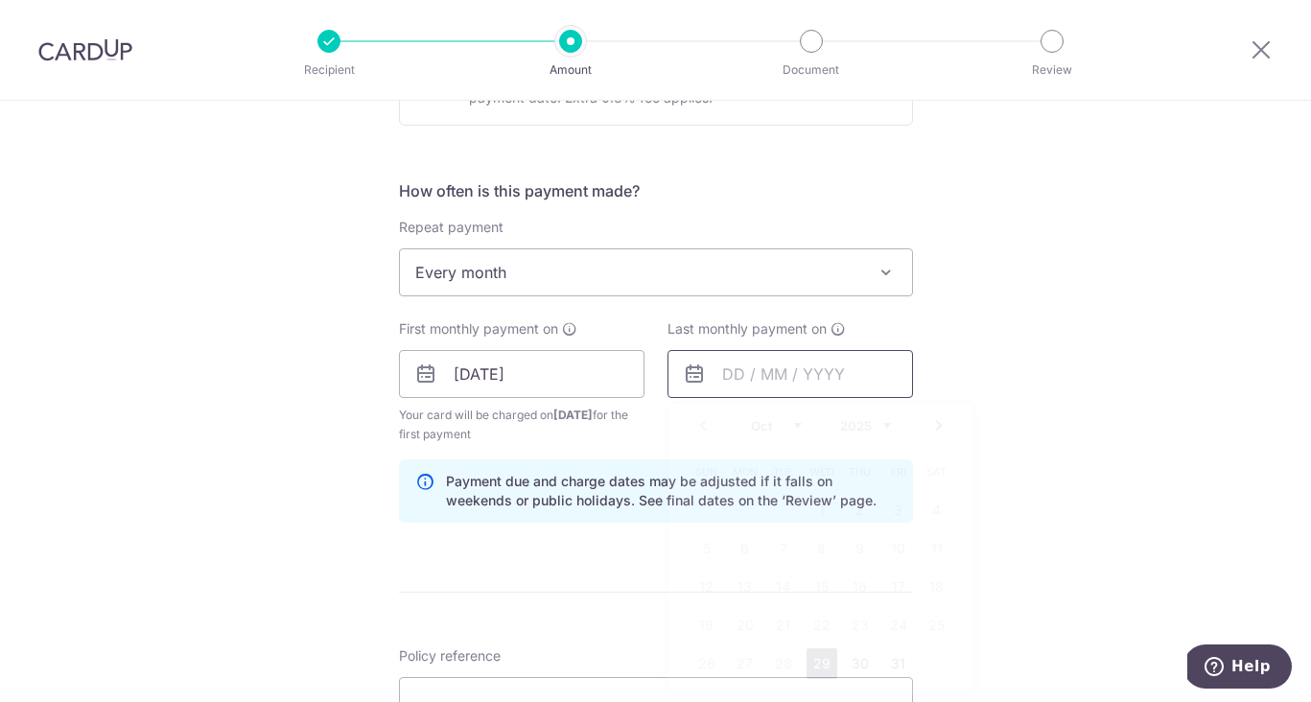
click at [744, 381] on input "text" at bounding box center [789, 374] width 245 height 48
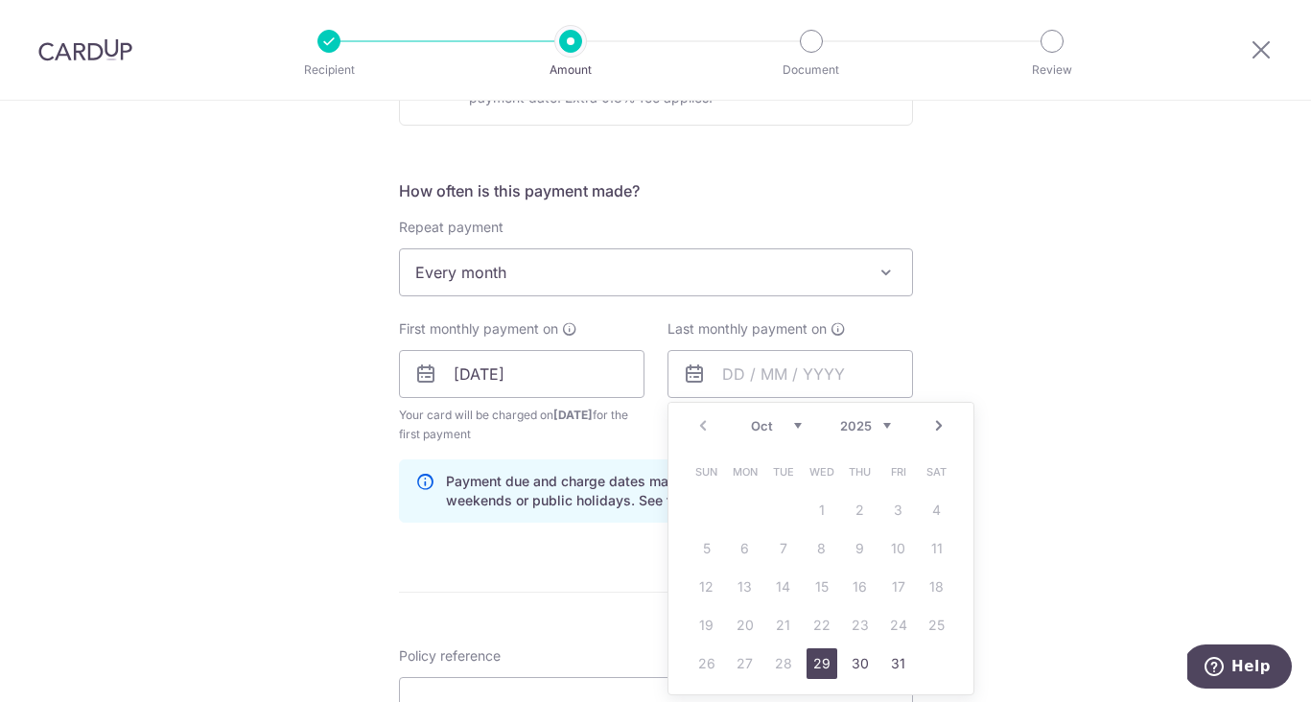
click at [937, 422] on link "Next" at bounding box center [938, 425] width 23 height 23
click at [929, 623] on link "28" at bounding box center [936, 625] width 31 height 31
type input "[DATE]"
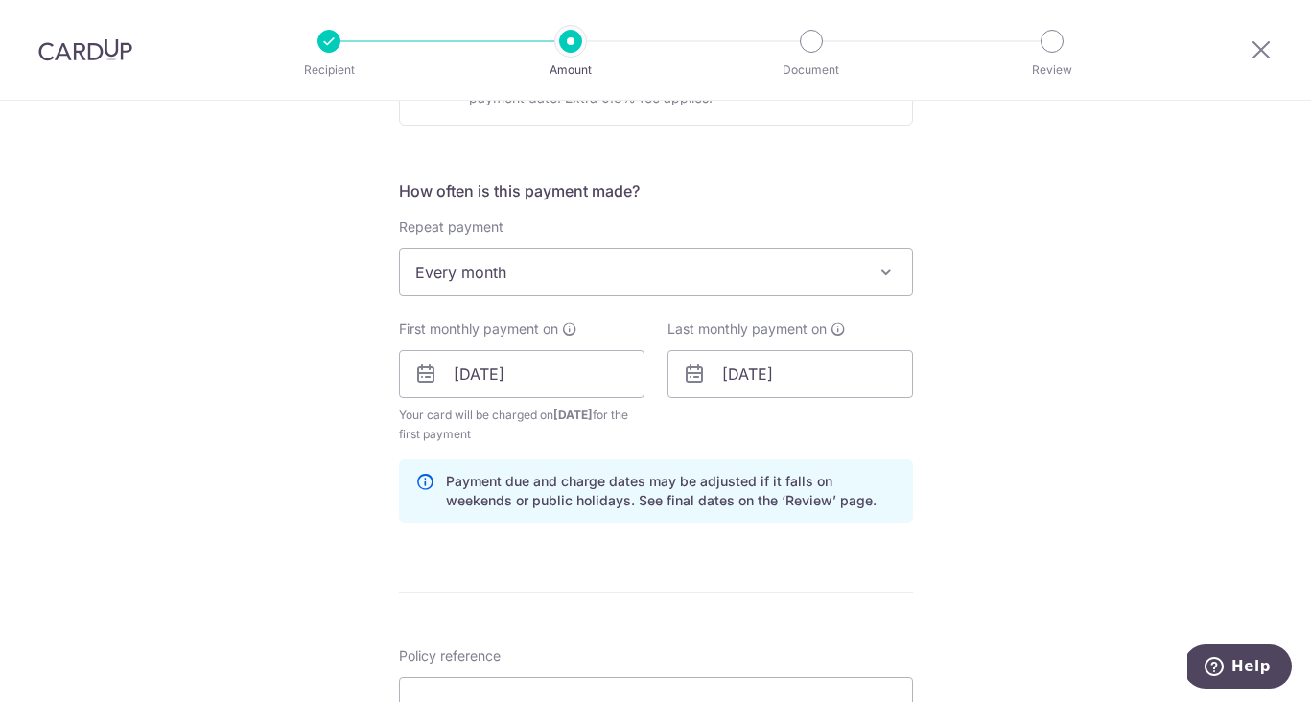
click at [1055, 518] on div "Tell us more about your payment Enter payment amount SGD 191.59 191.59 Select C…" at bounding box center [655, 353] width 1311 height 1832
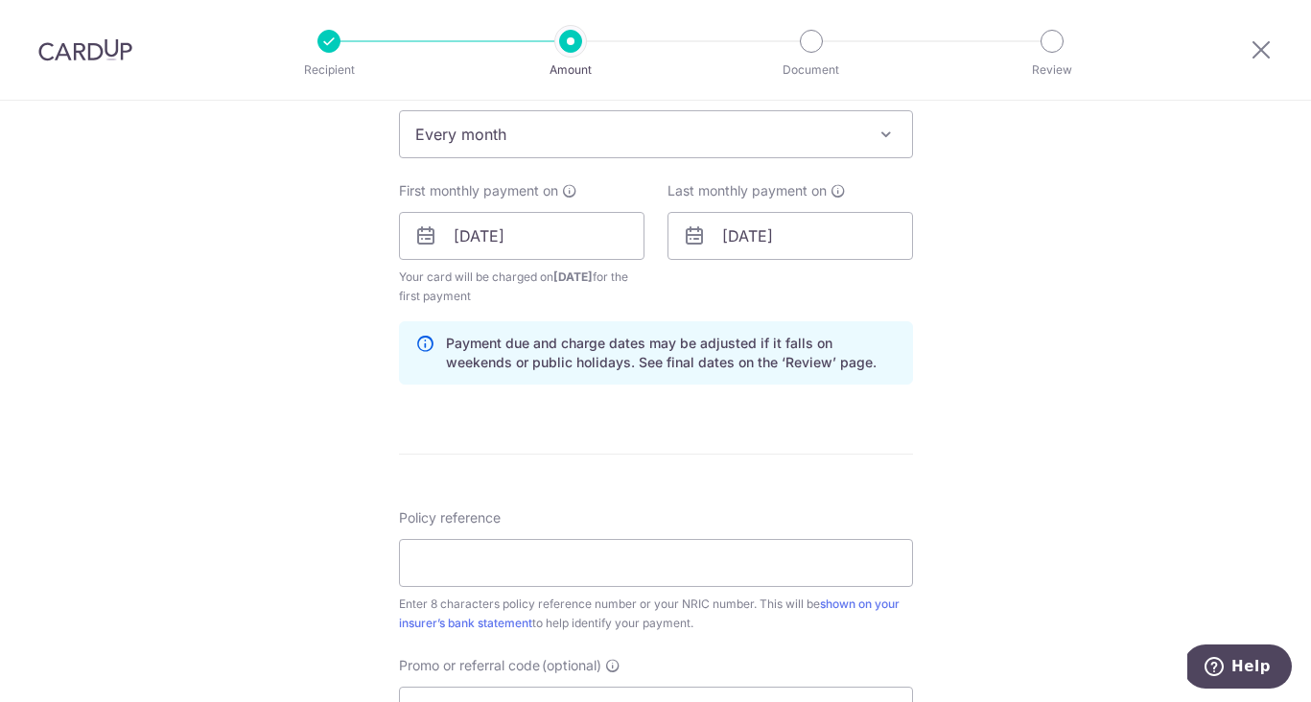
scroll to position [866, 0]
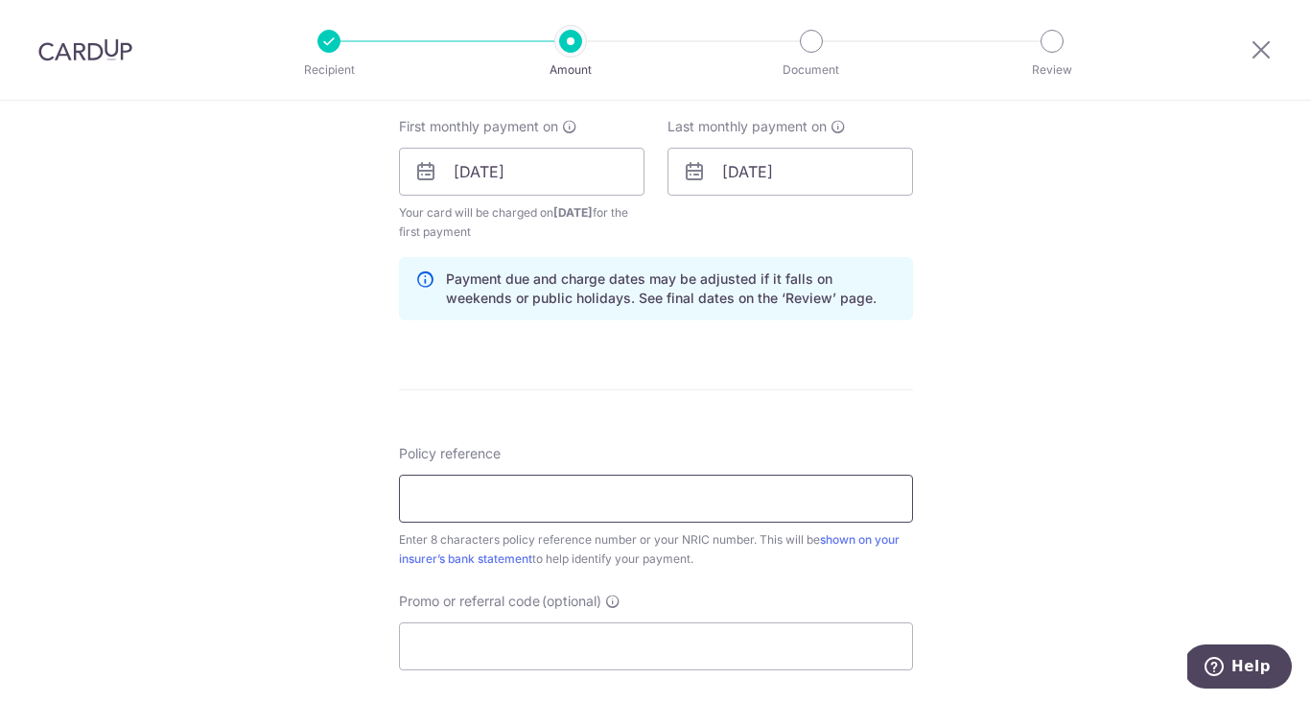
click at [555, 495] on input "Policy reference" at bounding box center [656, 499] width 514 height 48
paste input "25198694"
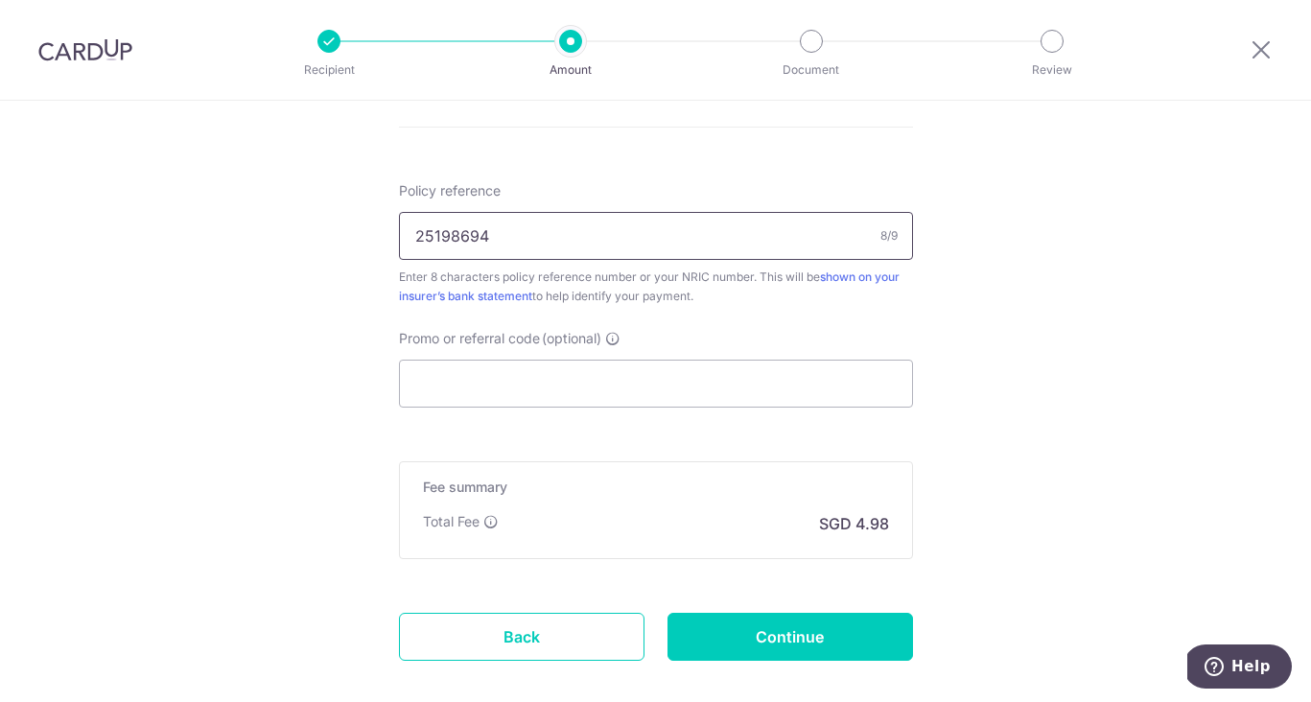
scroll to position [1117, 0]
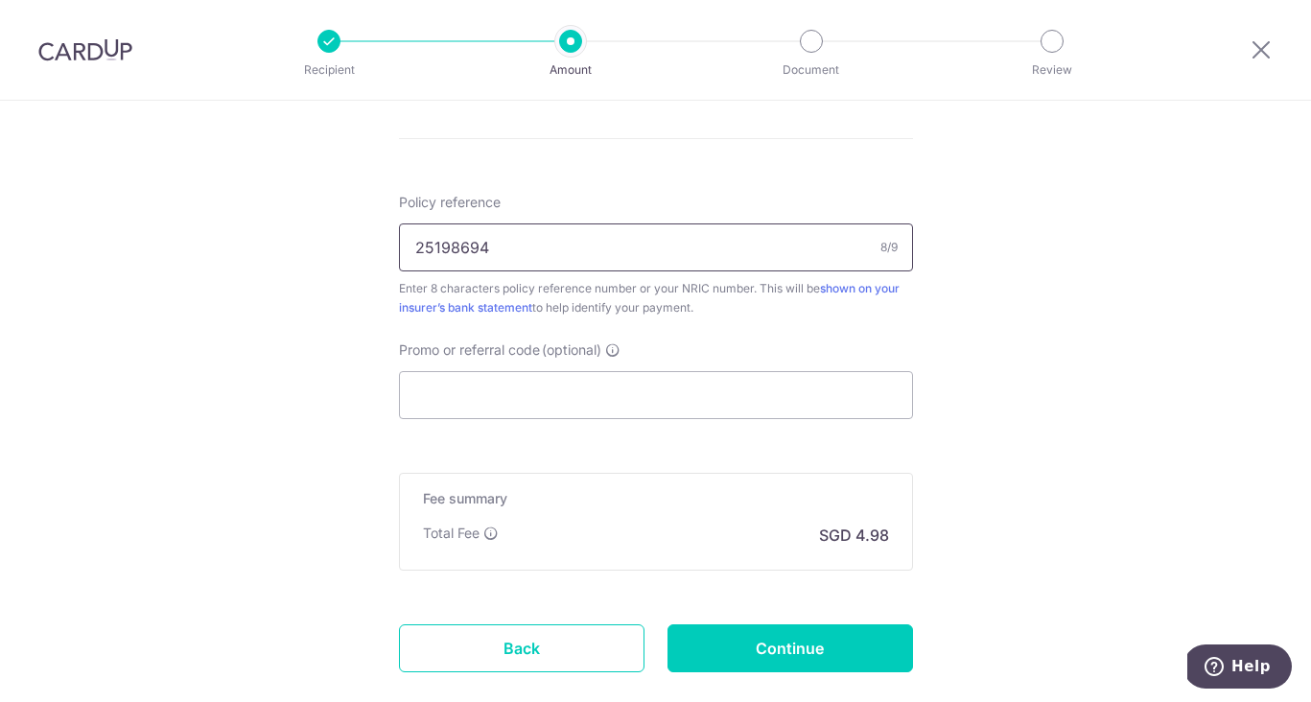
type input "25198694"
click at [668, 399] on input "Promo or referral code (optional)" at bounding box center [656, 395] width 514 height 48
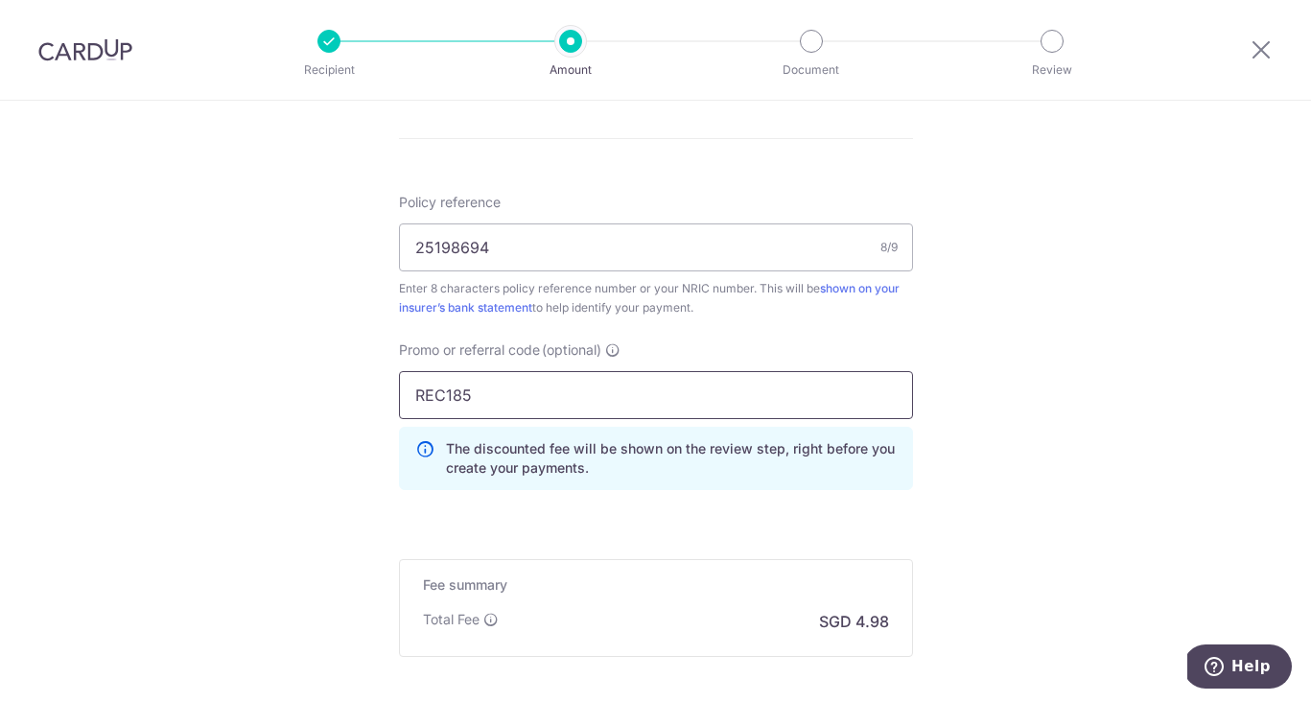
type input "REC185"
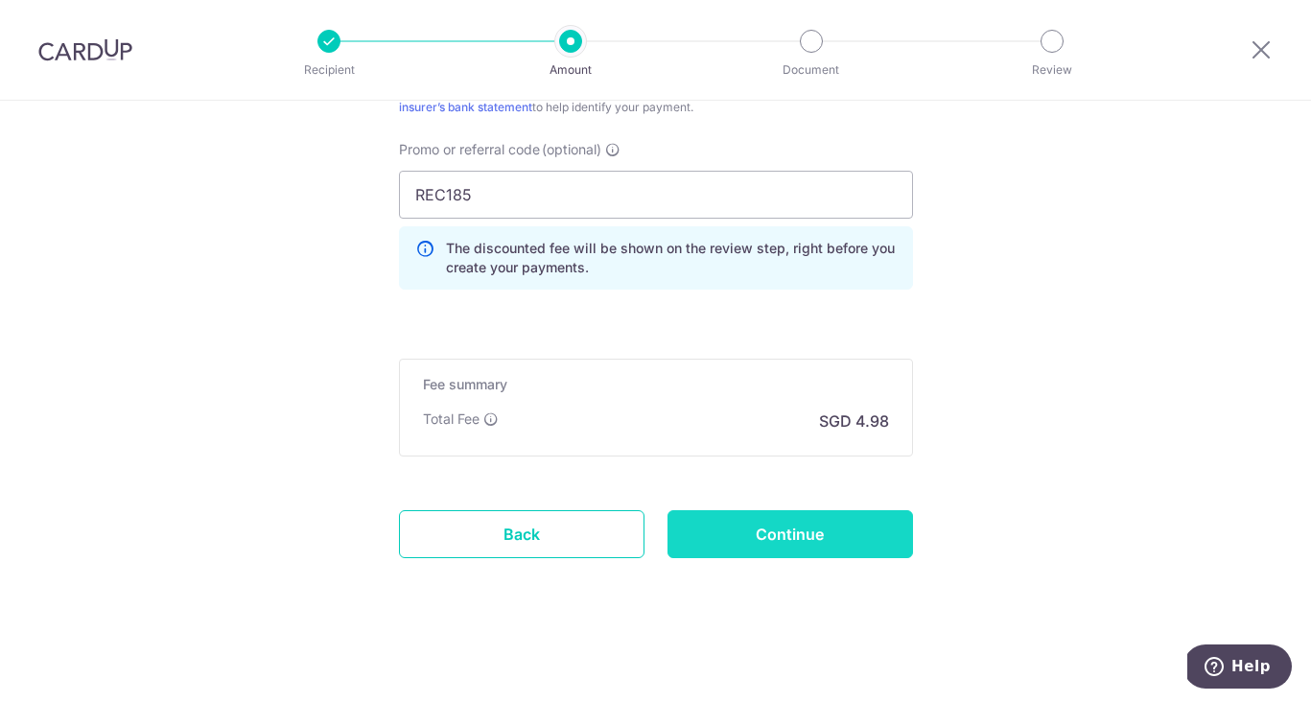
click at [887, 515] on input "Continue" at bounding box center [789, 534] width 245 height 48
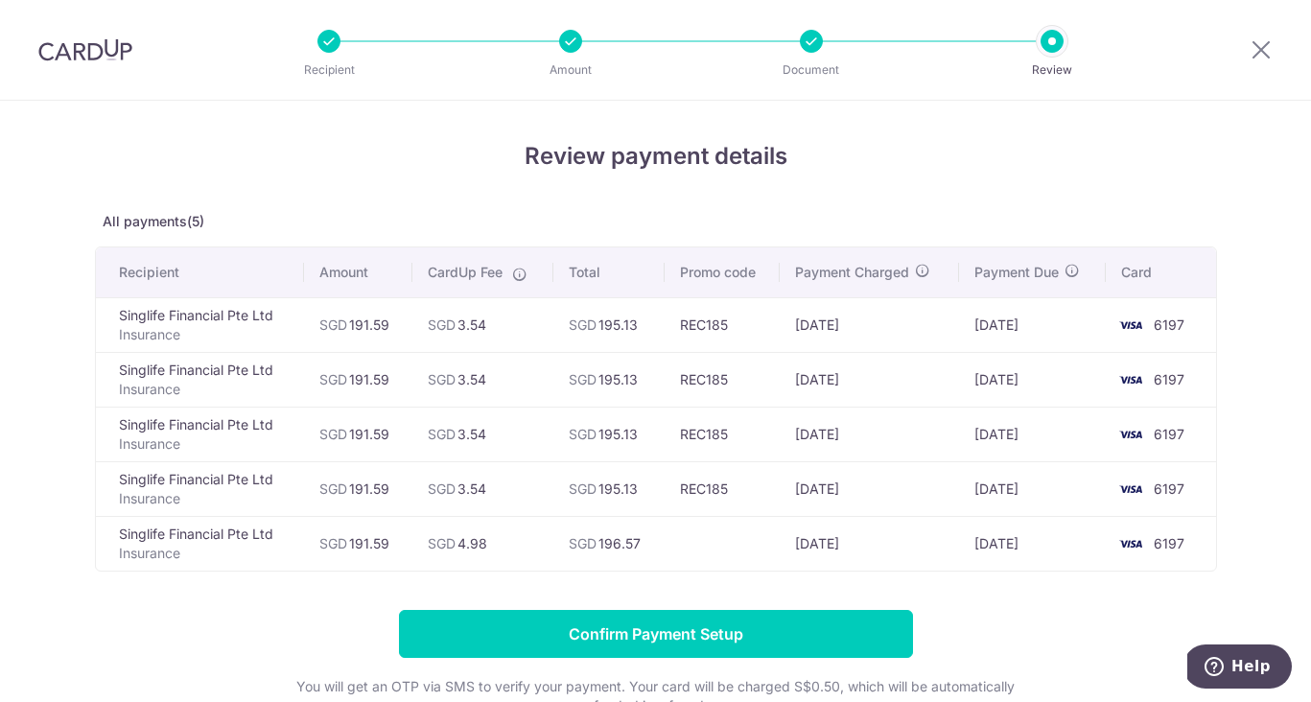
click at [813, 39] on div at bounding box center [811, 41] width 23 height 23
click at [920, 119] on div "Review payment details All payments(5) Recipient Amount CardUp Fee Total Promo …" at bounding box center [655, 497] width 1311 height 793
click at [875, 121] on div "Review payment details All payments(5) Recipient Amount CardUp Fee Total Promo …" at bounding box center [655, 497] width 1311 height 793
click at [864, 131] on div "Review payment details All payments(5) Recipient Amount CardUp Fee Total Promo …" at bounding box center [655, 497] width 1311 height 793
click at [1257, 55] on icon at bounding box center [1260, 49] width 23 height 24
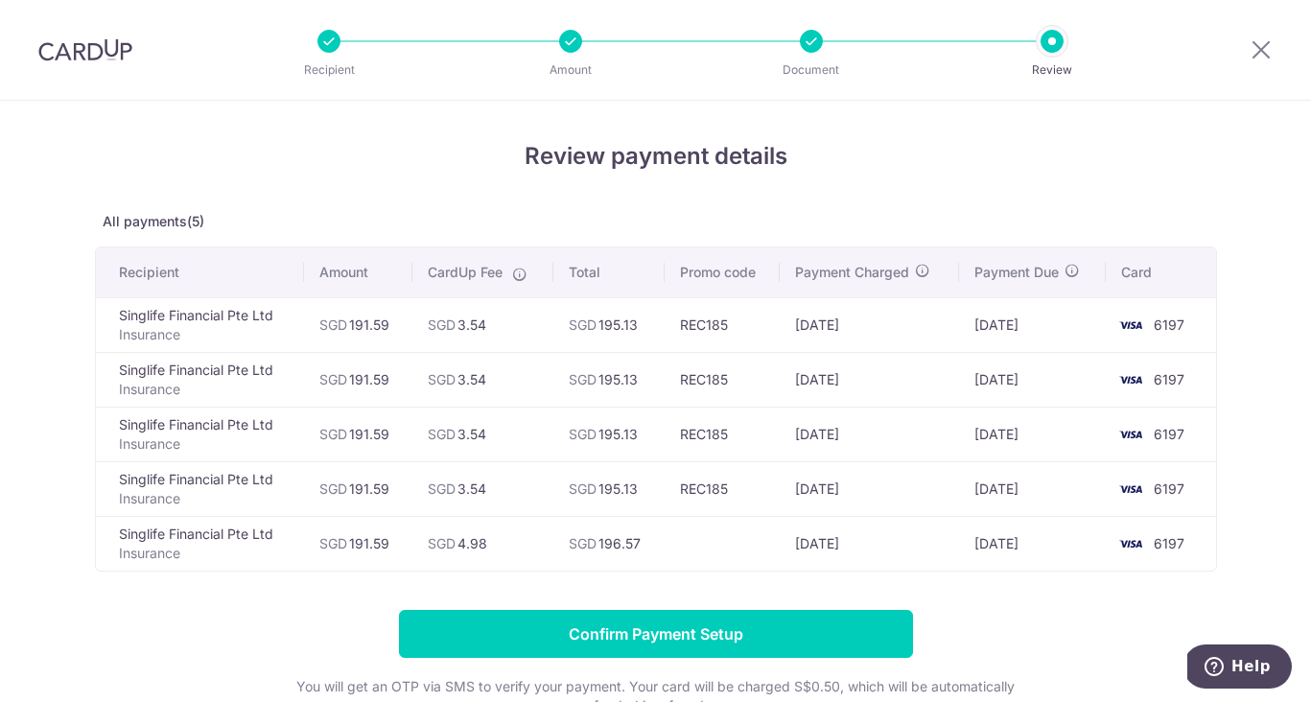
click at [829, 203] on div "Review payment details All payments(5) Recipient Amount CardUp Fee Total Promo …" at bounding box center [656, 459] width 1122 height 641
click at [978, 556] on td "[DATE]" at bounding box center [1032, 543] width 147 height 55
drag, startPoint x: 713, startPoint y: 530, endPoint x: 670, endPoint y: 516, distance: 45.5
click at [714, 530] on td at bounding box center [721, 543] width 115 height 55
click at [625, 492] on td "SGD 195.13" at bounding box center [608, 488] width 111 height 55
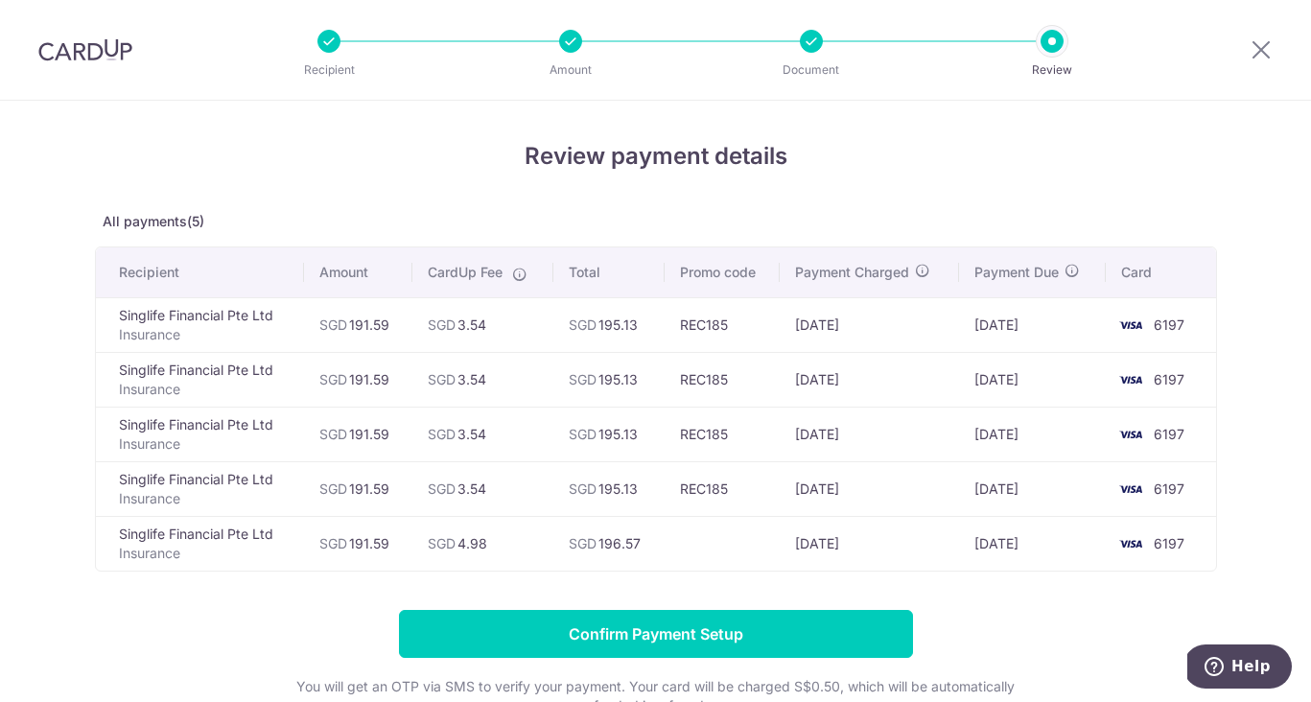
click at [569, 370] on td "SGD 195.13" at bounding box center [608, 379] width 111 height 55
click at [534, 125] on div "Review payment details All payments(5) Recipient Amount CardUp Fee Total Promo …" at bounding box center [655, 497] width 1311 height 793
click at [377, 51] on li "Amount" at bounding box center [460, 41] width 241 height 23
click at [430, 26] on div "Recipient Amount Document Review" at bounding box center [690, 50] width 823 height 100
drag, startPoint x: 750, startPoint y: 60, endPoint x: 907, endPoint y: 77, distance: 158.1
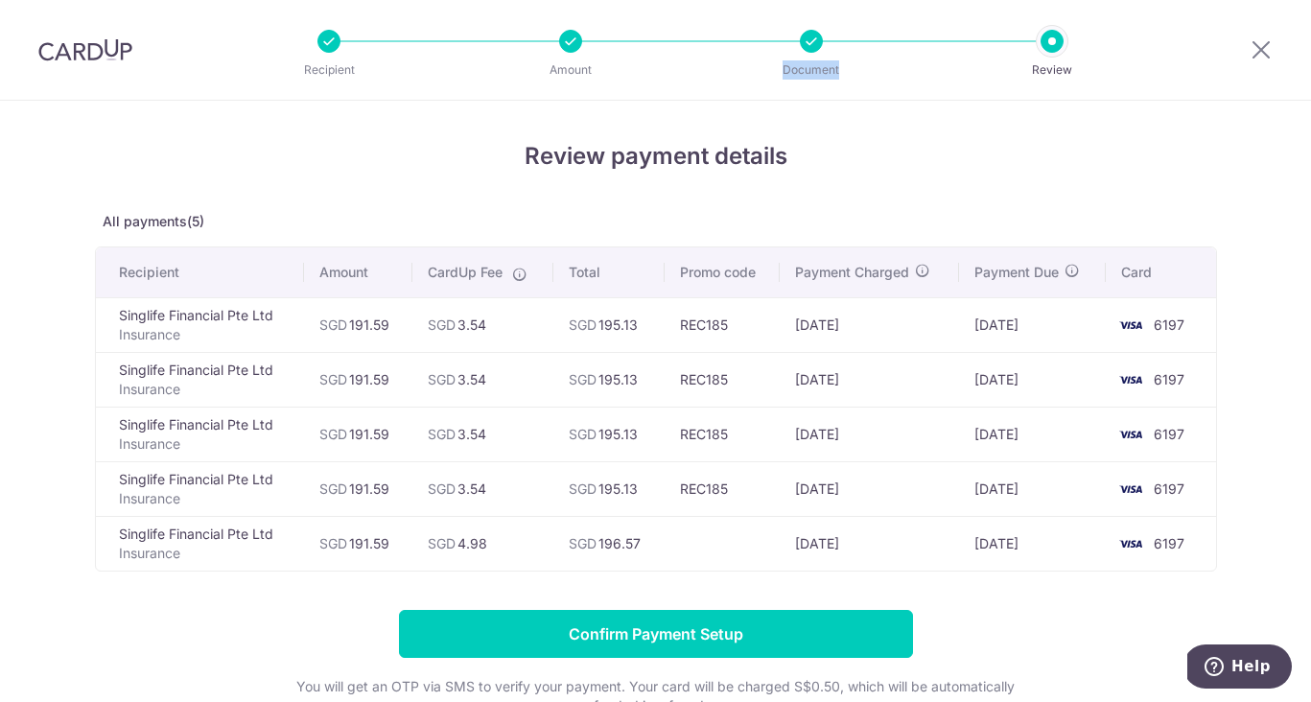
click at [763, 64] on div "Recipient Amount Document Review" at bounding box center [690, 50] width 823 height 100
click at [1154, 58] on header "Recipient Amount Document Review" at bounding box center [655, 50] width 1311 height 101
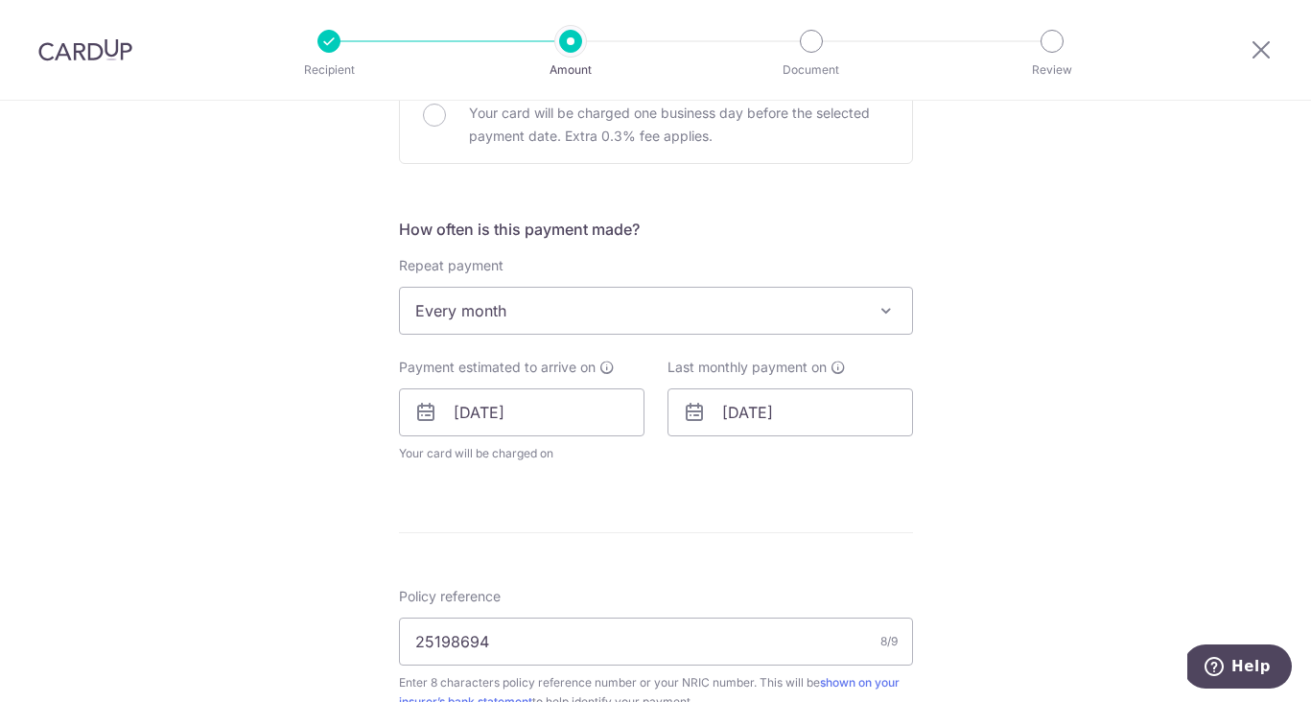
scroll to position [639, 0]
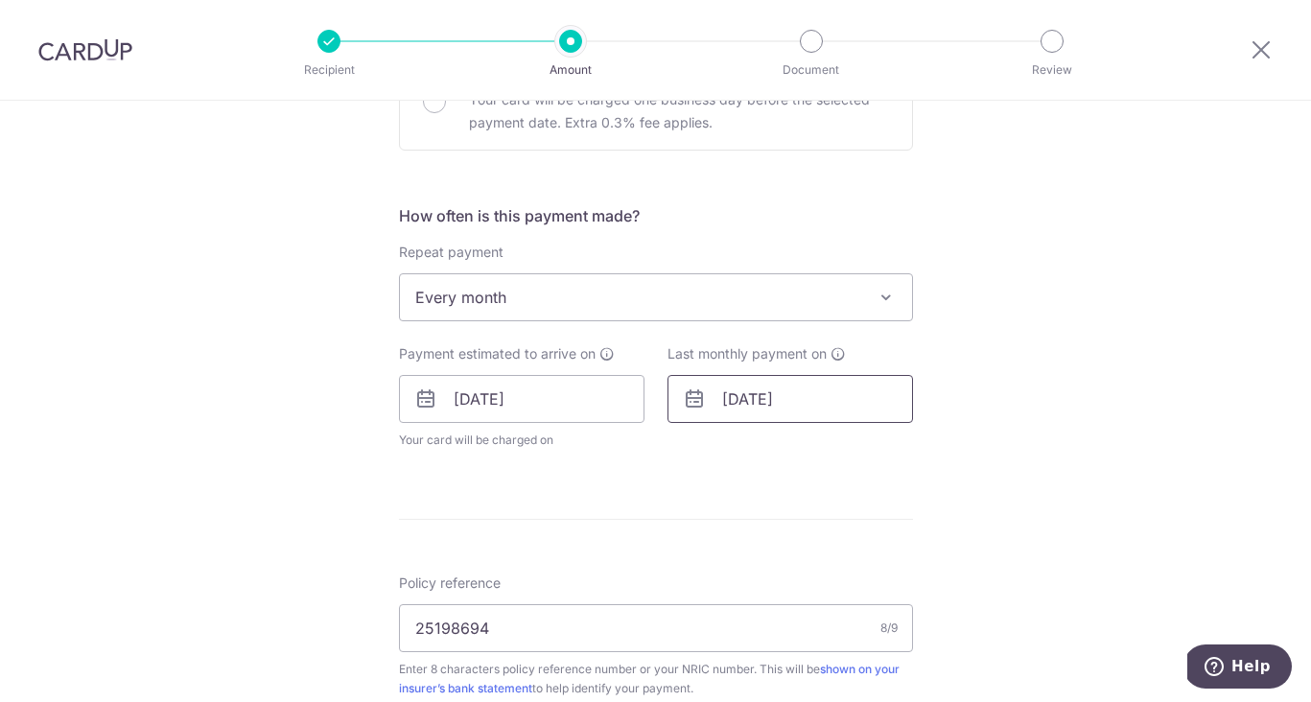
click at [731, 404] on input "28/02/2026" at bounding box center [789, 399] width 245 height 48
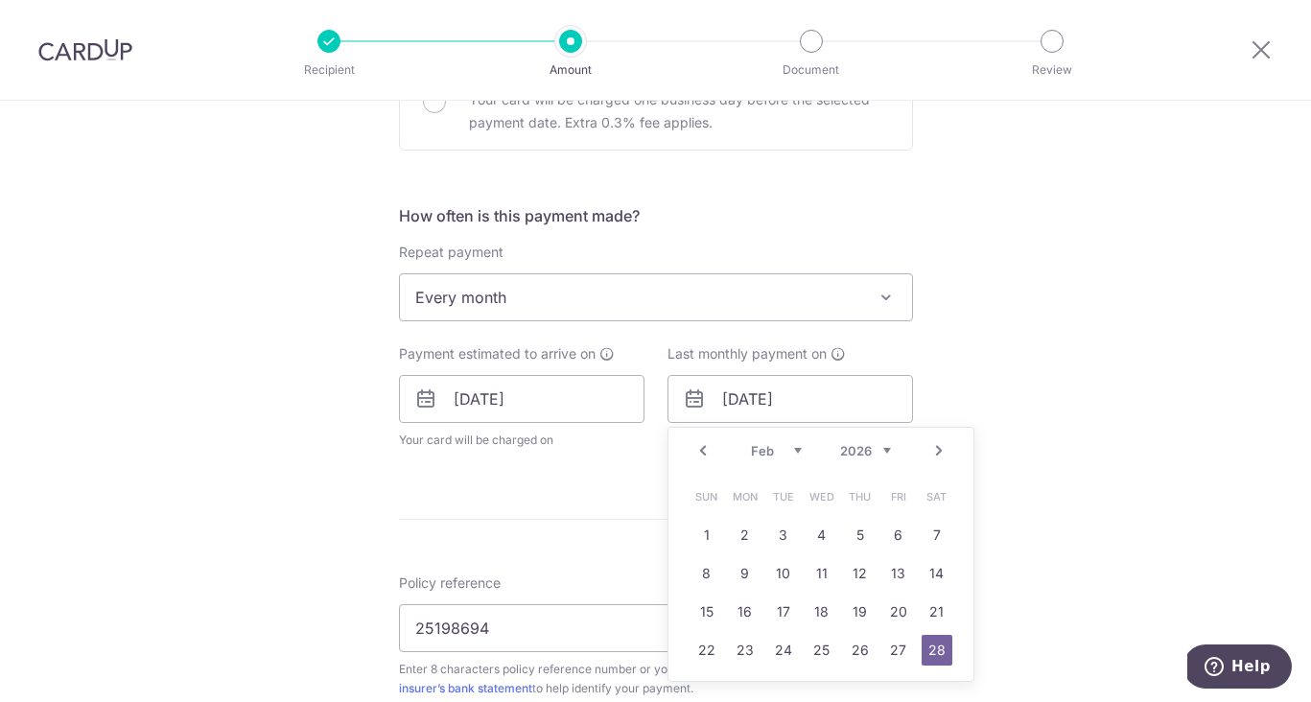
click at [706, 449] on link "Prev" at bounding box center [702, 450] width 23 height 23
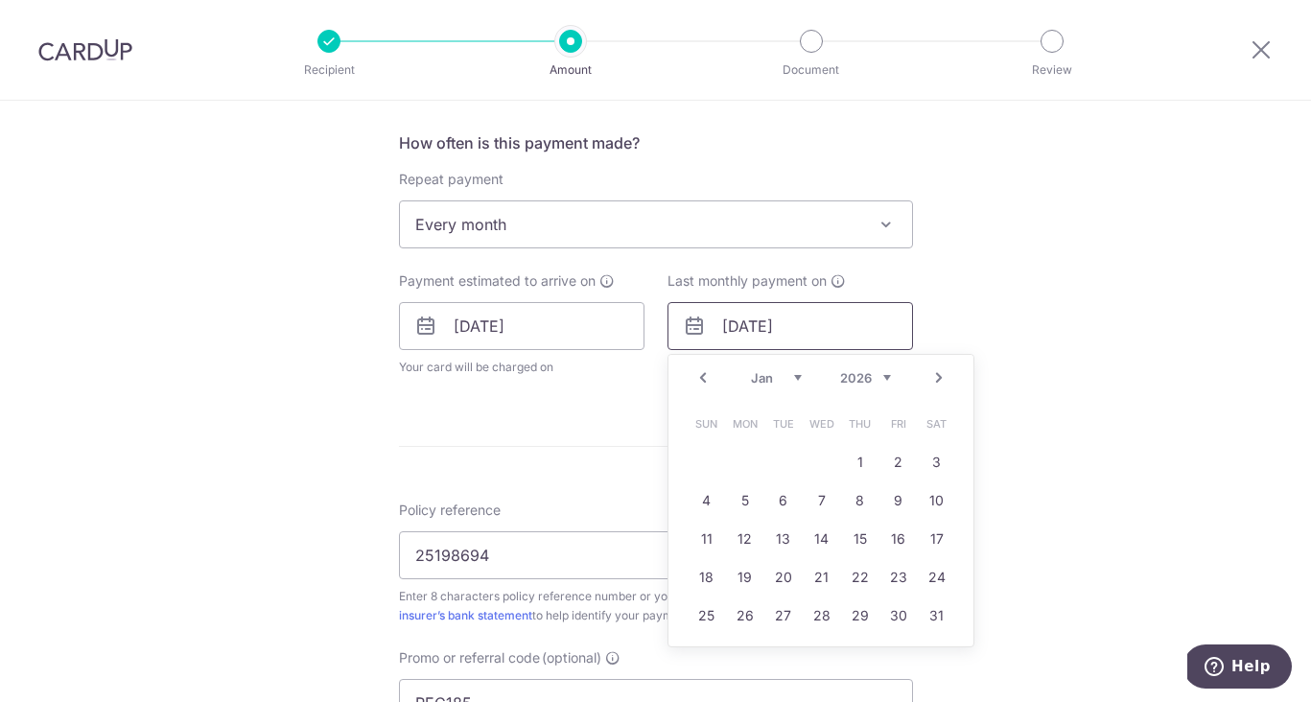
scroll to position [713, 0]
click at [864, 608] on link "29" at bounding box center [860, 613] width 31 height 31
type input "[DATE]"
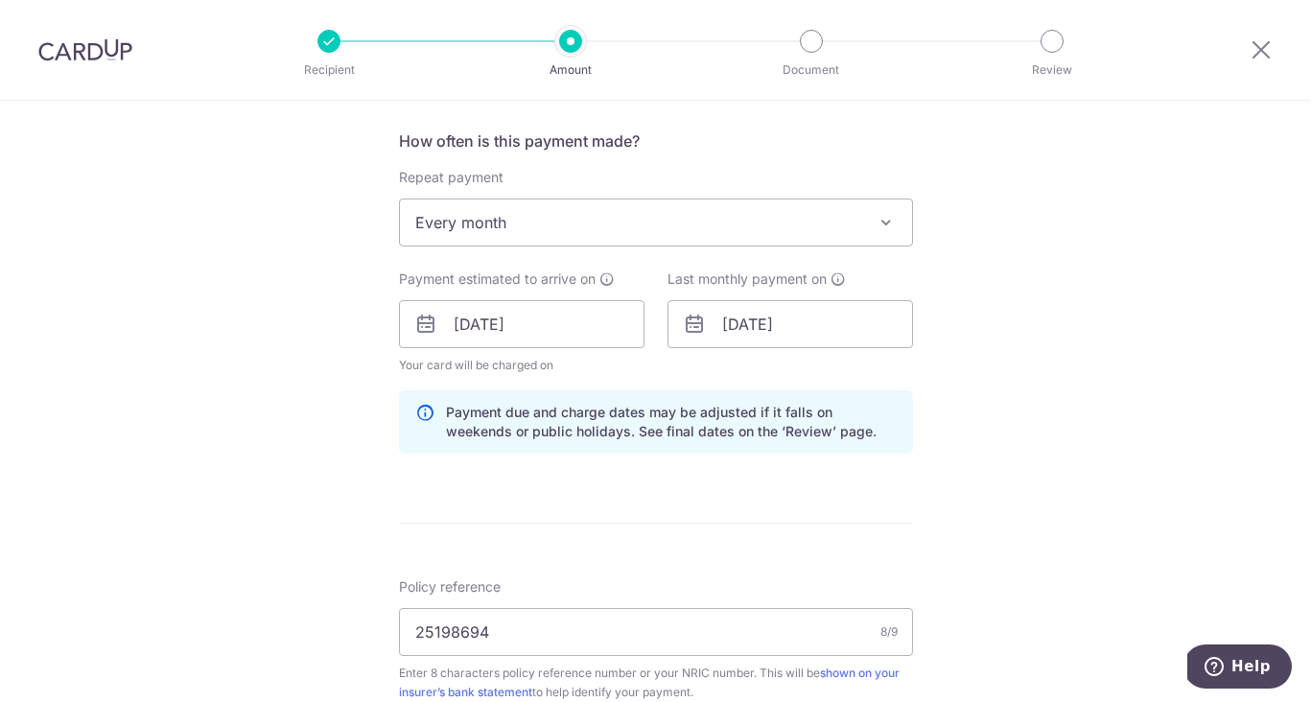
click at [1011, 457] on div "Tell us more about your payment Enter payment amount SGD 191.59 191.59 Select C…" at bounding box center [655, 336] width 1311 height 1899
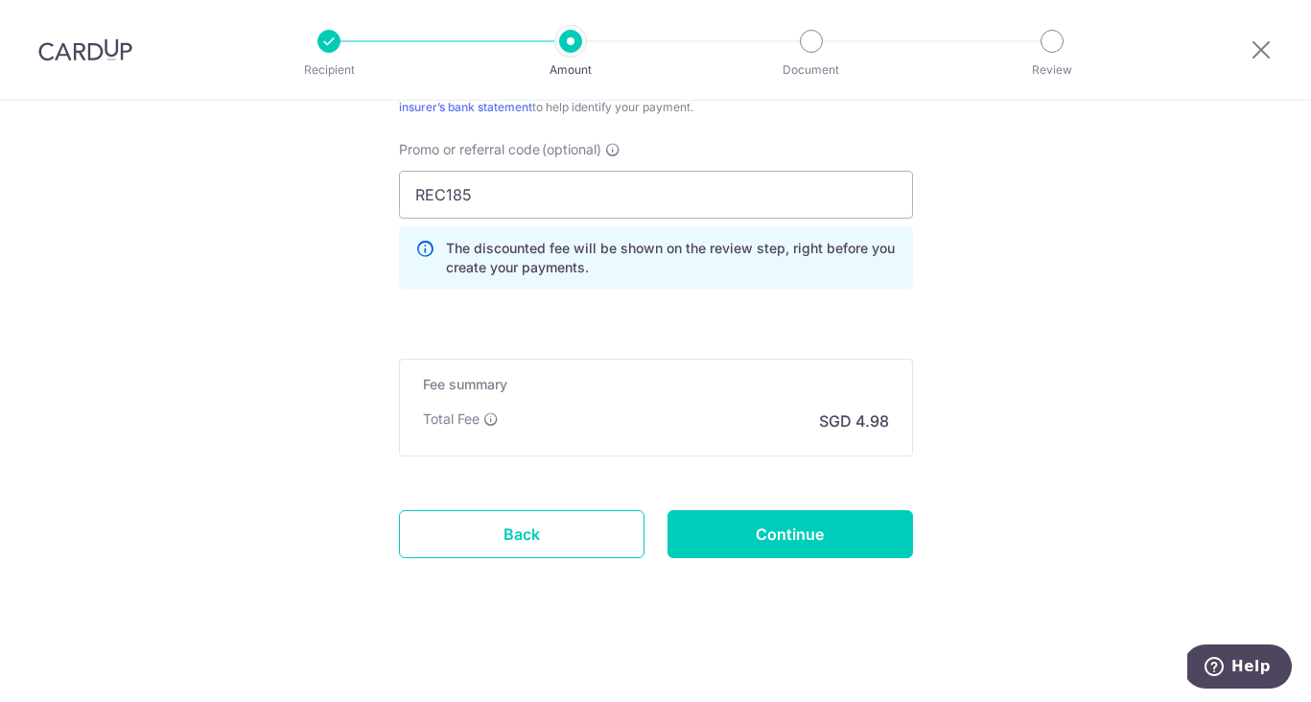
scroll to position [1298, 0]
click at [791, 548] on input "Continue" at bounding box center [789, 534] width 245 height 48
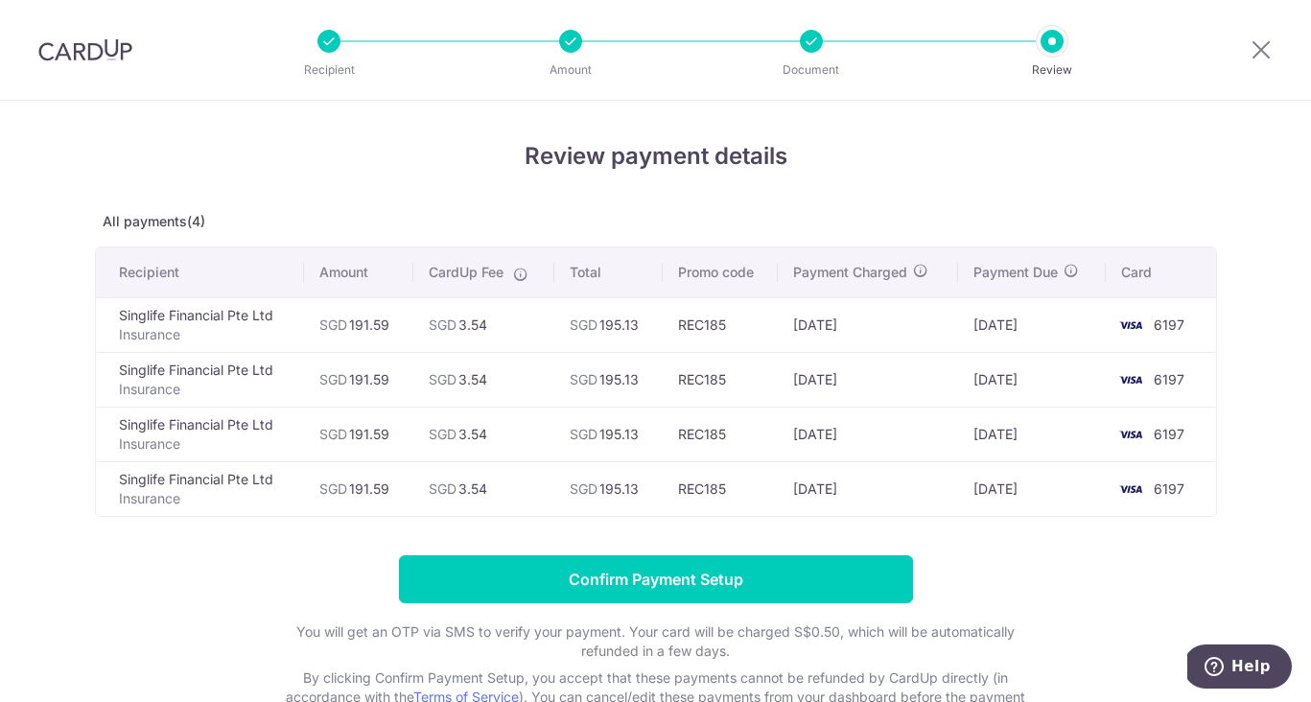
click at [1075, 555] on form "Confirm Payment Setup You will get an OTP via SMS to verify your payment. Your …" at bounding box center [656, 640] width 1122 height 171
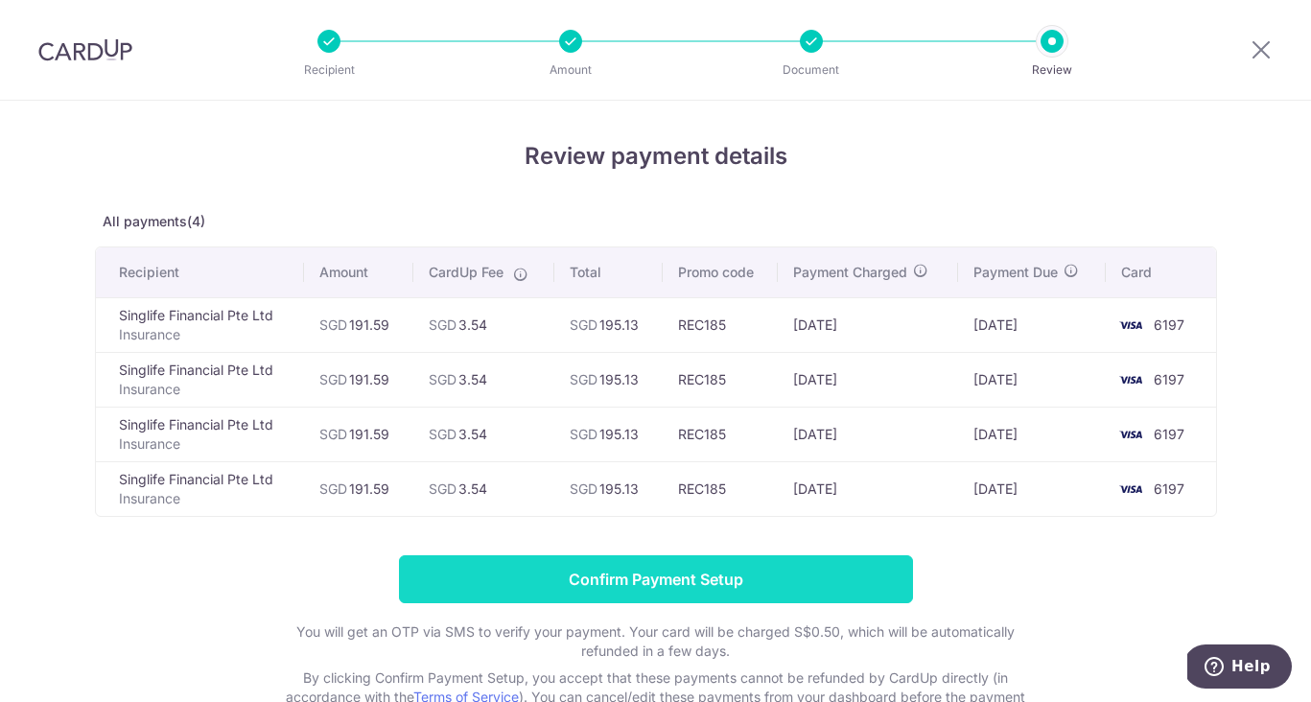
click at [732, 581] on input "Confirm Payment Setup" at bounding box center [656, 579] width 514 height 48
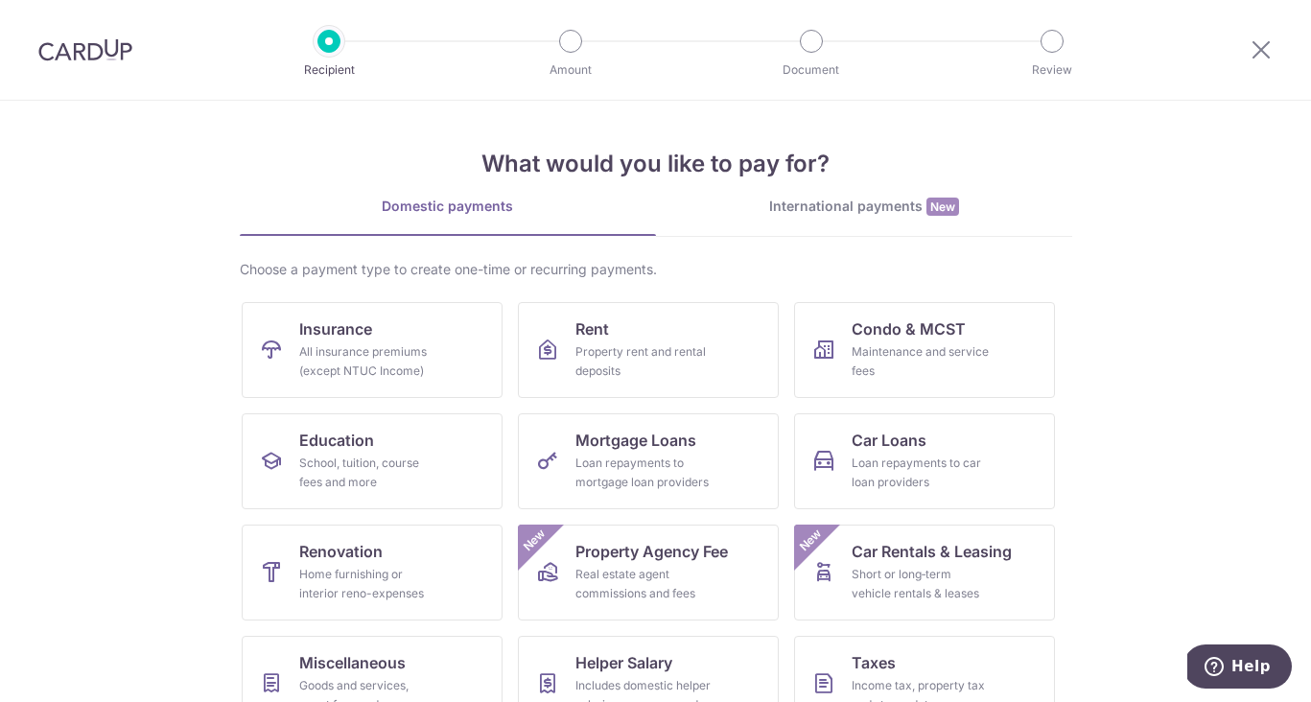
click at [257, 139] on div "What would you like to pay for? Domestic payments International payments New Ch…" at bounding box center [656, 479] width 832 height 757
click at [323, 110] on div "What would you like to pay for? Domestic payments International payments New Ch…" at bounding box center [656, 479] width 832 height 757
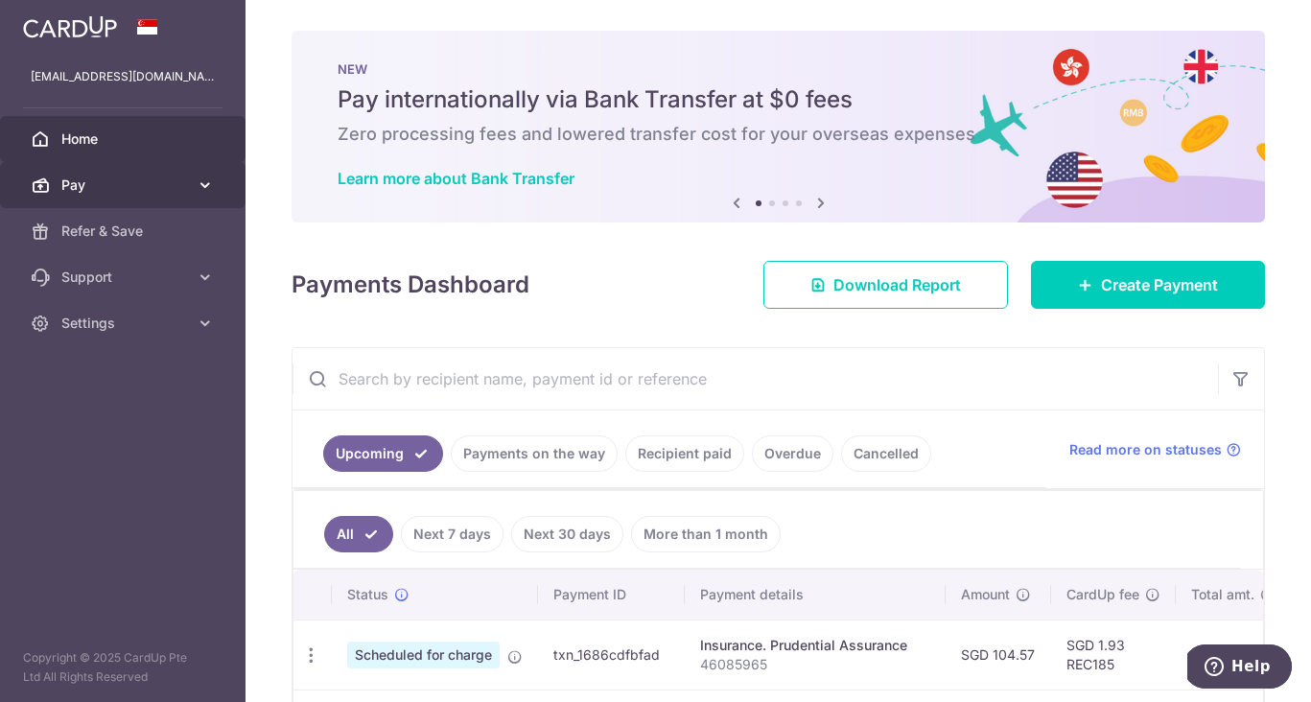
click at [90, 178] on span "Pay" at bounding box center [124, 184] width 127 height 19
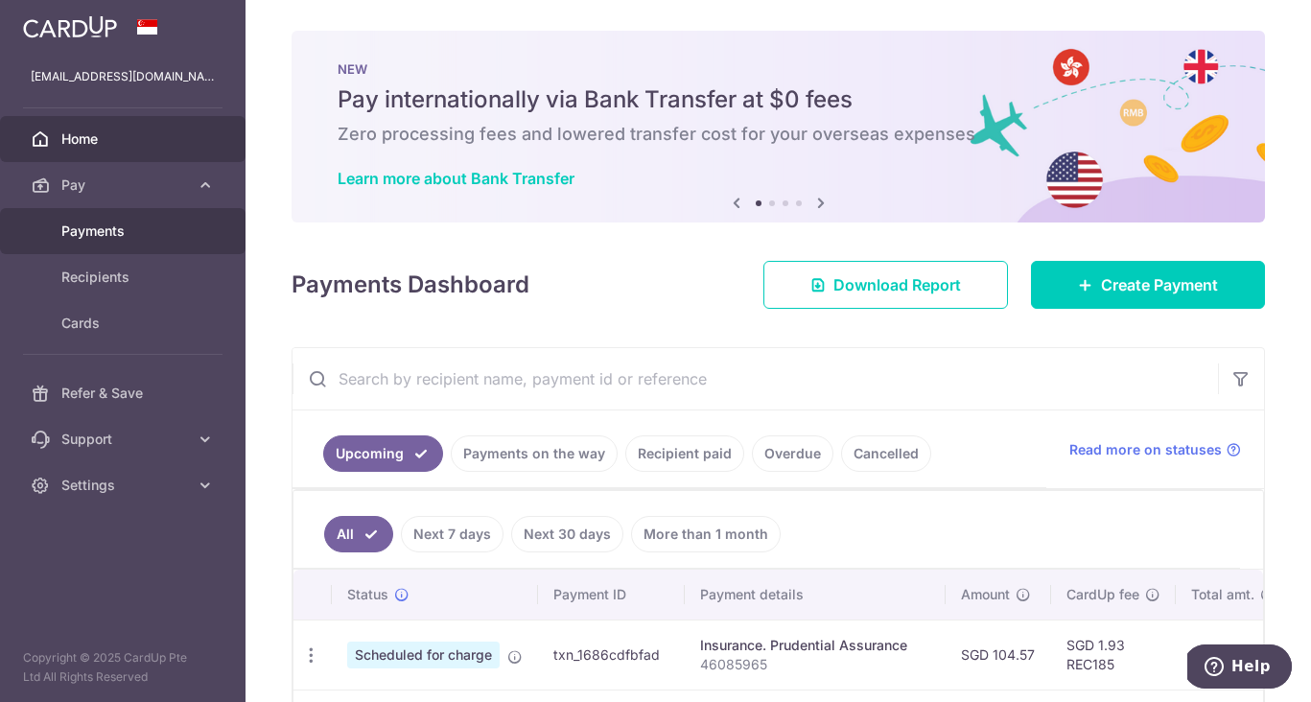
click at [111, 220] on link "Payments" at bounding box center [122, 231] width 245 height 46
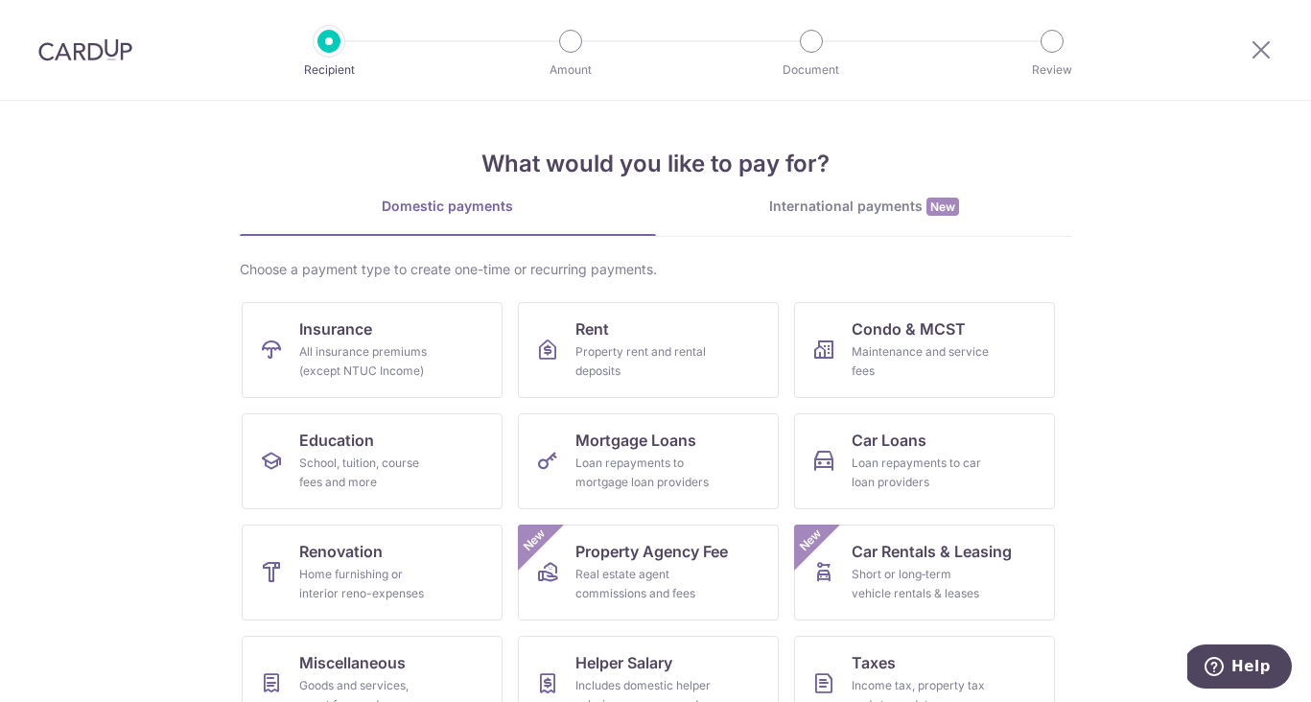
click at [241, 94] on header "Recipient Amount Document Review" at bounding box center [655, 50] width 1311 height 101
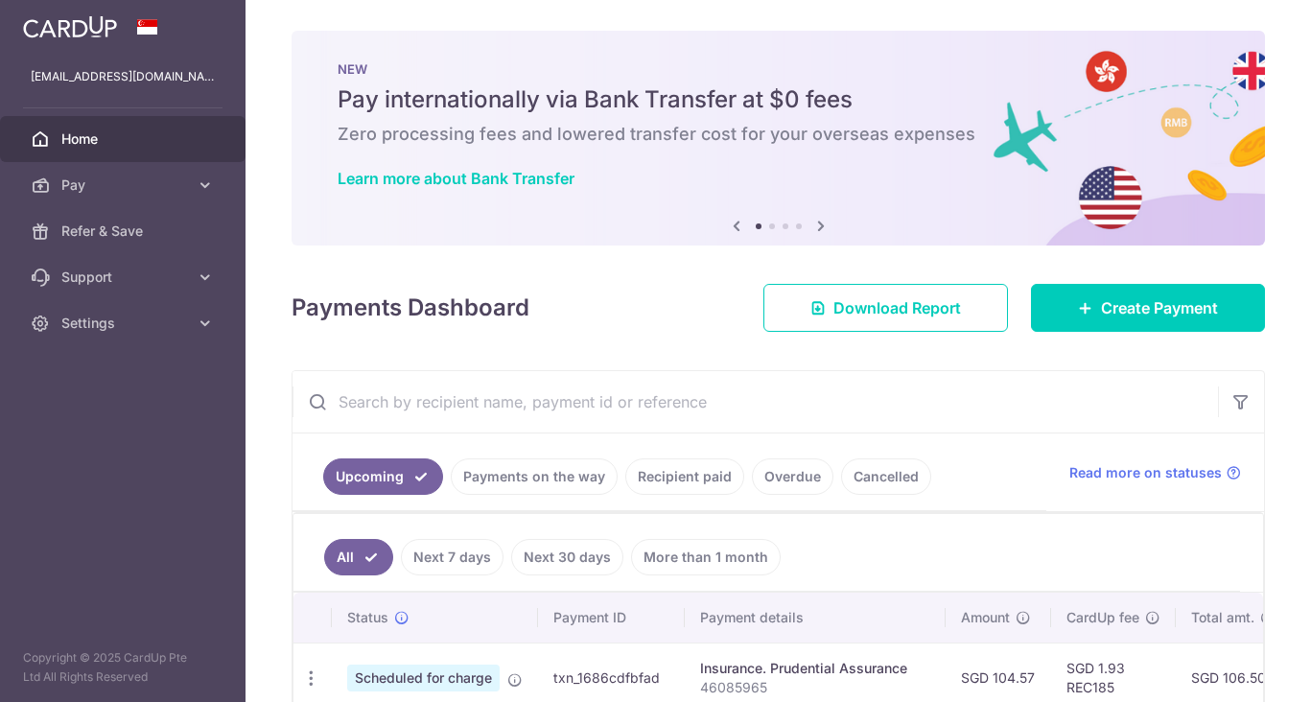
click at [91, 140] on span "Home" at bounding box center [124, 138] width 127 height 19
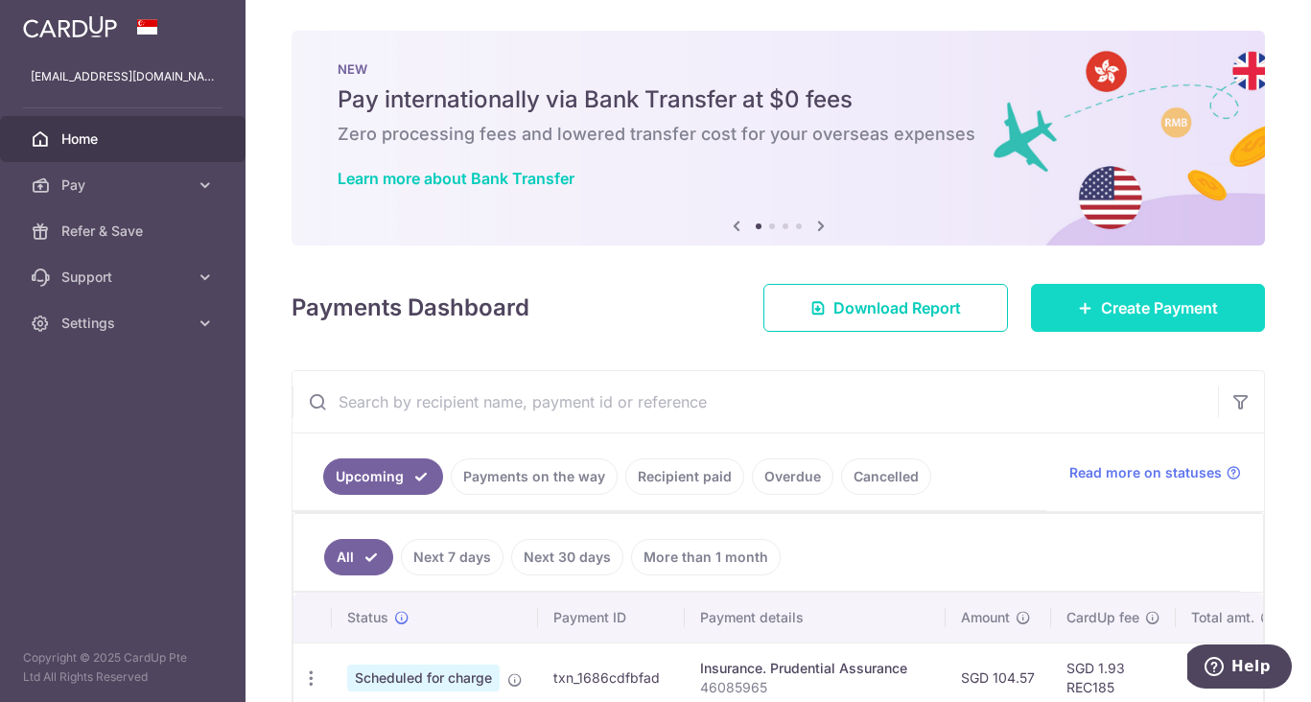
click at [1125, 307] on span "Create Payment" at bounding box center [1159, 307] width 117 height 23
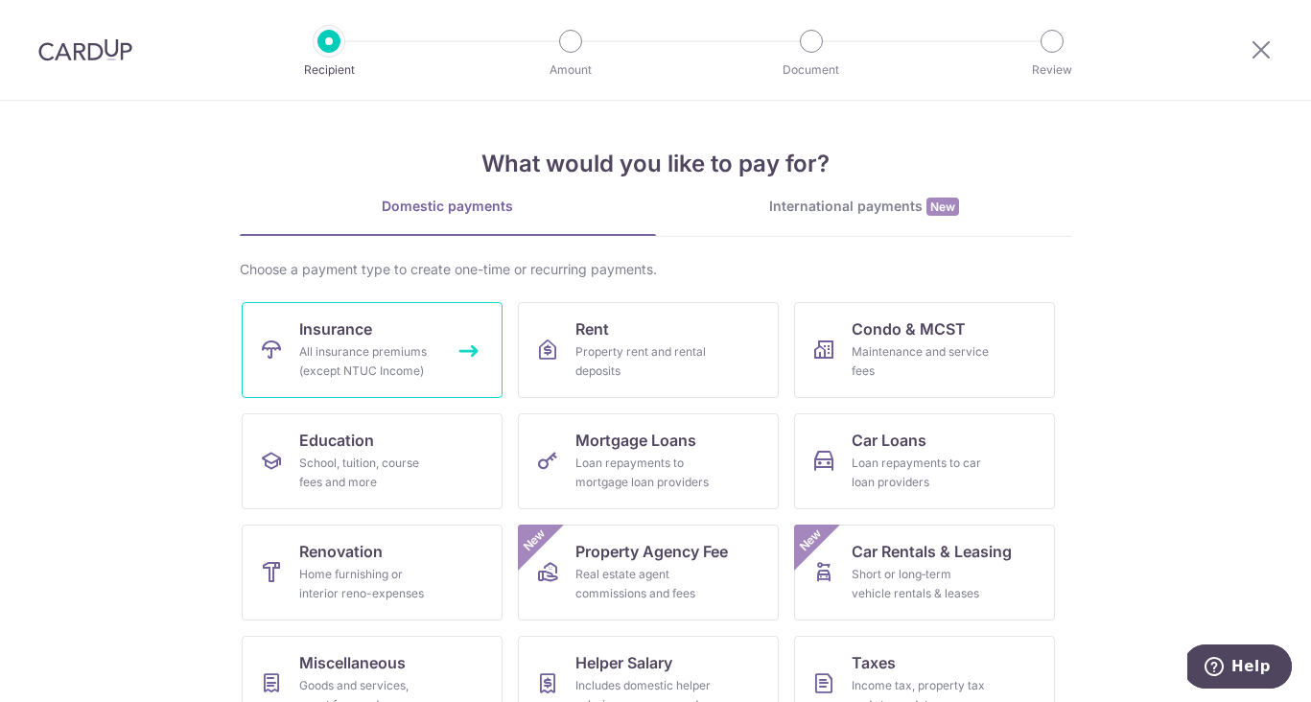
click at [418, 394] on link "Insurance All insurance premiums (except NTUC Income)" at bounding box center [372, 350] width 261 height 96
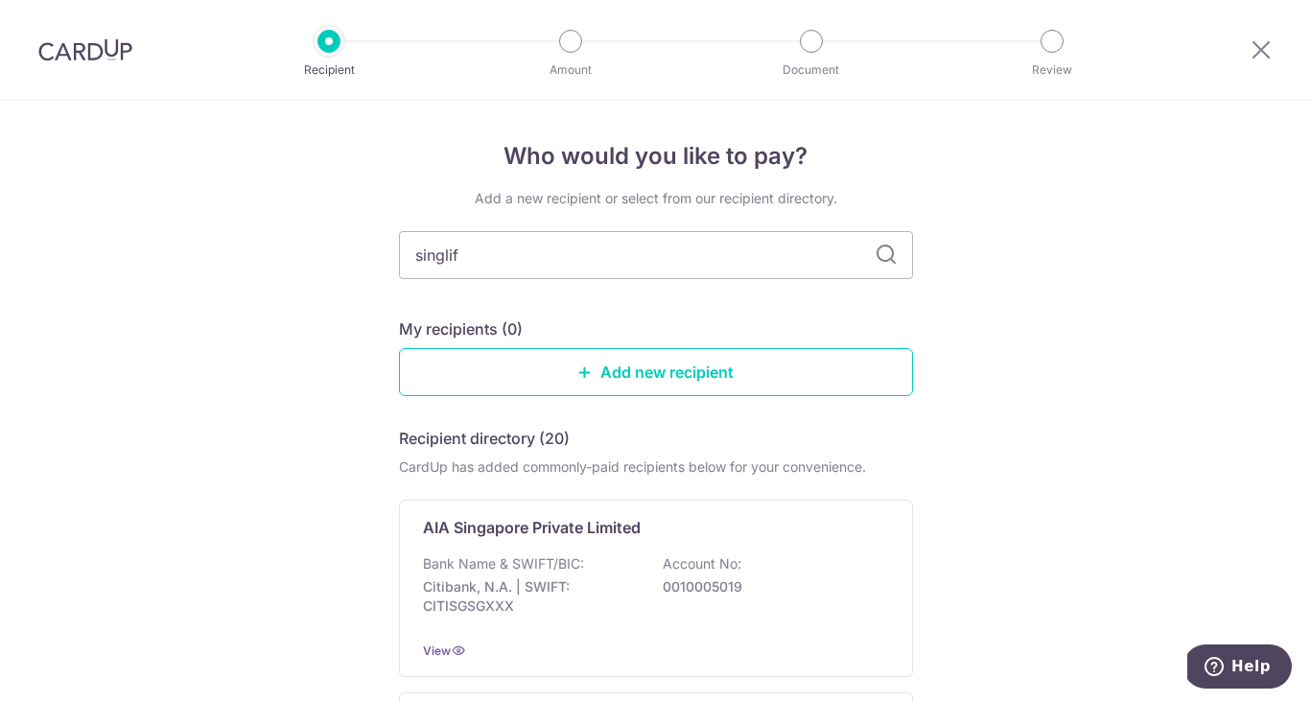
type input "singlife"
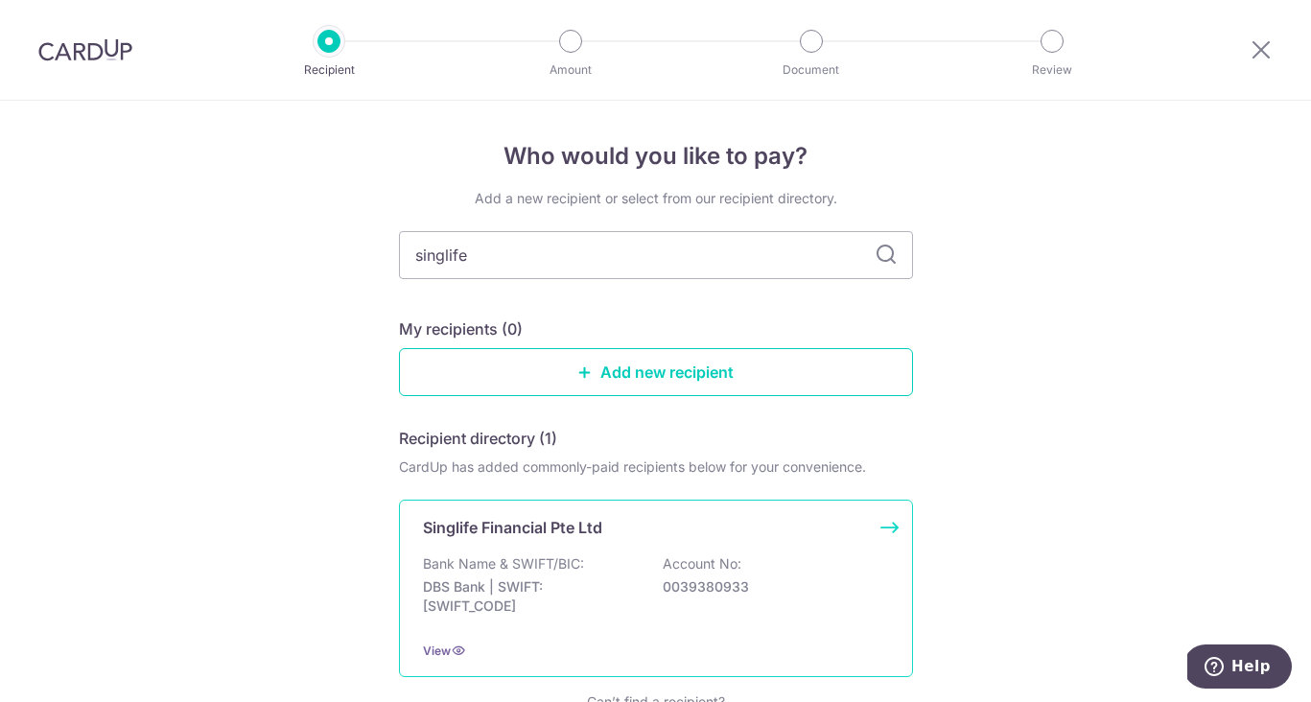
click at [575, 553] on div "Singlife Financial Pte Ltd Bank Name & SWIFT/BIC: DBS Bank | SWIFT: [SWIFT_CODE…" at bounding box center [656, 588] width 514 height 177
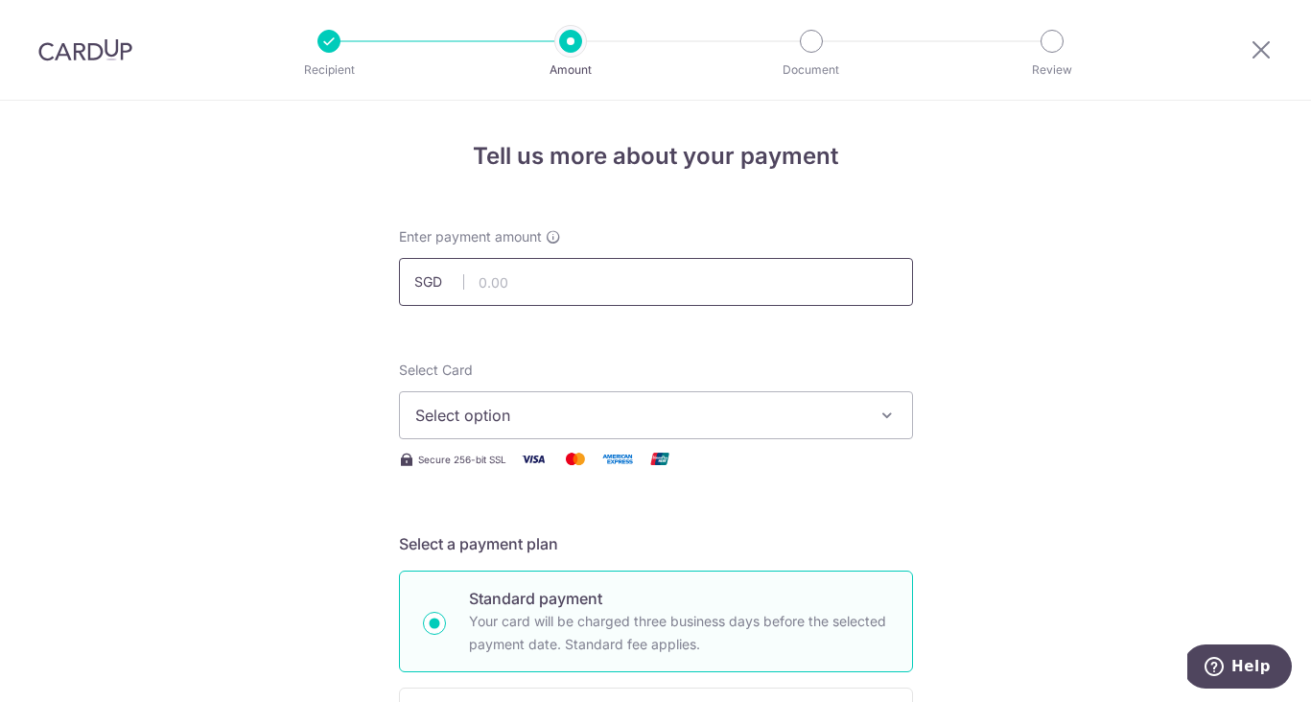
click at [538, 300] on input "text" at bounding box center [656, 282] width 514 height 48
type input "191.59"
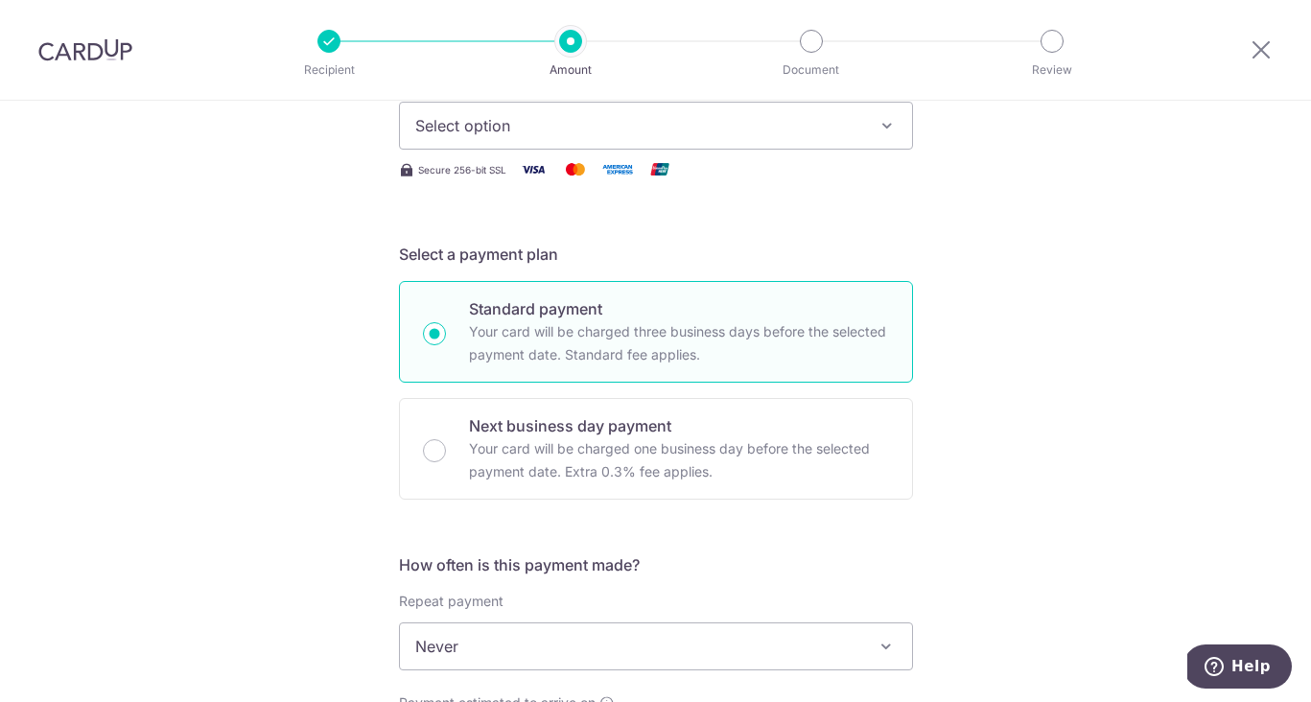
scroll to position [285, 0]
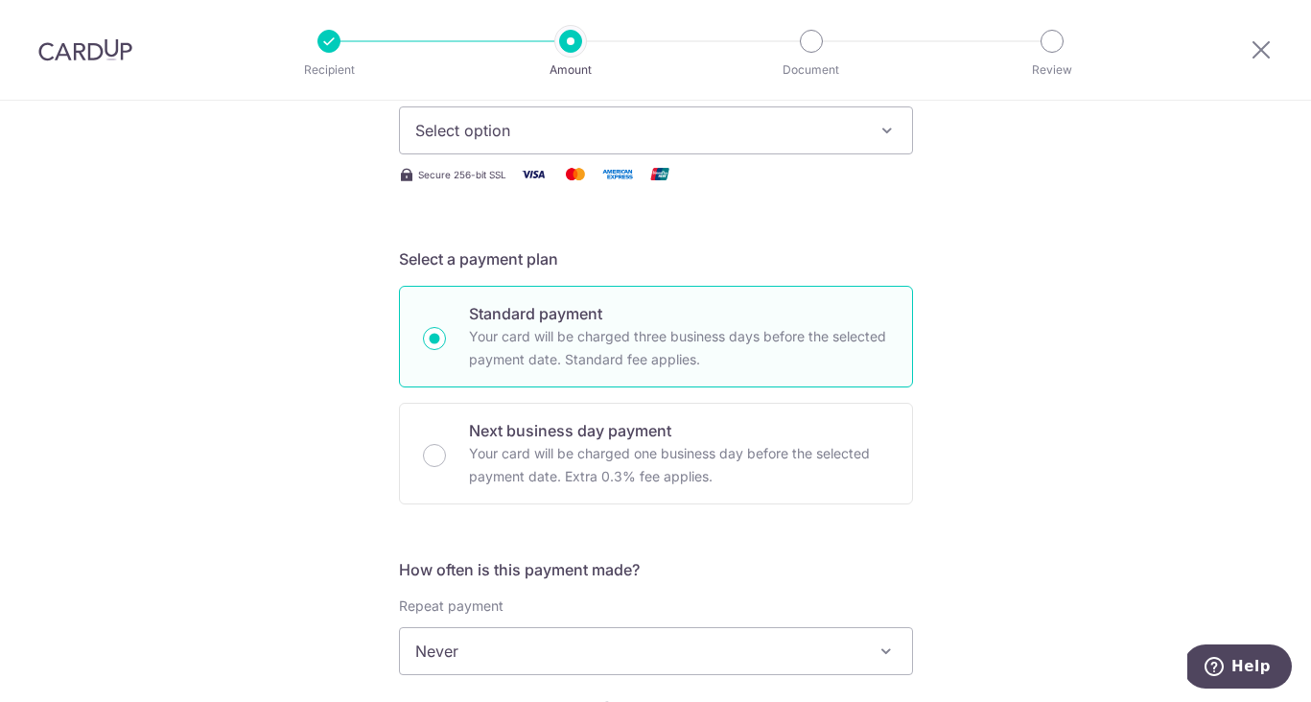
click at [833, 151] on button "Select option" at bounding box center [656, 130] width 514 height 48
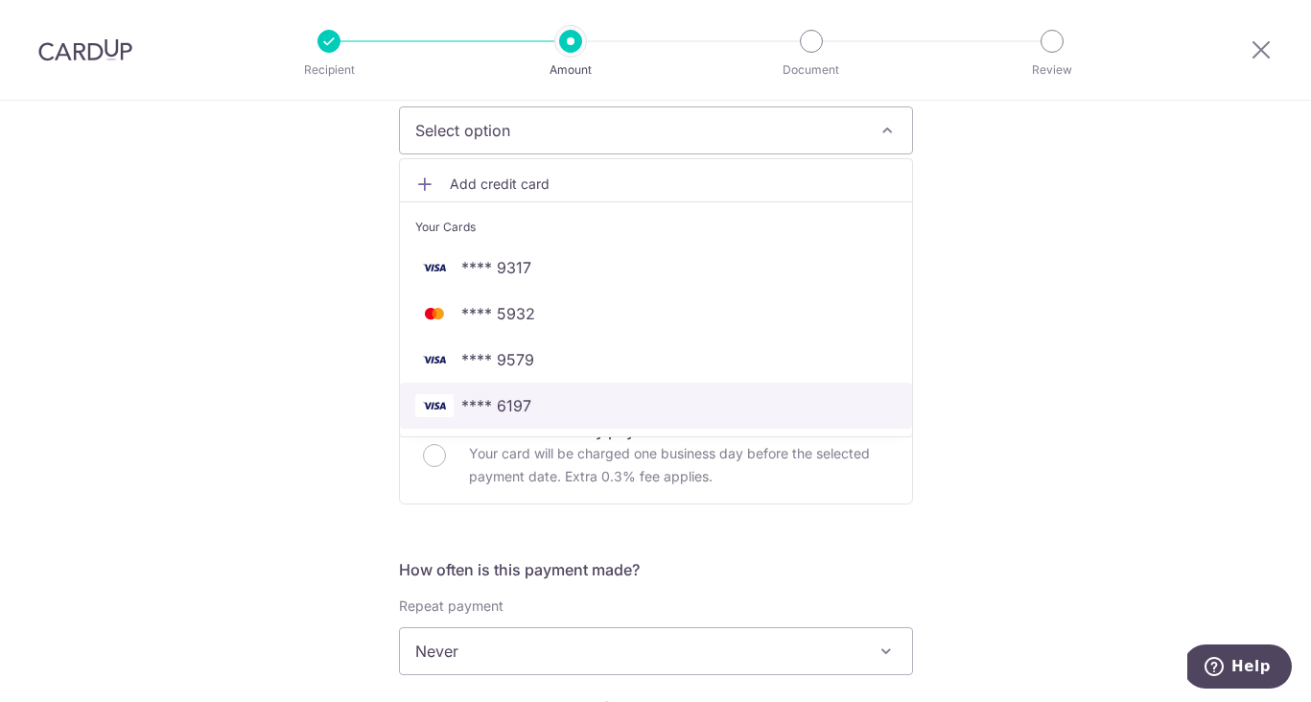
click at [567, 408] on span "**** 6197" at bounding box center [655, 405] width 481 height 23
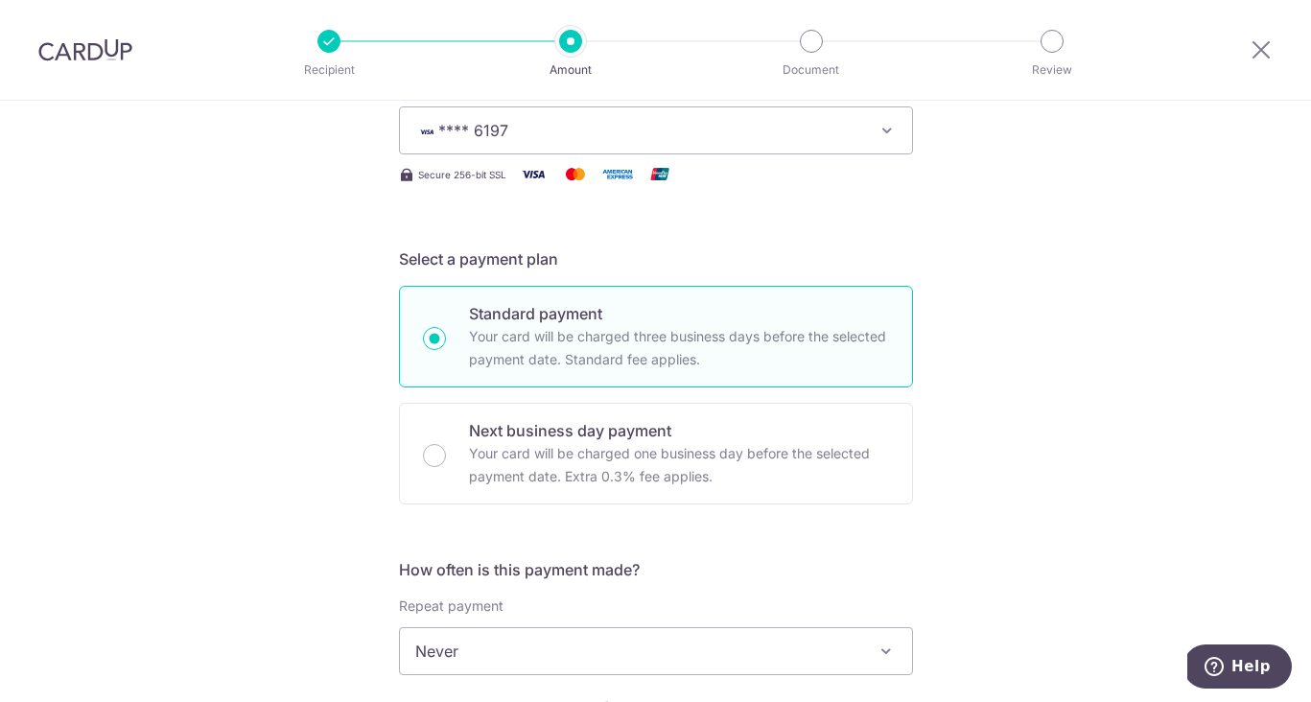
click at [964, 399] on div "Tell us more about your payment Enter payment amount SGD 191.59 191.59 Select C…" at bounding box center [655, 683] width 1311 height 1734
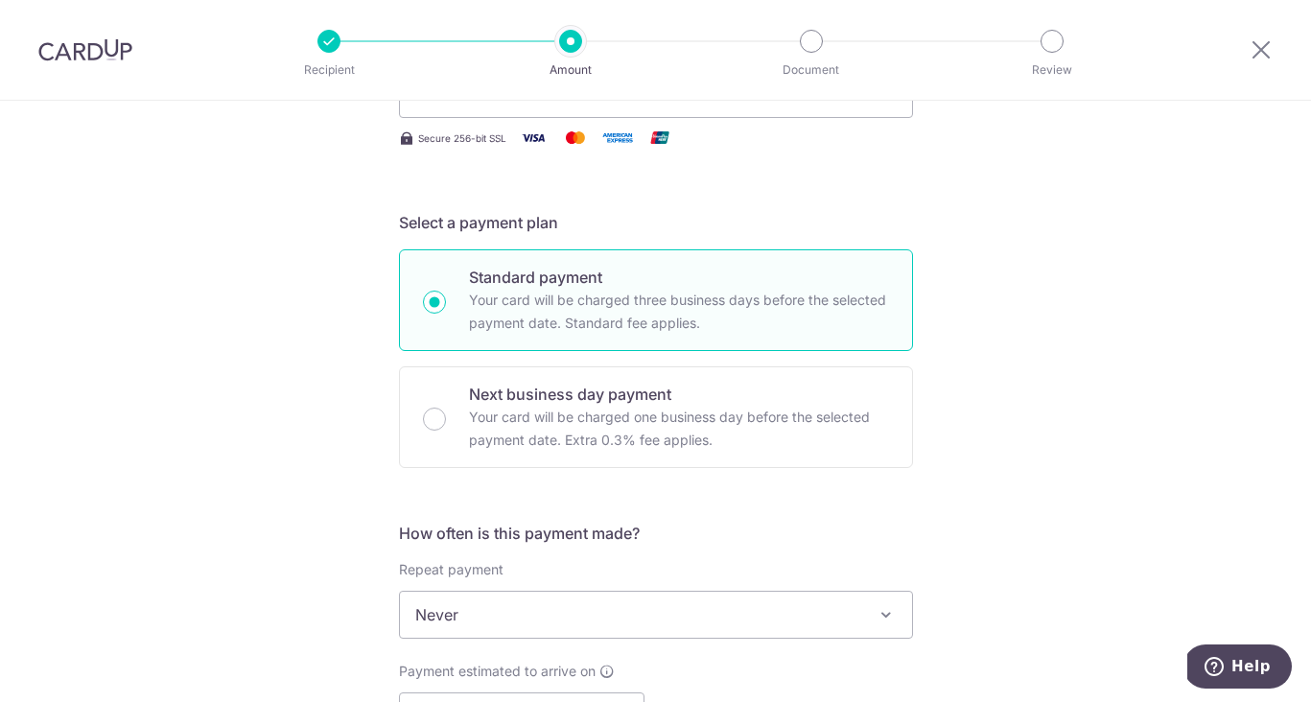
scroll to position [500, 0]
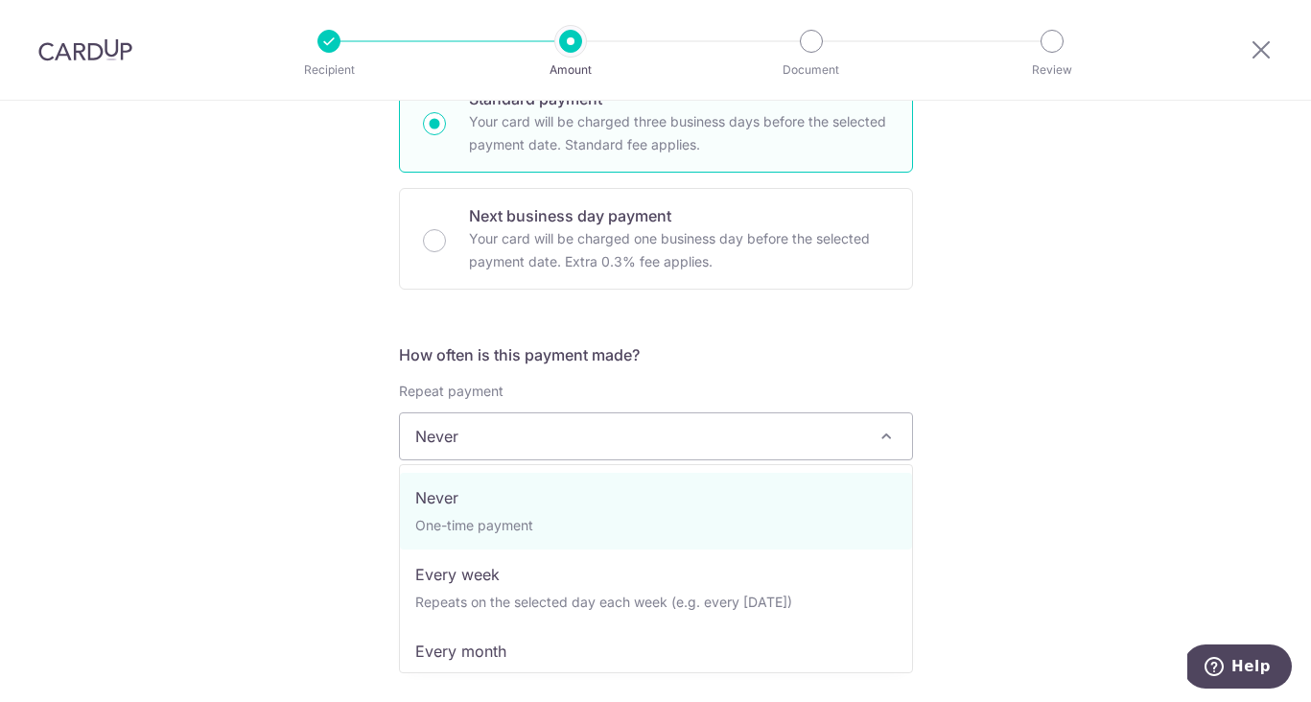
click at [577, 426] on span "Never" at bounding box center [656, 436] width 512 height 46
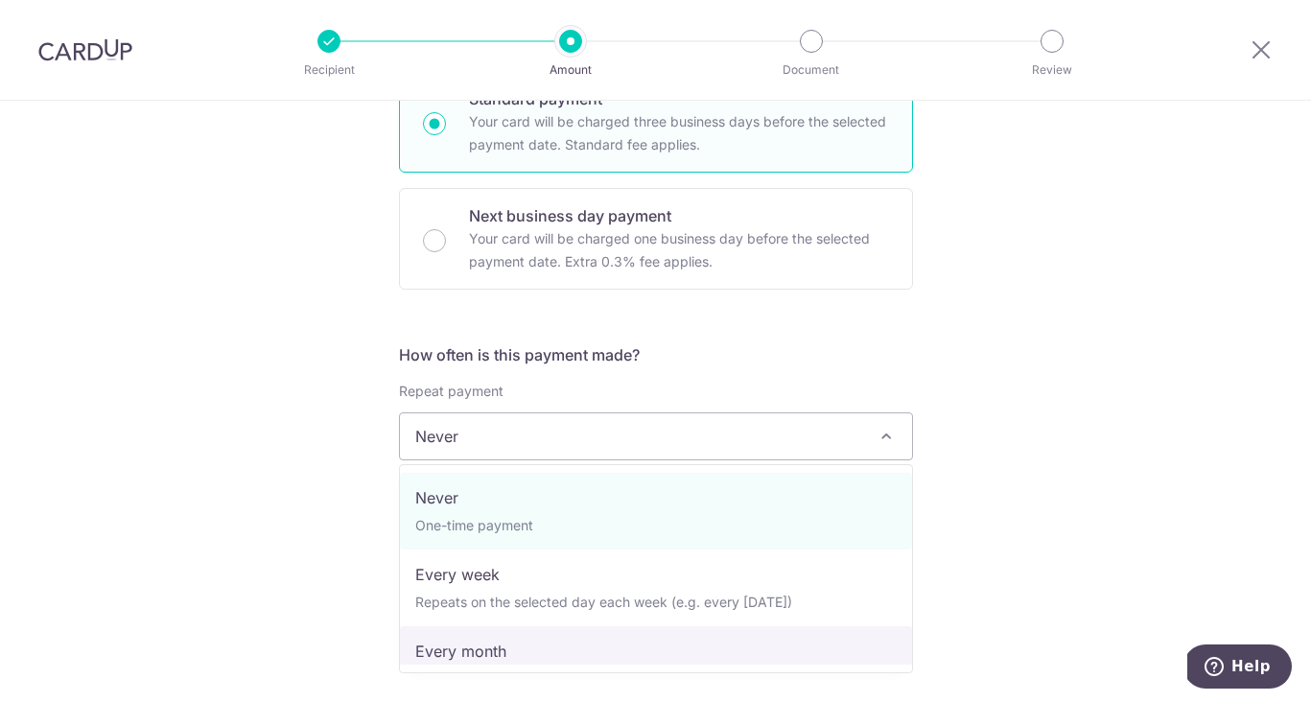
select select "3"
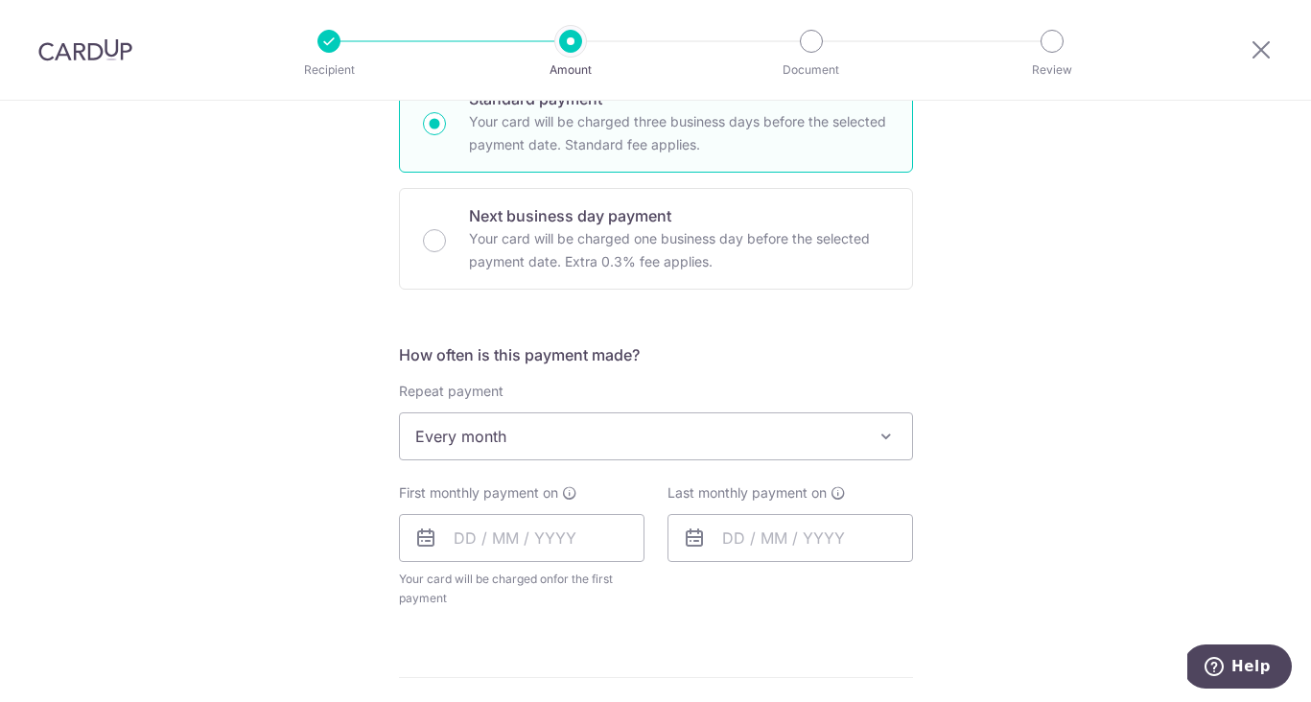
click at [1009, 413] on div "Tell us more about your payment Enter payment amount SGD 191.59 191.59 Select C…" at bounding box center [655, 478] width 1311 height 1754
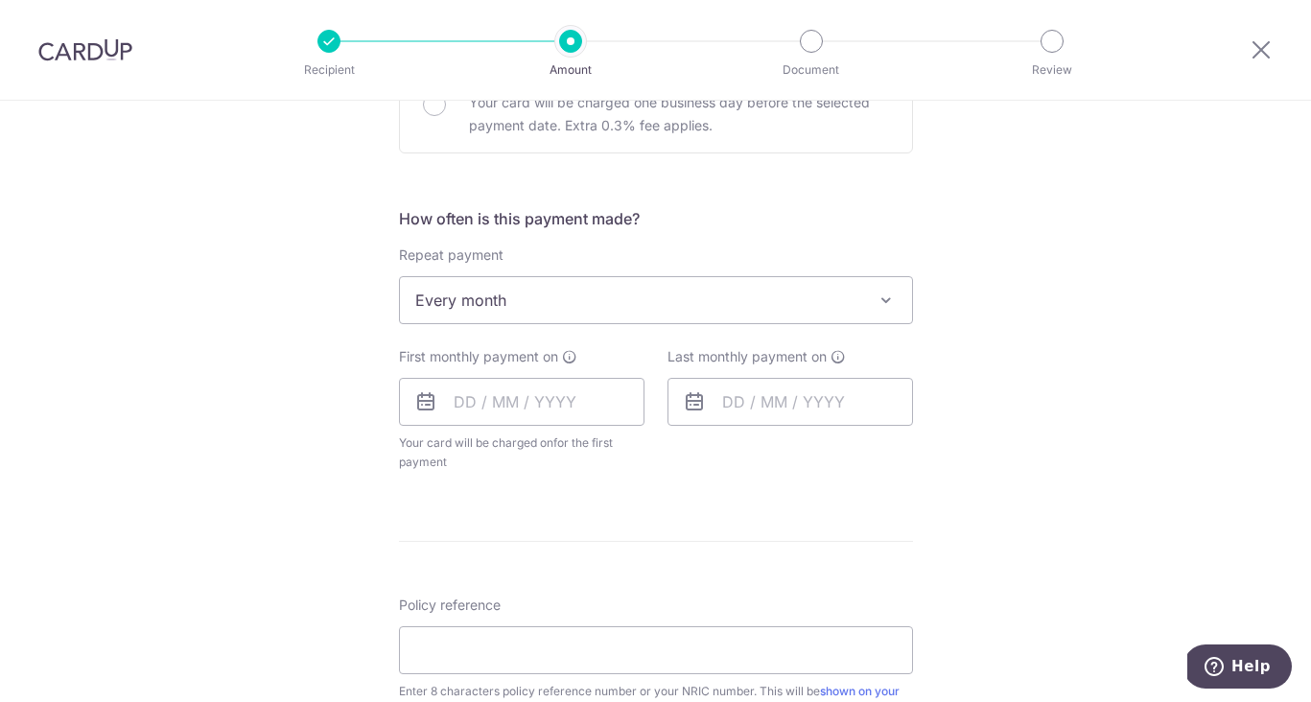
scroll to position [637, 0]
click at [470, 409] on input "text" at bounding box center [521, 401] width 245 height 48
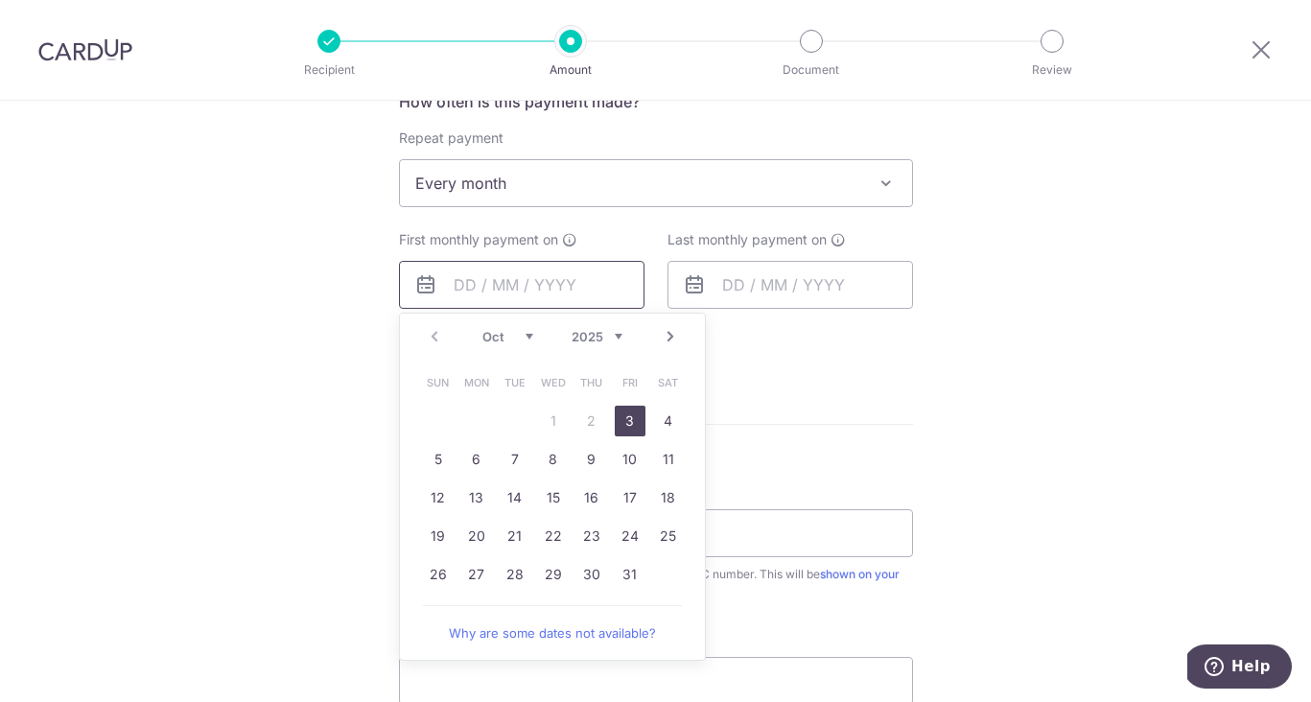
scroll to position [812, 0]
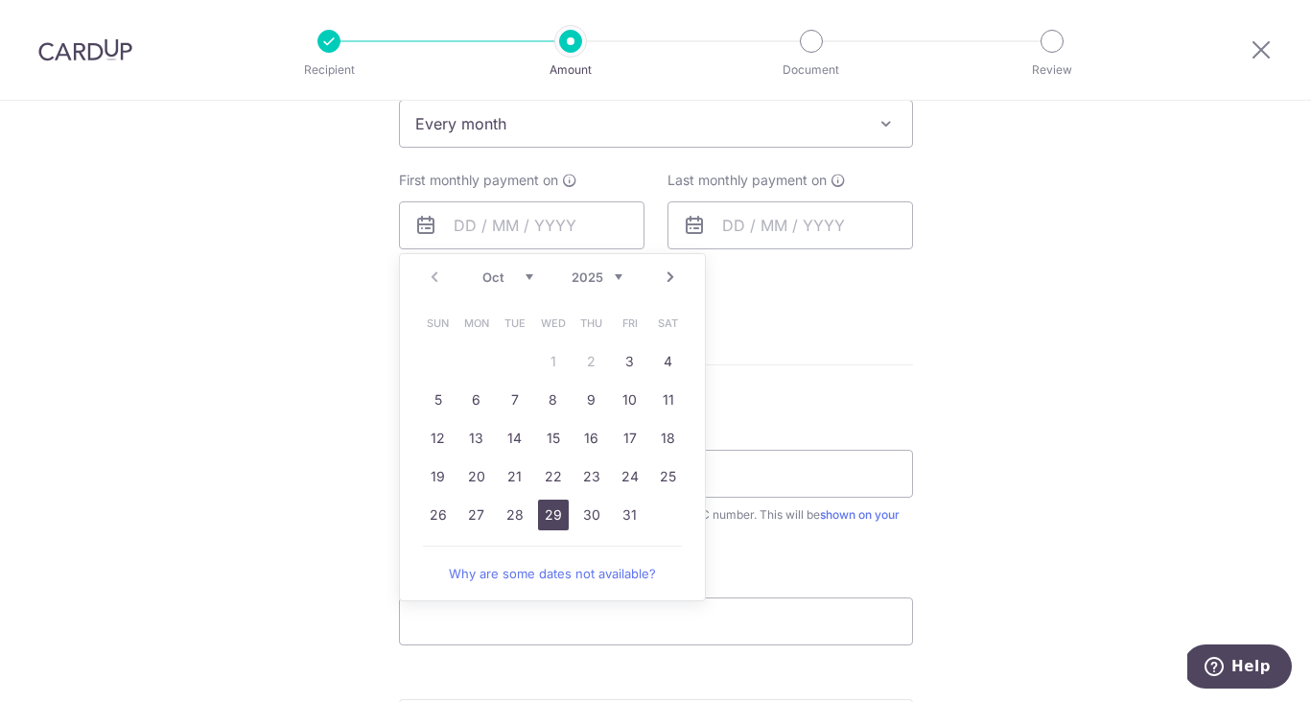
click at [562, 511] on link "29" at bounding box center [553, 515] width 31 height 31
type input "29/10/2025"
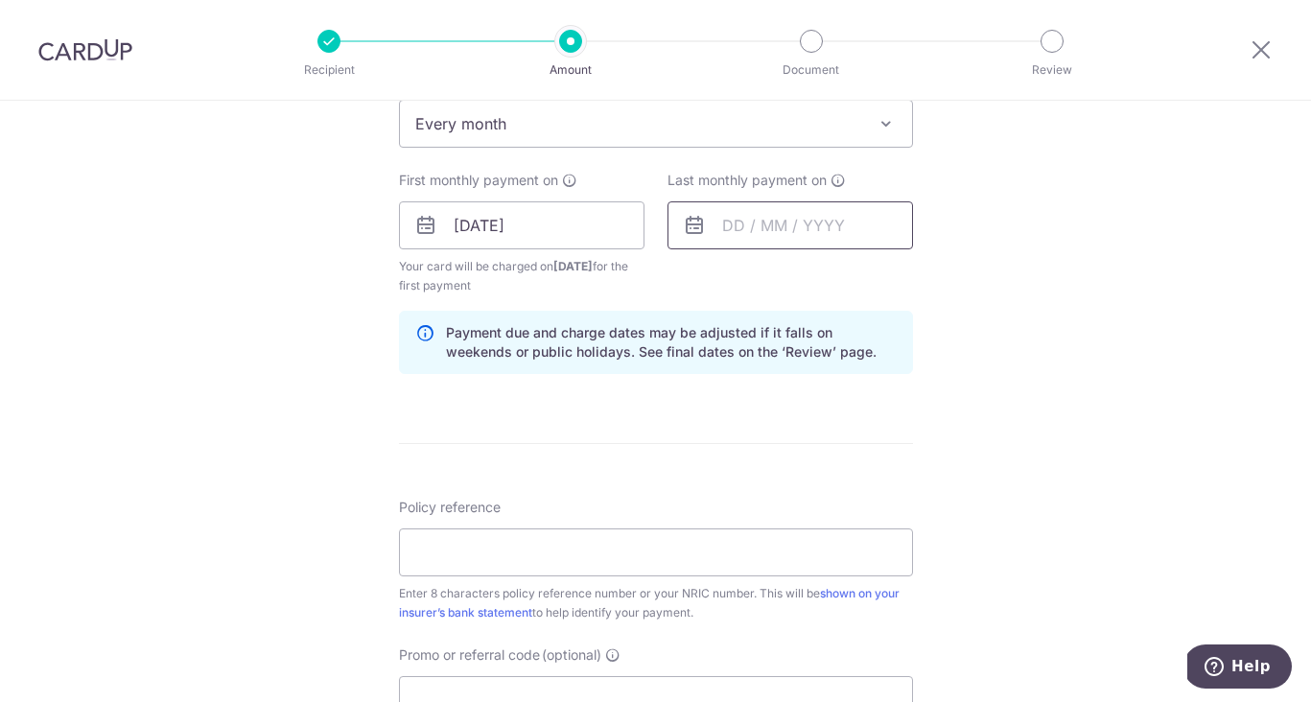
click at [716, 231] on input "text" at bounding box center [789, 225] width 245 height 48
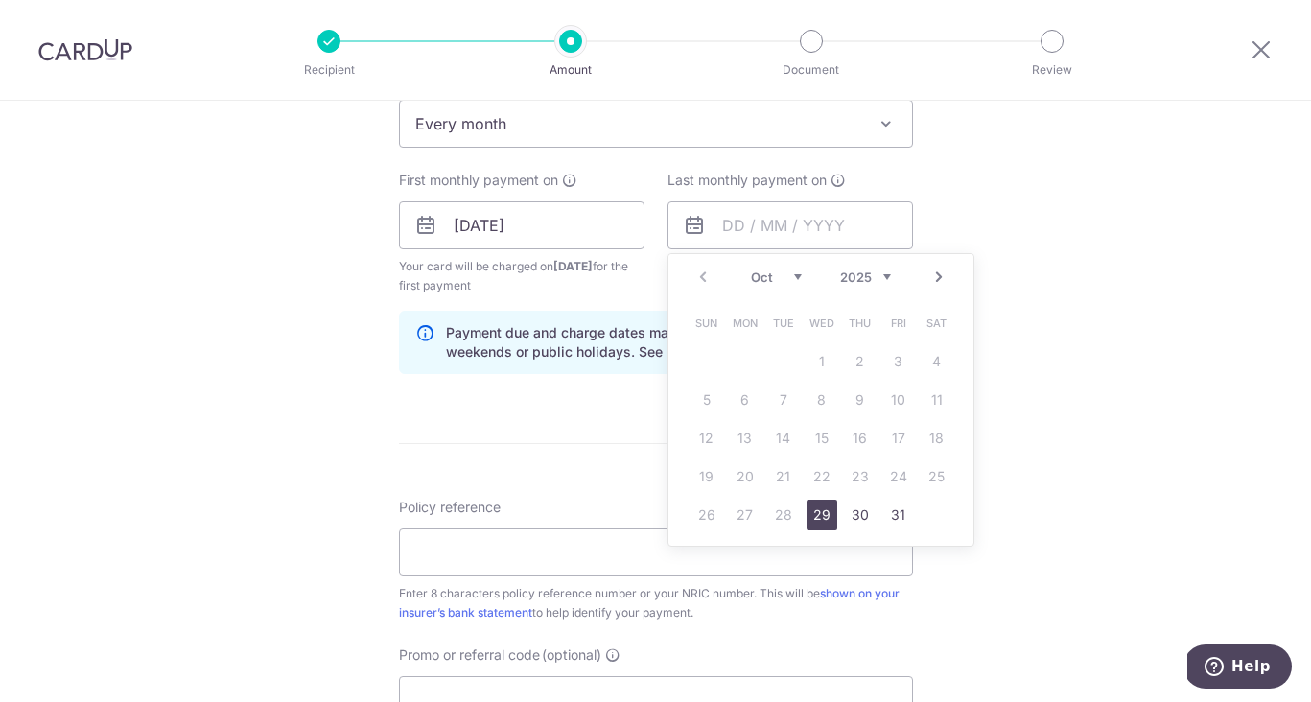
click at [943, 281] on link "Next" at bounding box center [938, 277] width 23 height 23
click at [865, 514] on link "29" at bounding box center [860, 515] width 31 height 31
type input "29/01/2026"
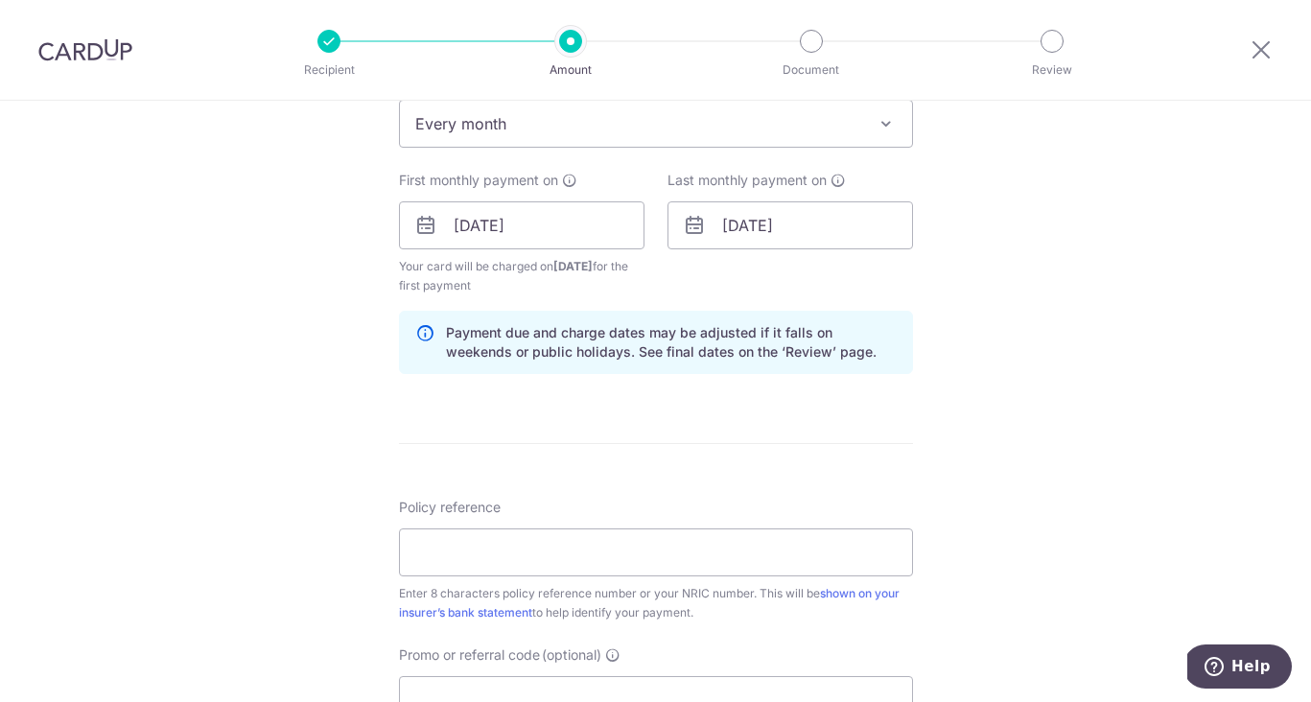
click at [1017, 253] on div "Tell us more about your payment Enter payment amount SGD 191.59 191.59 Select C…" at bounding box center [655, 205] width 1311 height 1832
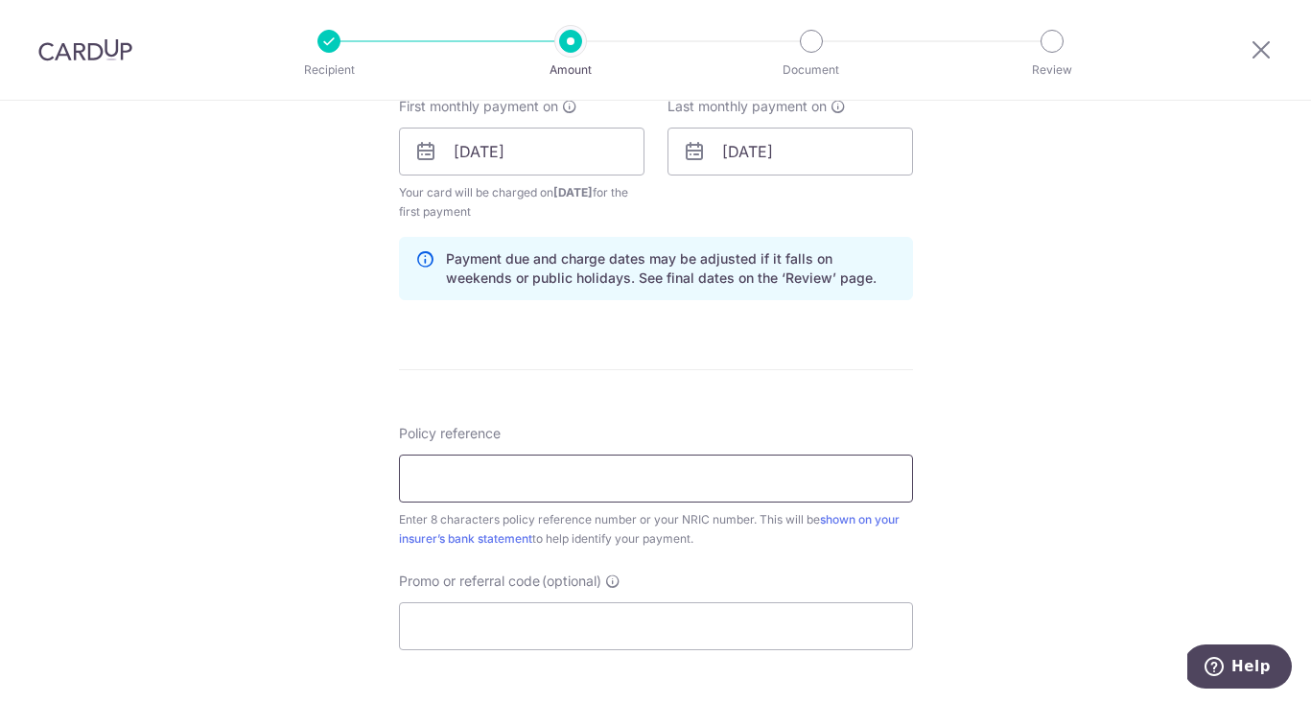
scroll to position [887, 0]
click at [614, 473] on input "Policy reference" at bounding box center [656, 477] width 514 height 48
paste input "25198694"
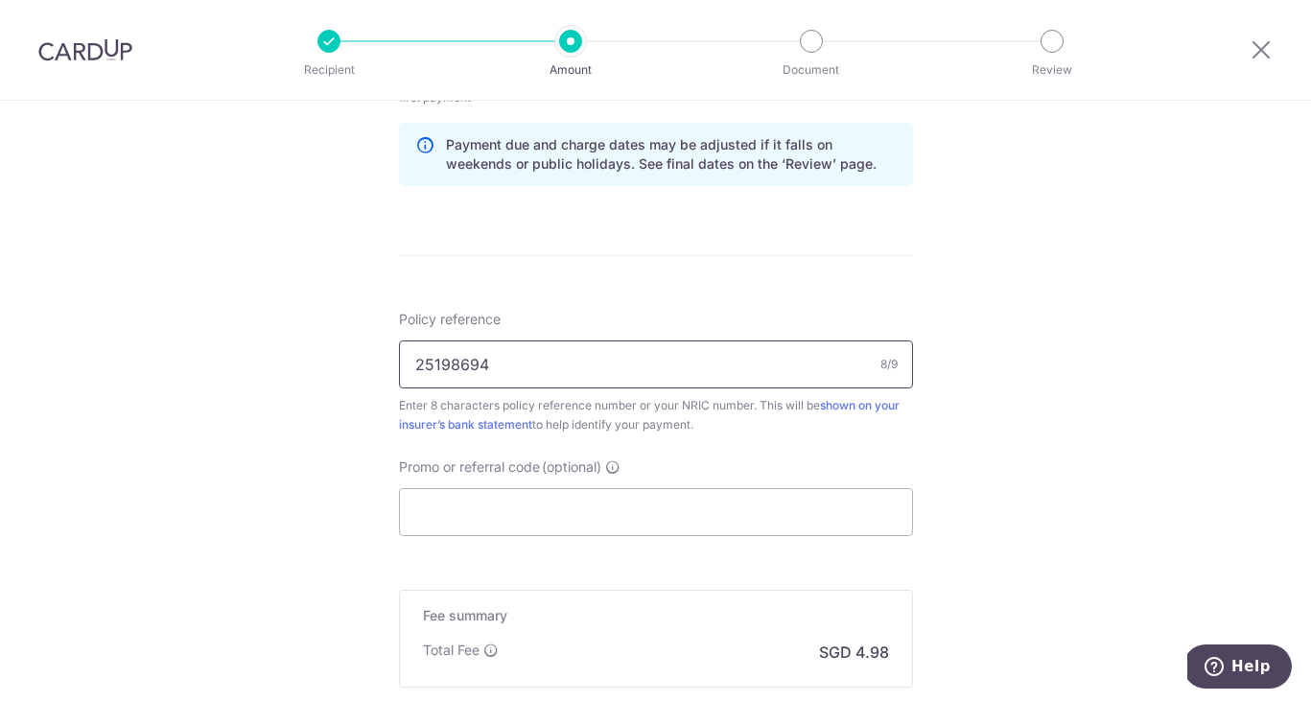
scroll to position [1022, 0]
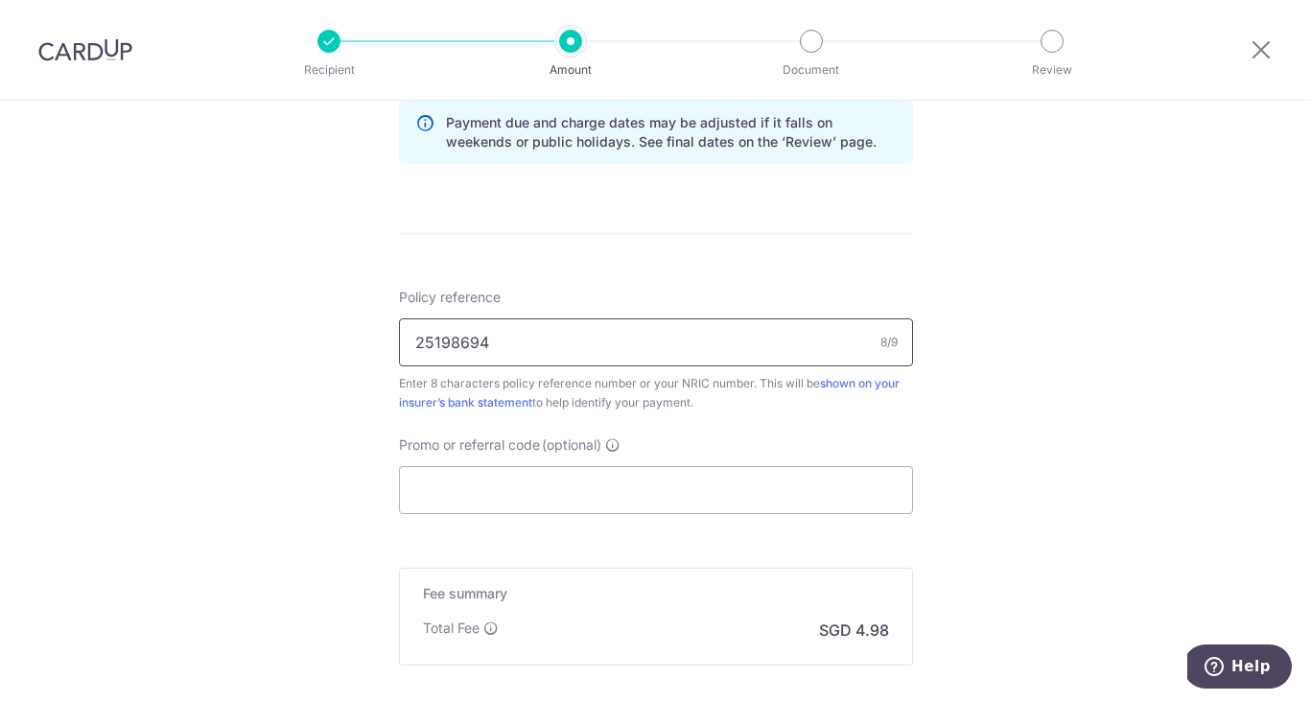
type input "25198694"
click at [750, 457] on div "Promo or referral code (optional) The discounted fee will be shown on the revie…" at bounding box center [656, 474] width 514 height 79
click at [748, 483] on input "Promo or referral code (optional)" at bounding box center [656, 490] width 514 height 48
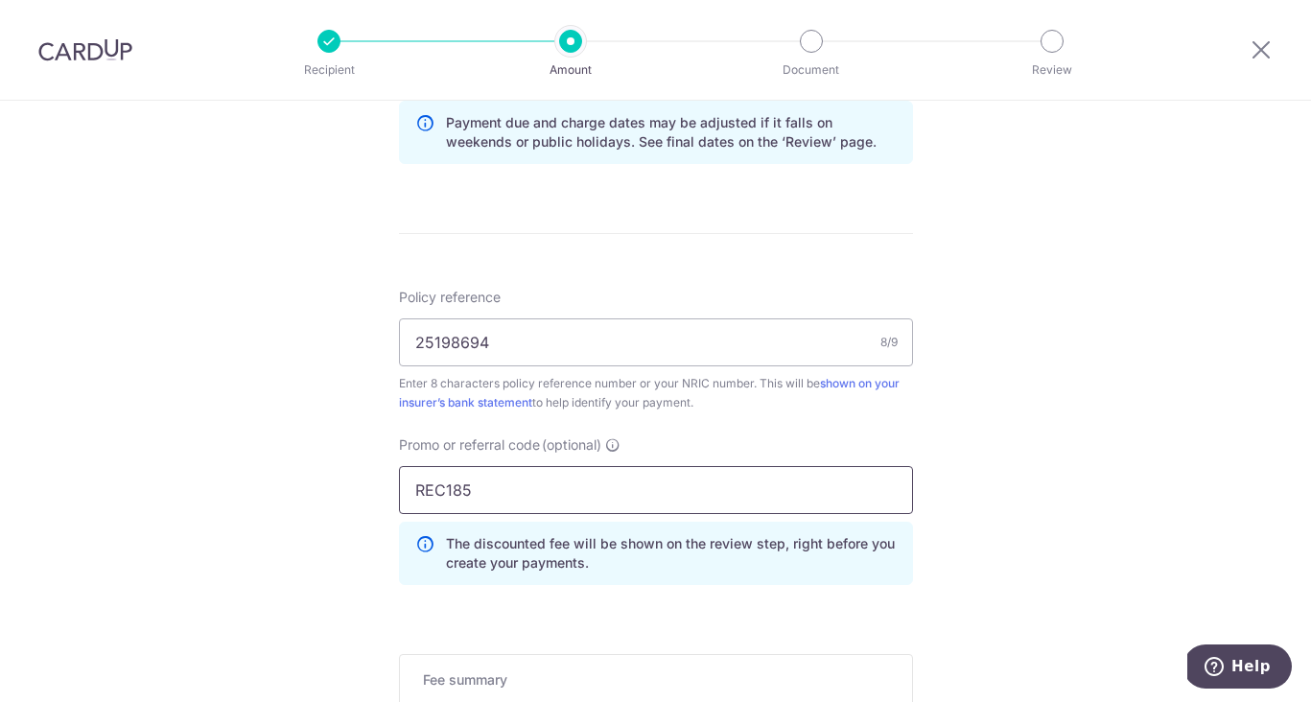
type input "REC185"
click at [988, 546] on div "Tell us more about your payment Enter payment amount SGD 191.59 191.59 Select C…" at bounding box center [655, 38] width 1311 height 1918
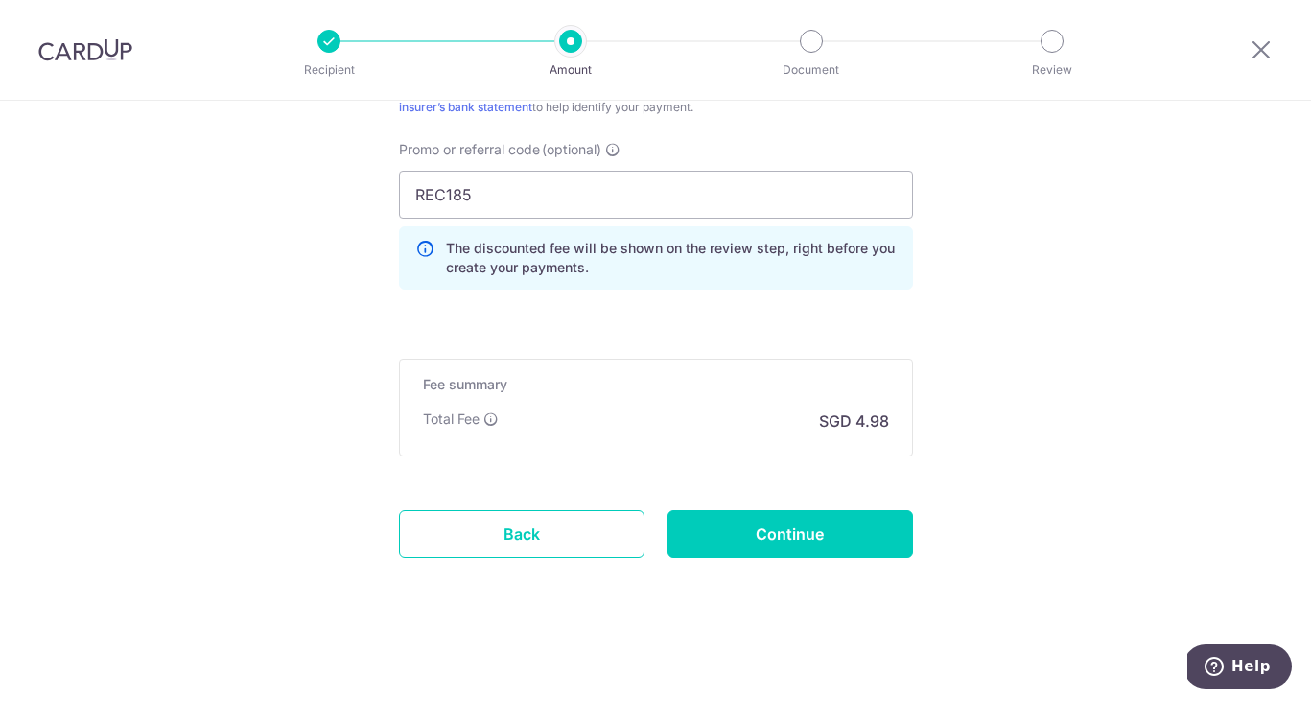
scroll to position [1317, 0]
click at [832, 530] on input "Continue" at bounding box center [789, 534] width 245 height 48
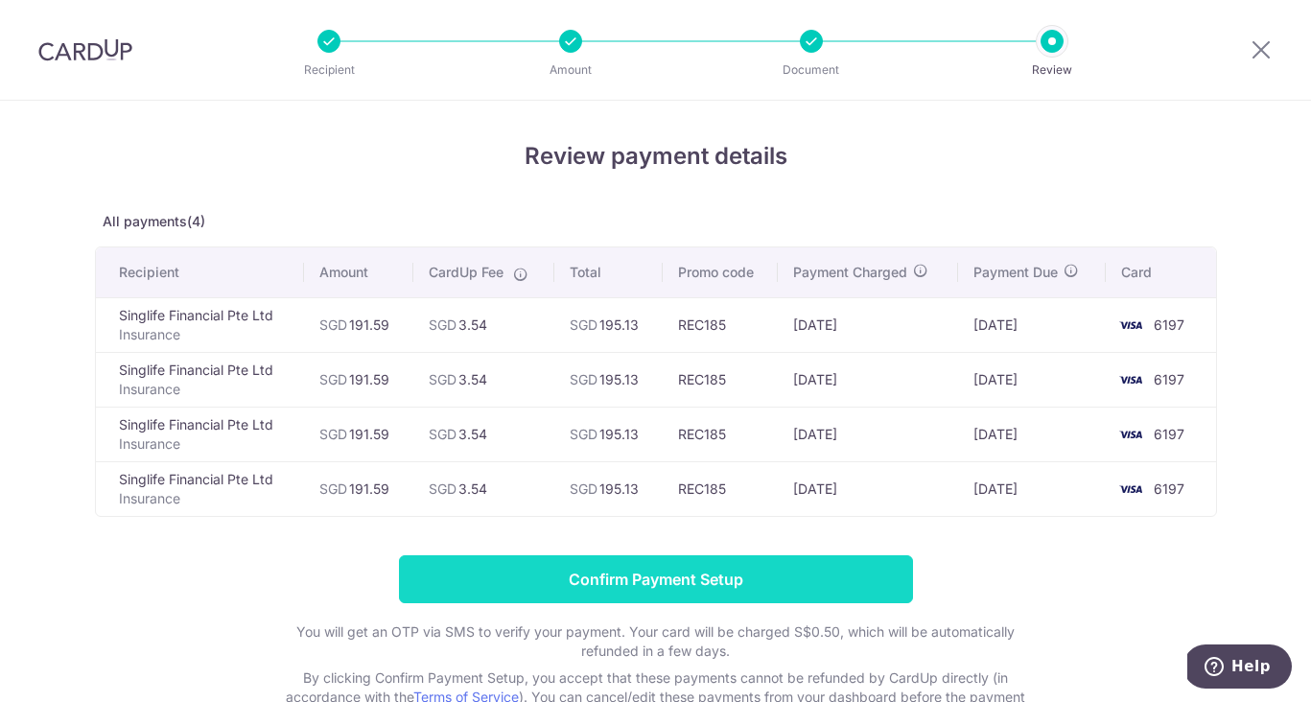
click at [762, 576] on input "Confirm Payment Setup" at bounding box center [656, 579] width 514 height 48
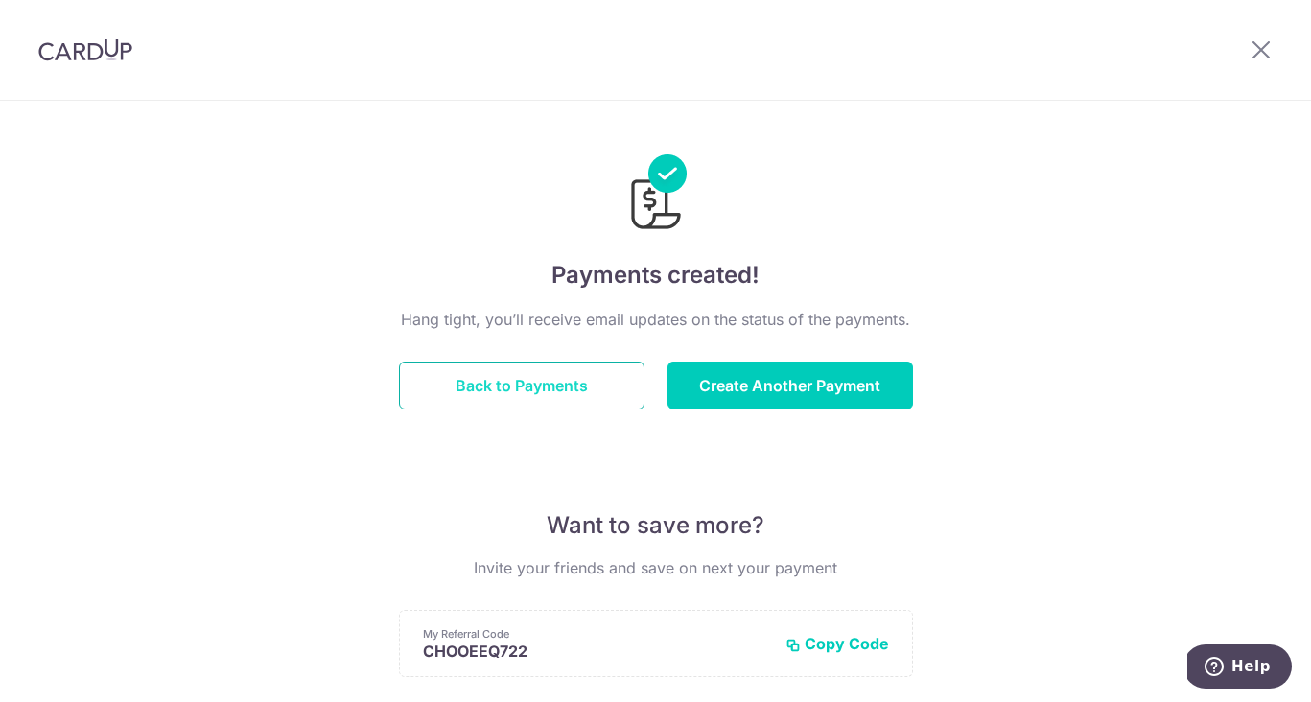
click at [499, 393] on button "Back to Payments" at bounding box center [521, 385] width 245 height 48
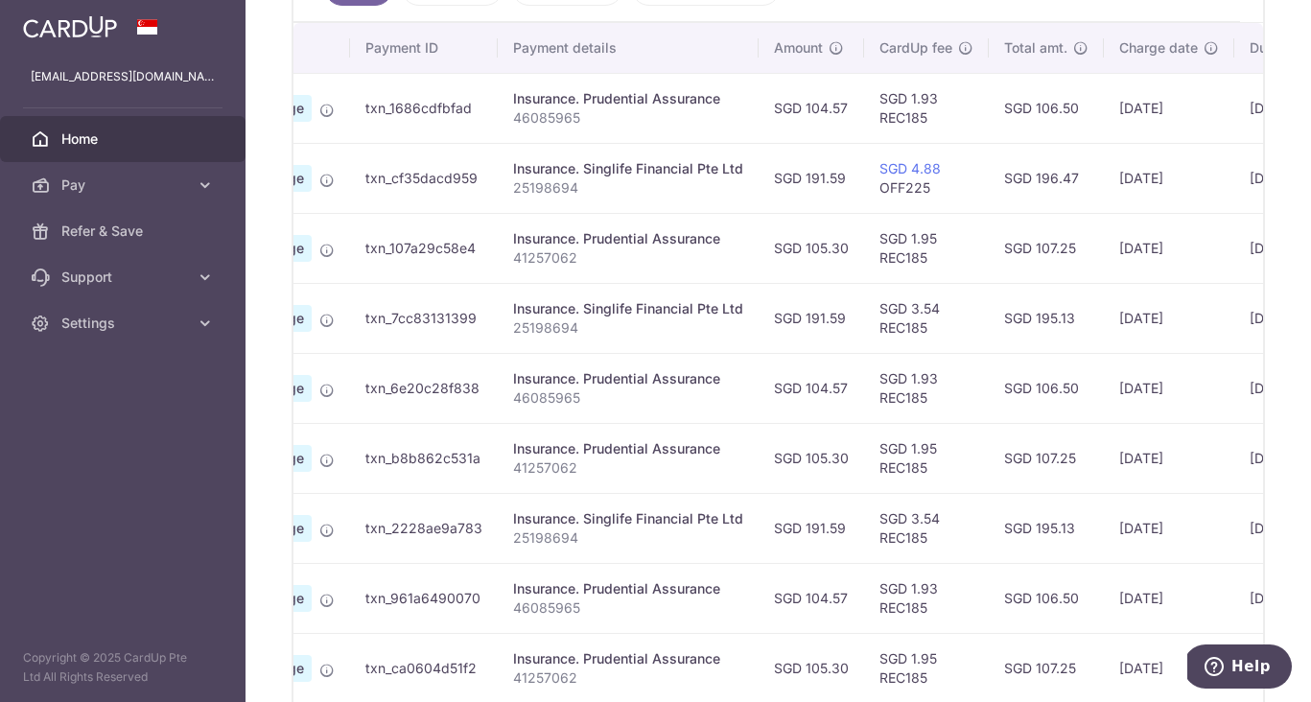
scroll to position [570, 0]
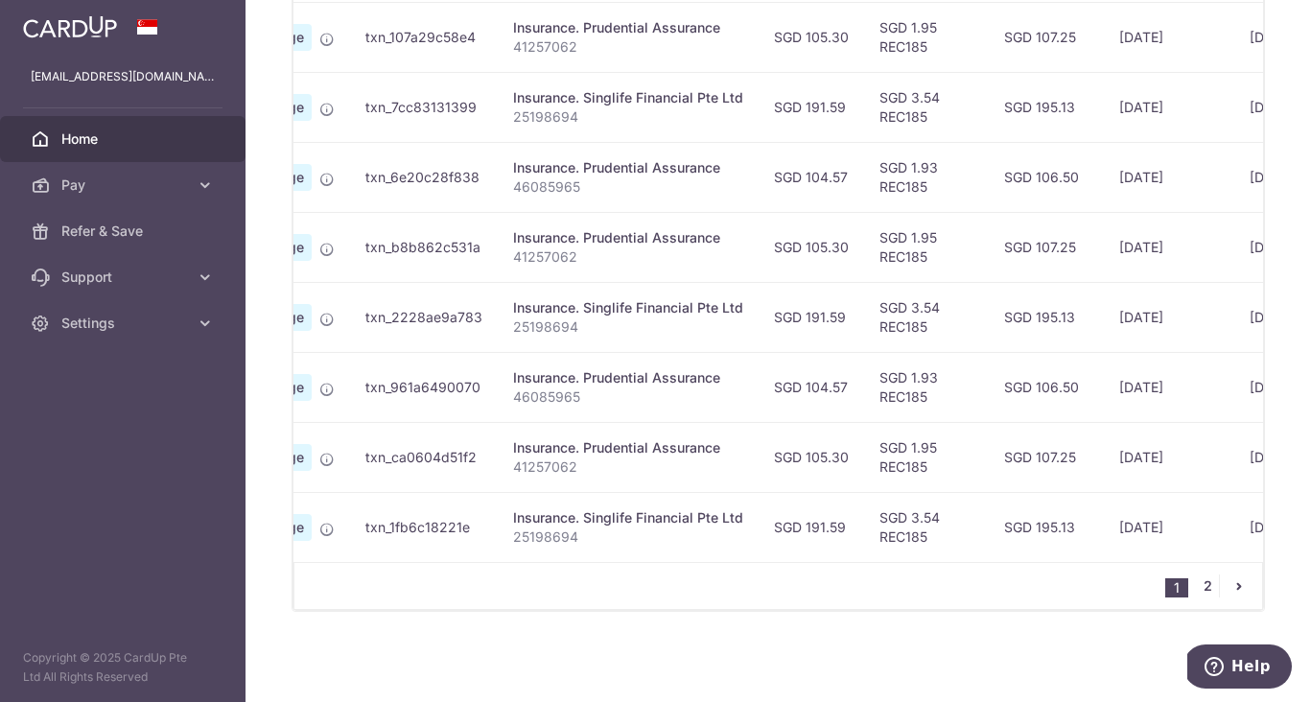
click at [1203, 589] on link "2" at bounding box center [1207, 585] width 23 height 23
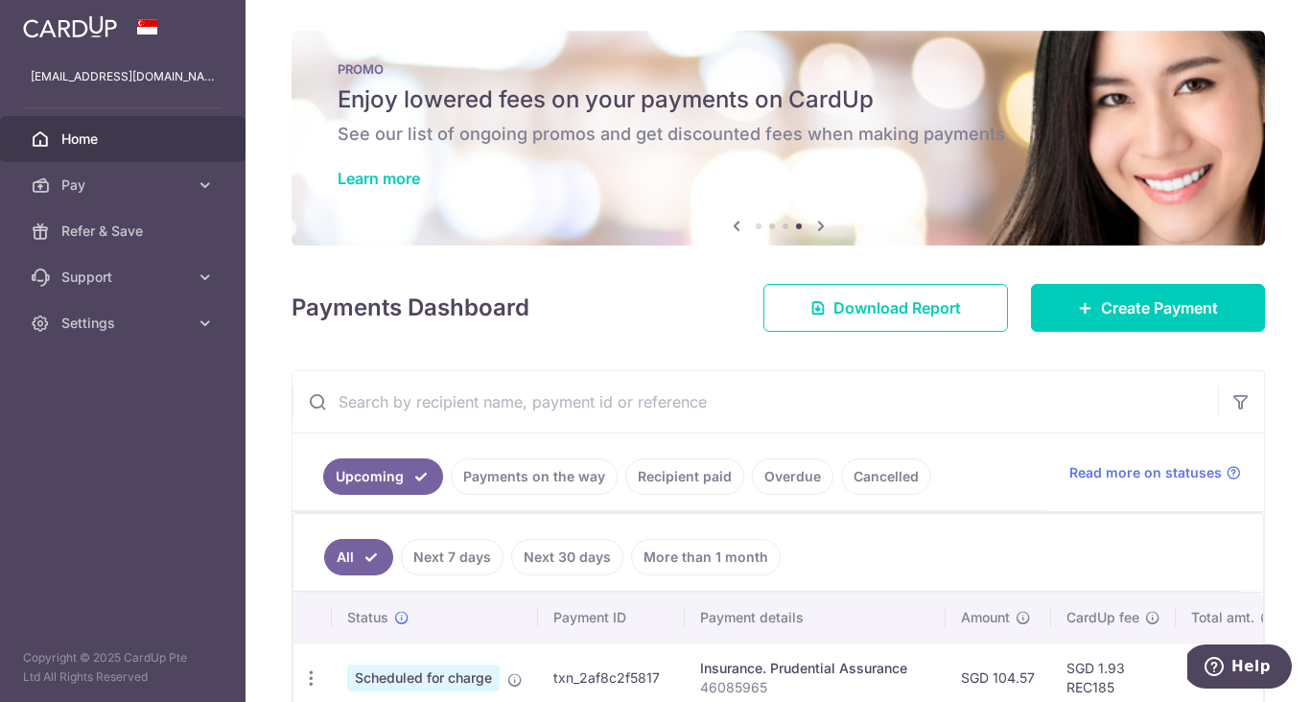
scroll to position [0, 0]
click at [128, 323] on span "Settings" at bounding box center [124, 323] width 127 height 19
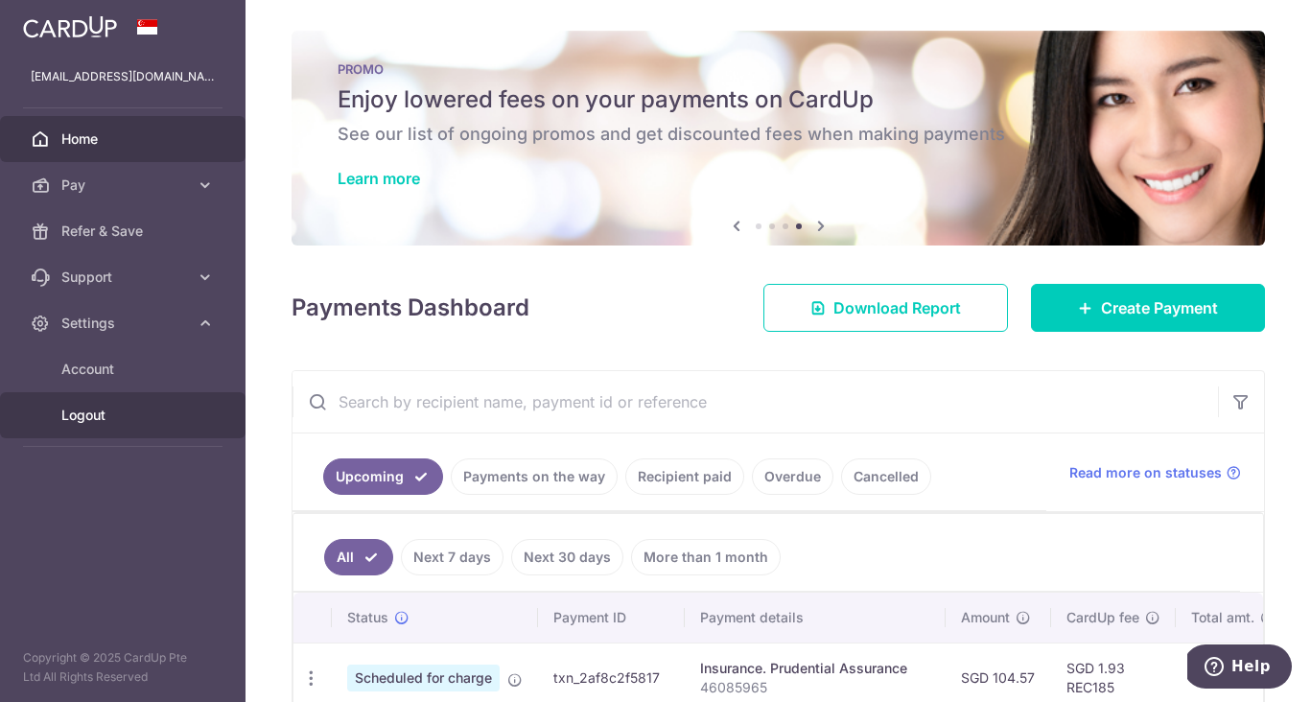
click at [128, 419] on span "Logout" at bounding box center [124, 415] width 127 height 19
